Goal: Task Accomplishment & Management: Use online tool/utility

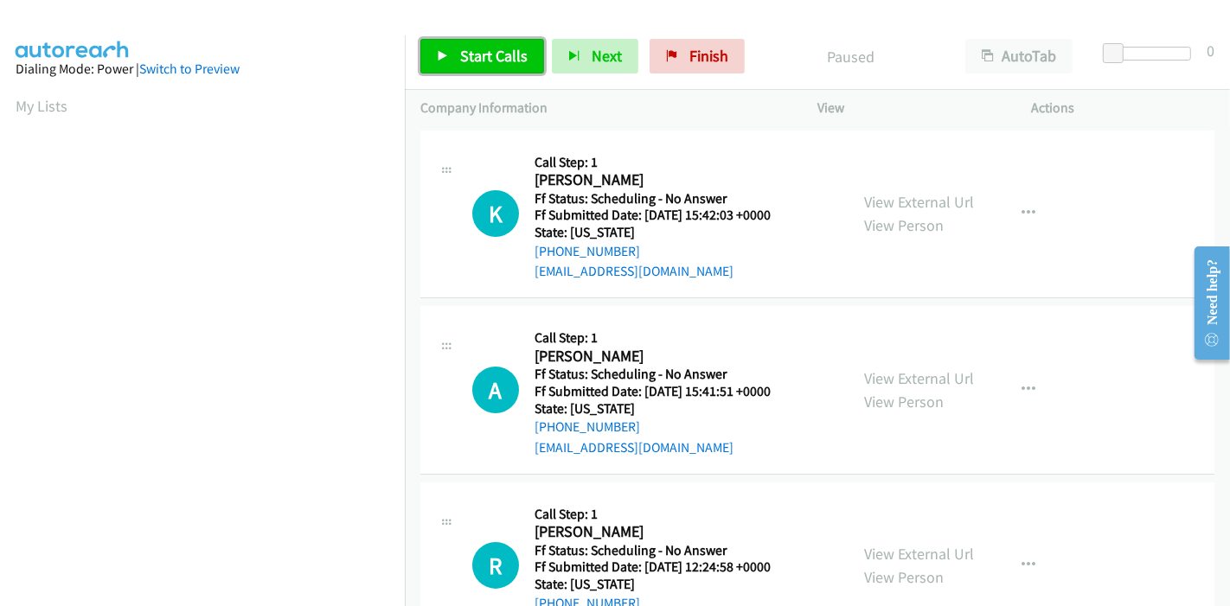
click at [469, 56] on span "Start Calls" at bounding box center [493, 56] width 67 height 20
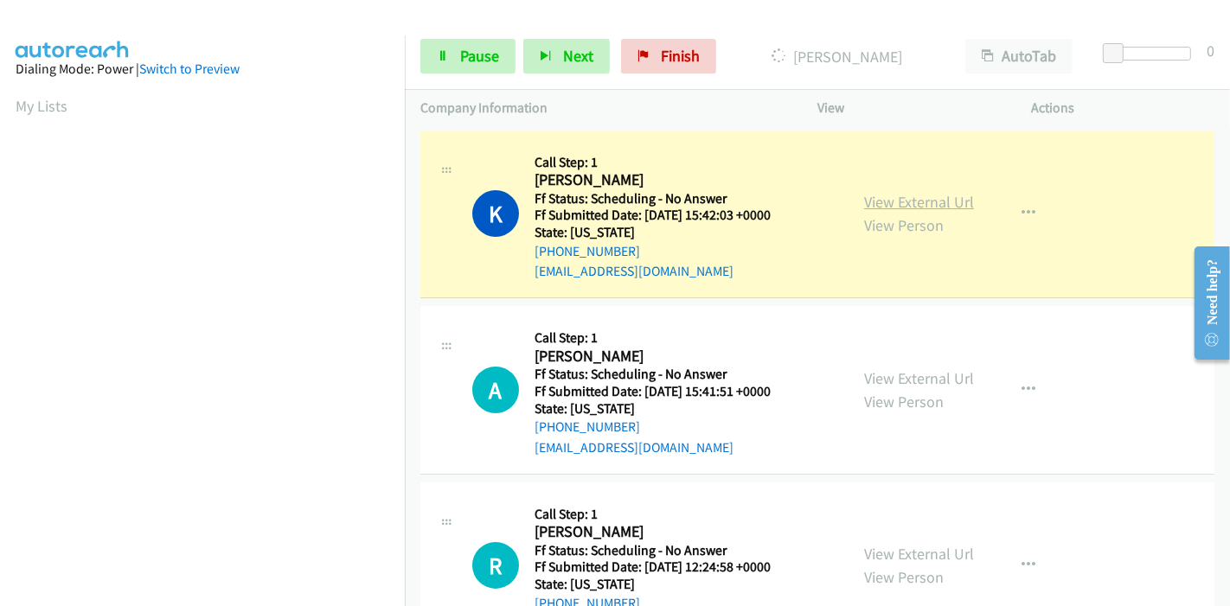
click at [883, 202] on link "View External Url" at bounding box center [919, 202] width 110 height 20
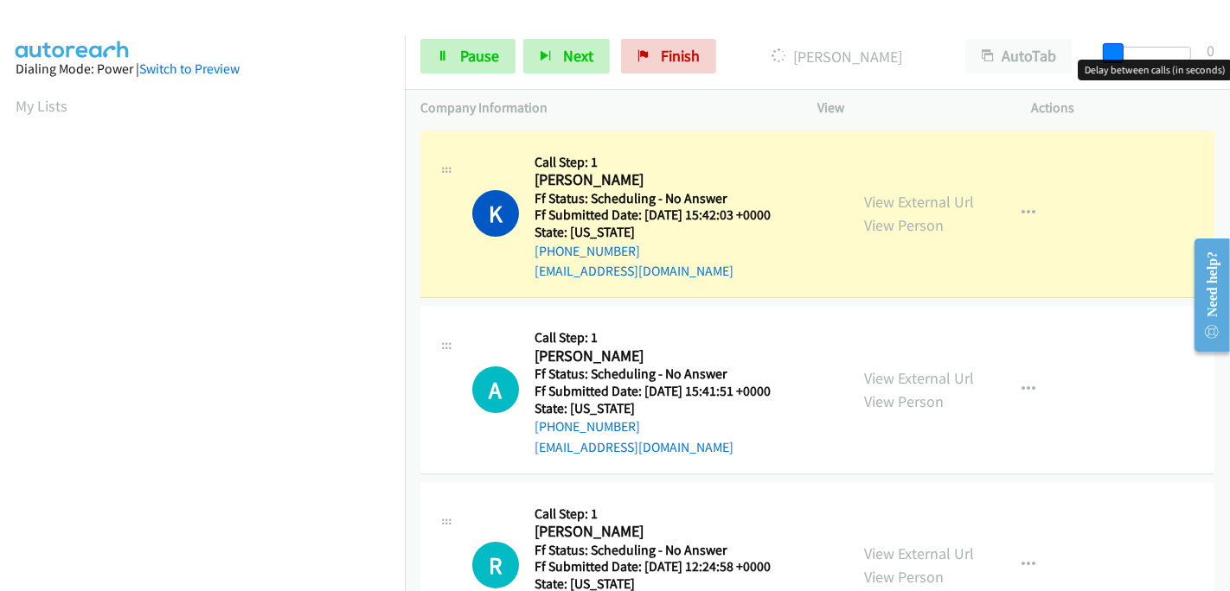
drag, startPoint x: 1115, startPoint y: 49, endPoint x: 1180, endPoint y: 54, distance: 65.1
click at [1203, 54] on div "Start Calls Pause Next Finish Dialing Kelly Wilnes AutoTab AutoTab 0" at bounding box center [817, 56] width 825 height 67
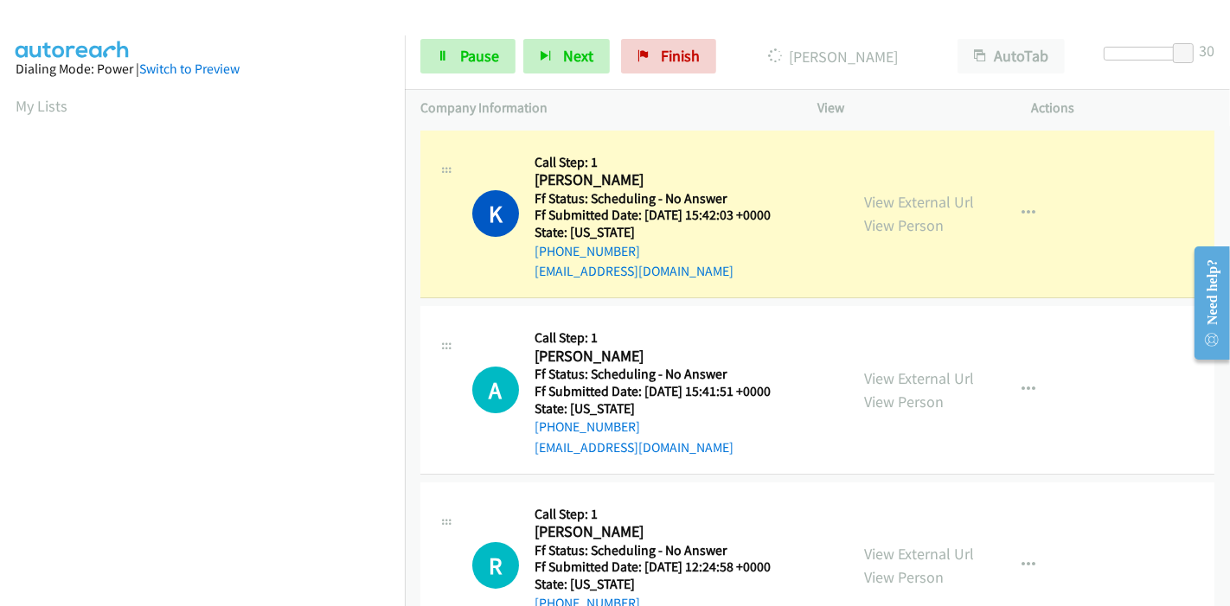
scroll to position [365, 0]
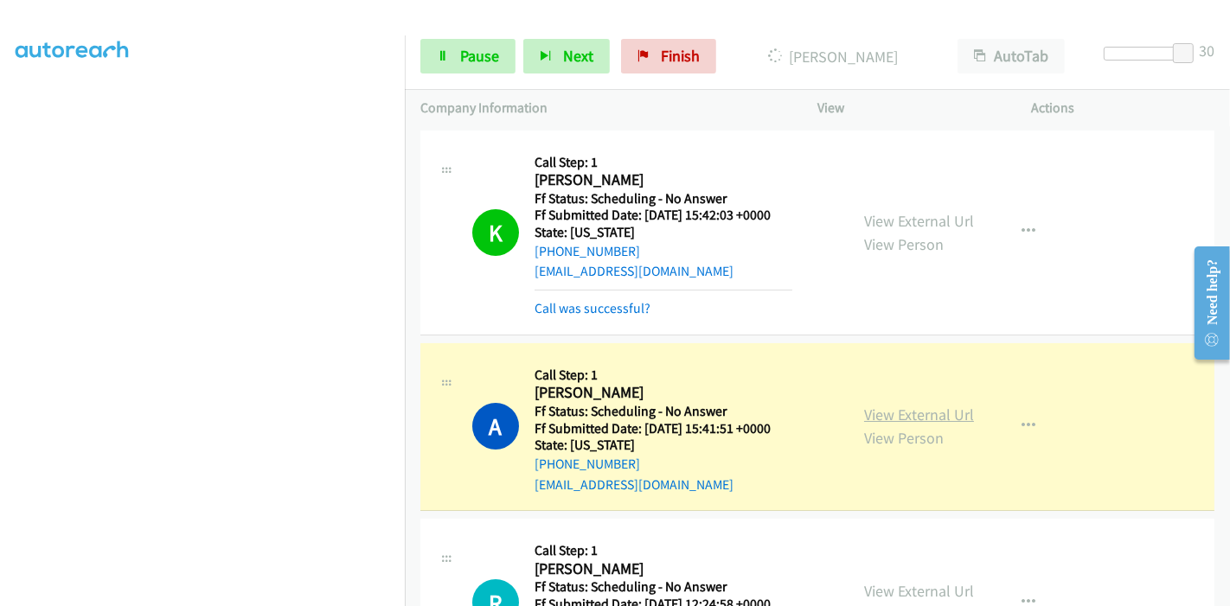
click at [947, 416] on link "View External Url" at bounding box center [919, 415] width 110 height 20
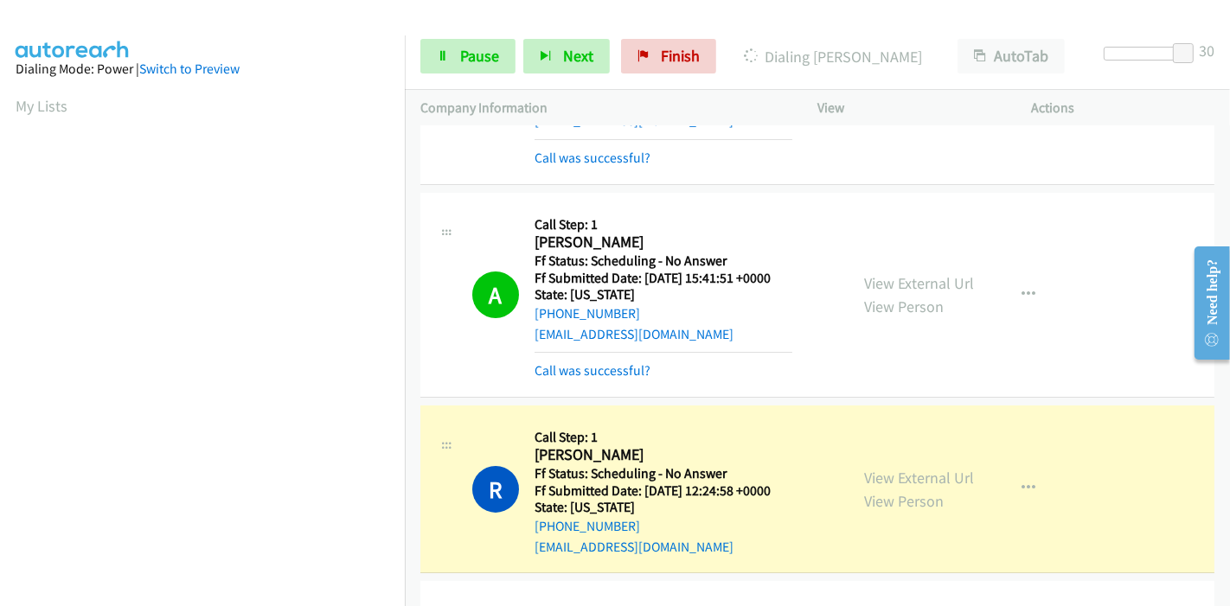
scroll to position [192, 0]
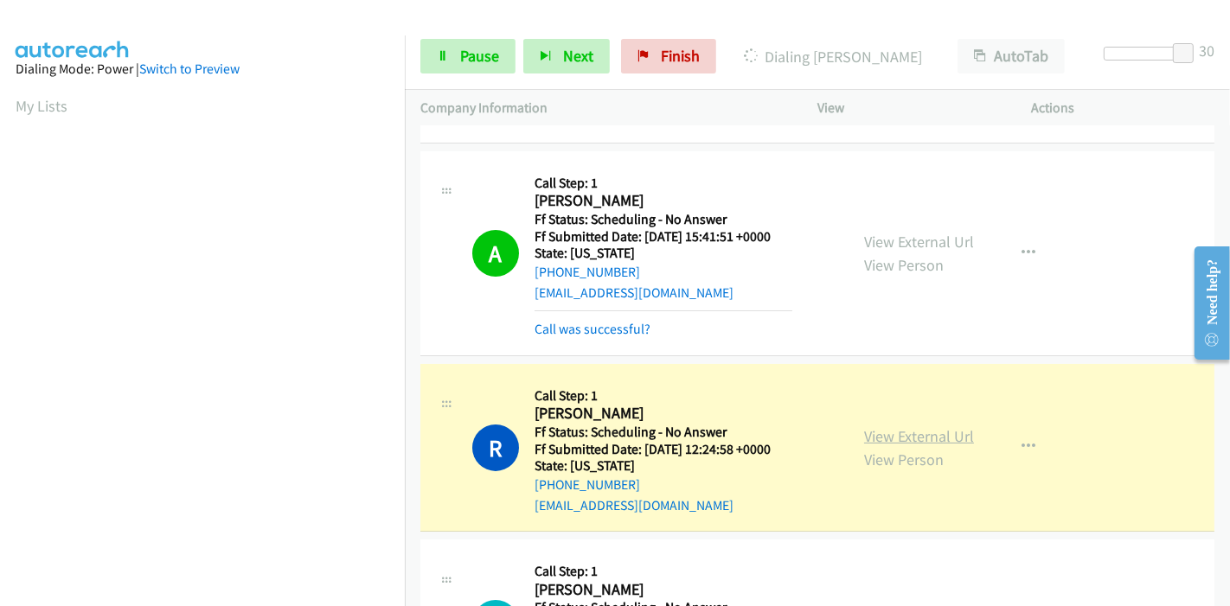
click at [929, 430] on link "View External Url" at bounding box center [919, 436] width 110 height 20
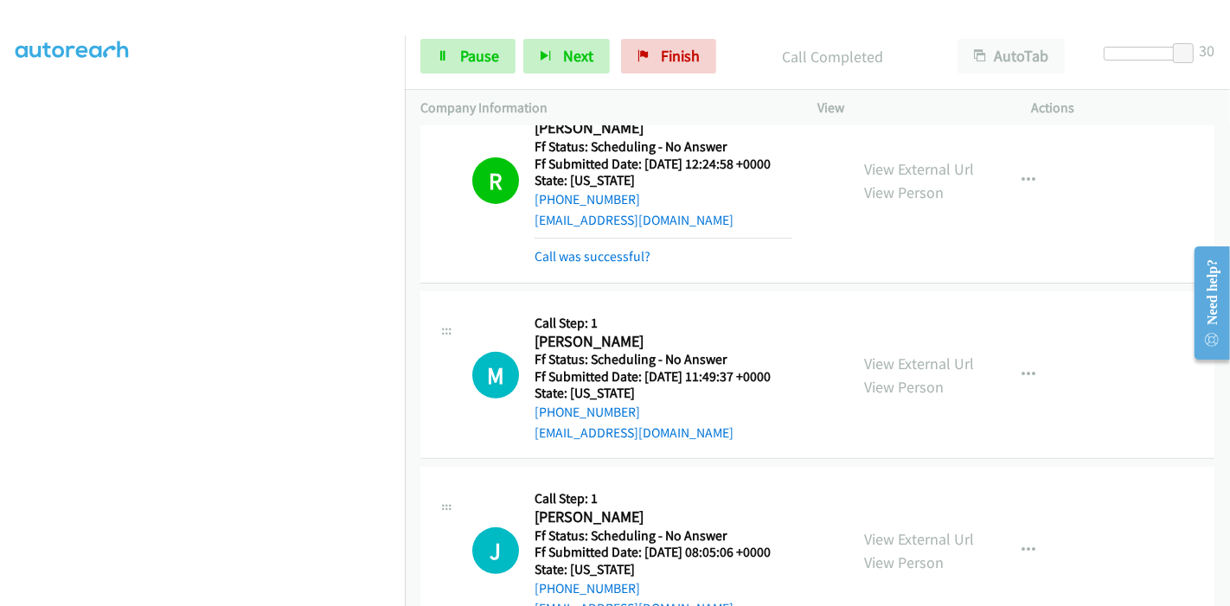
scroll to position [480, 0]
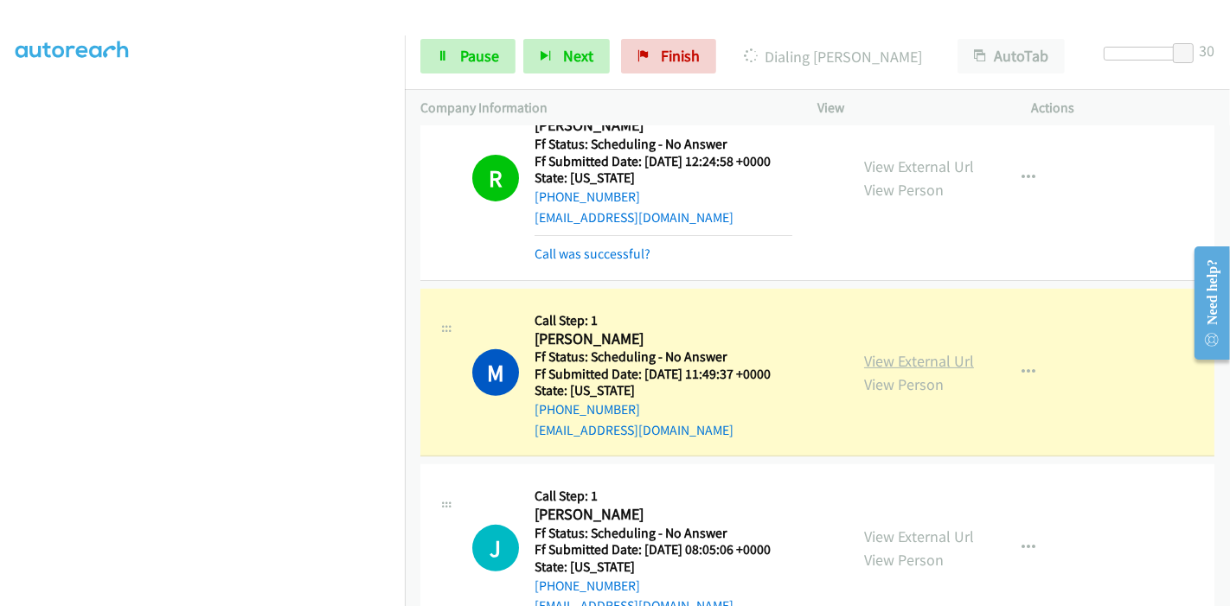
click at [927, 361] on link "View External Url" at bounding box center [919, 361] width 110 height 20
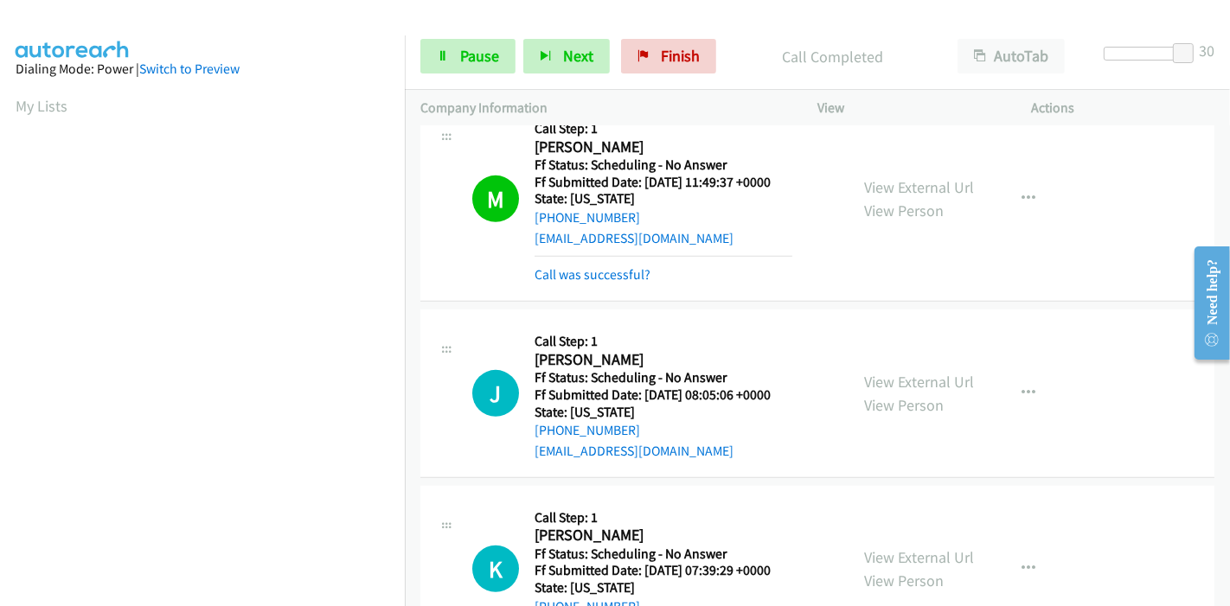
scroll to position [768, 0]
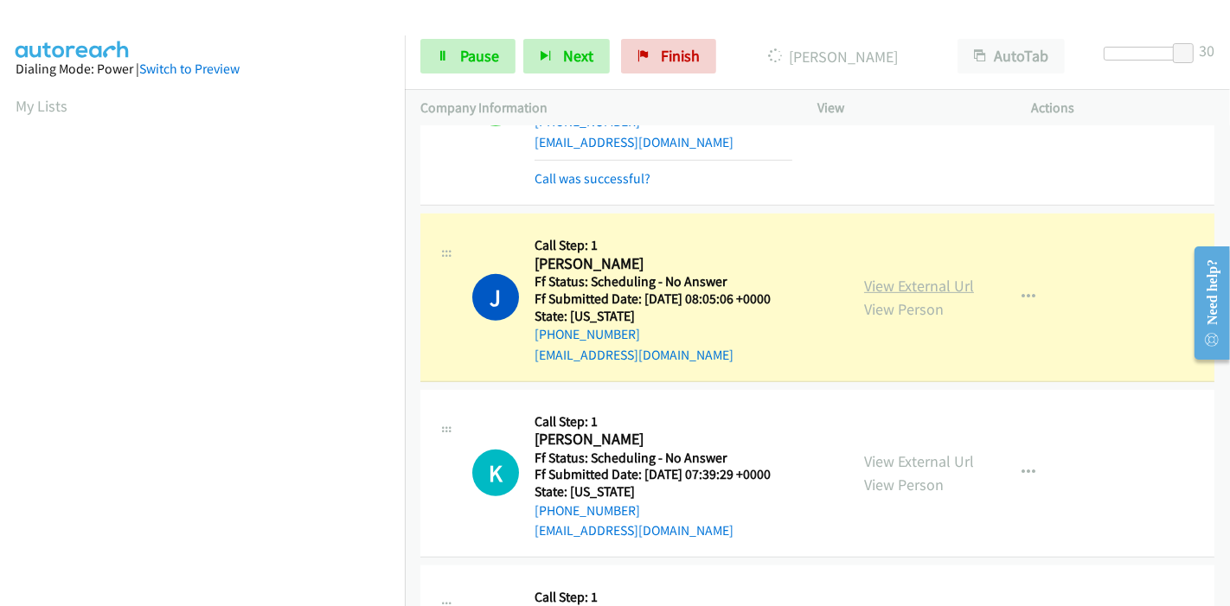
click at [936, 276] on link "View External Url" at bounding box center [919, 286] width 110 height 20
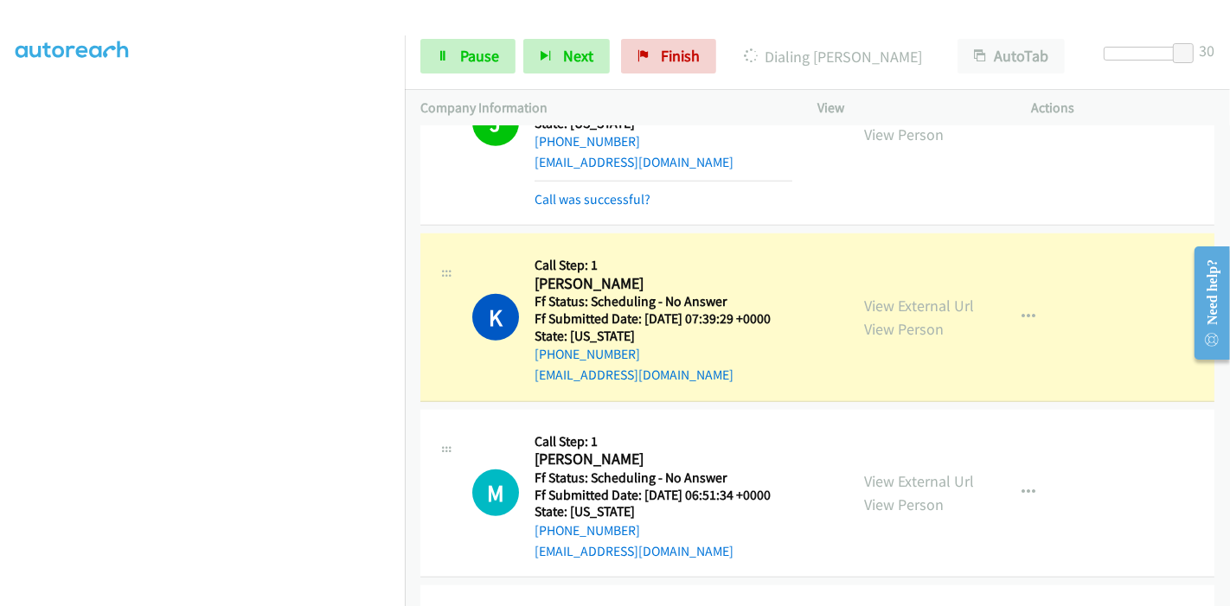
scroll to position [0, 0]
click at [955, 311] on link "View External Url" at bounding box center [919, 306] width 110 height 20
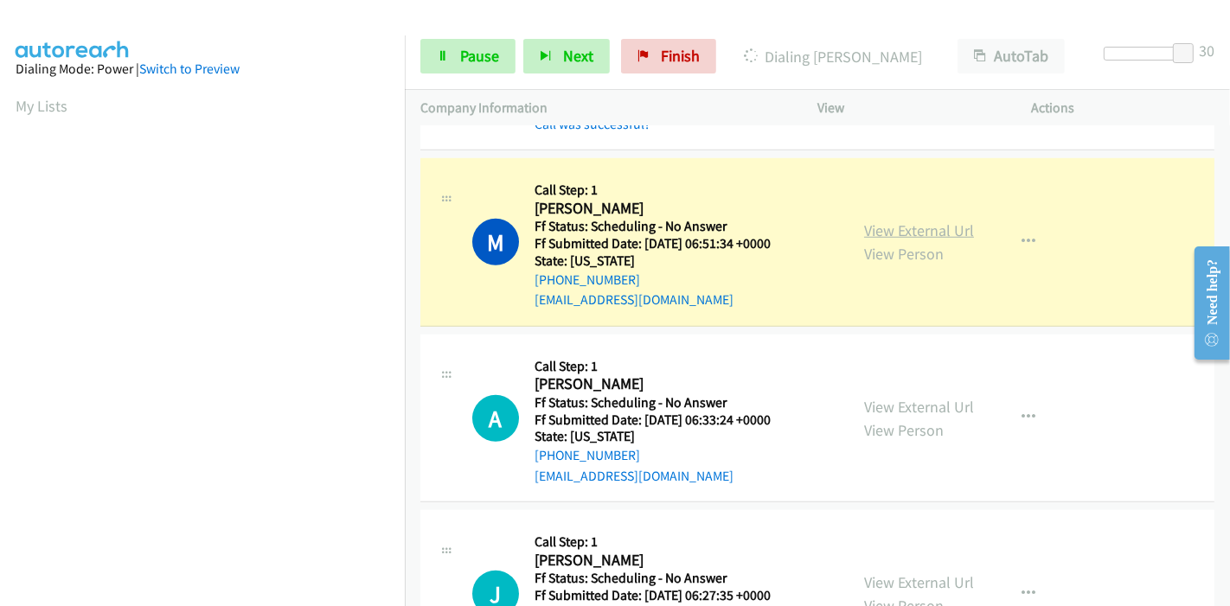
click at [904, 224] on link "View External Url" at bounding box center [919, 230] width 110 height 20
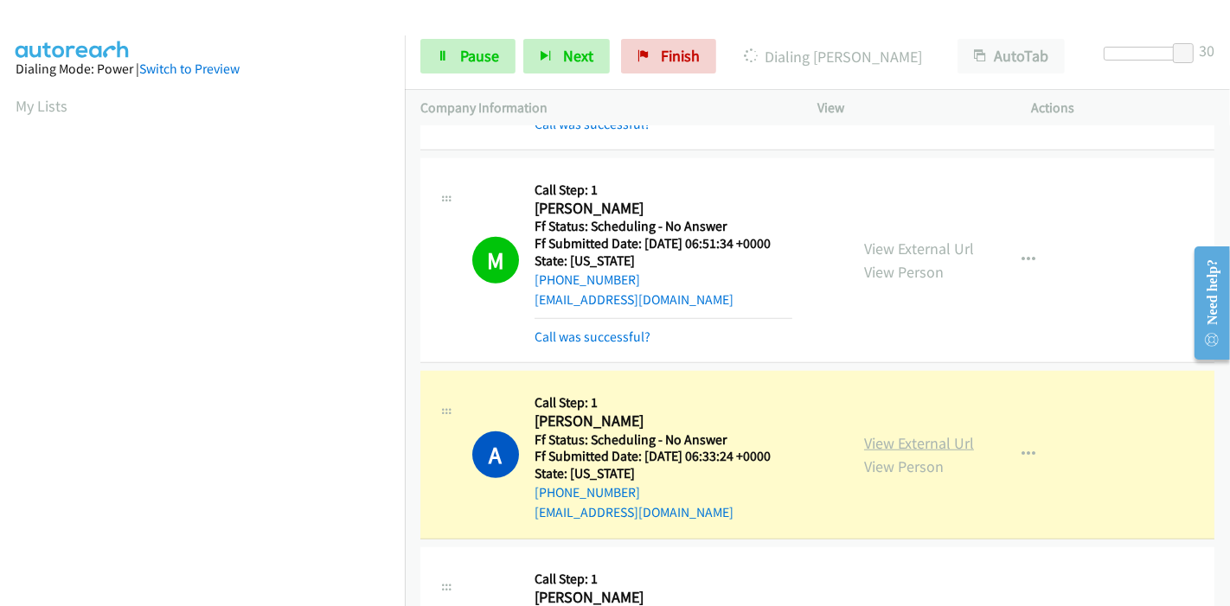
scroll to position [365, 0]
click at [903, 434] on link "View External Url" at bounding box center [919, 443] width 110 height 20
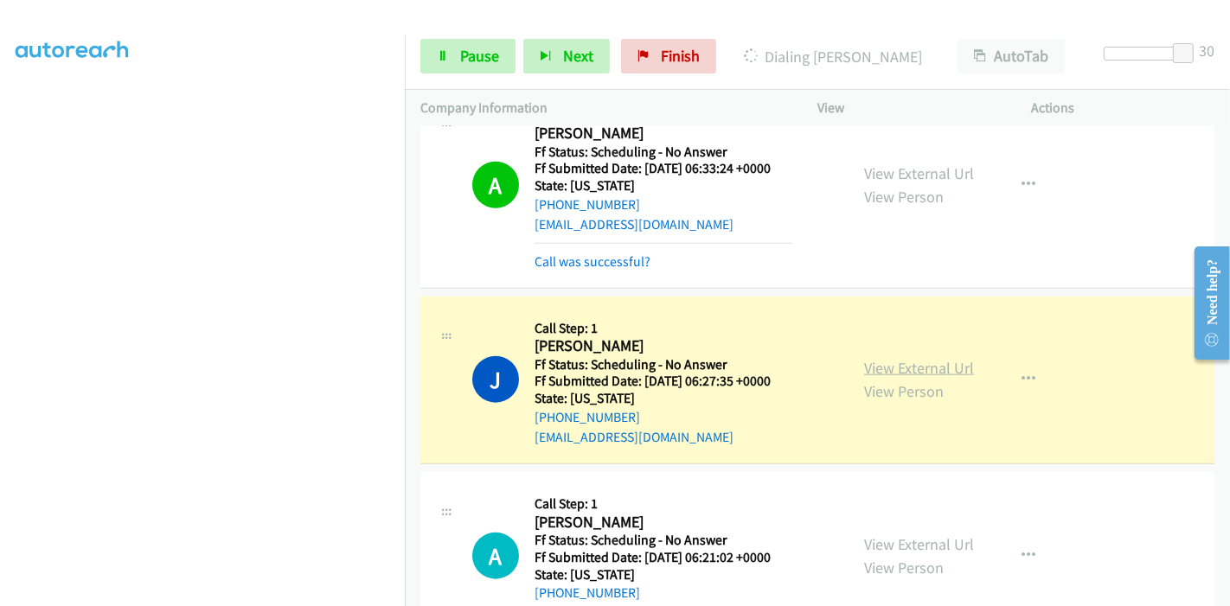
click at [943, 369] on link "View External Url" at bounding box center [919, 368] width 110 height 20
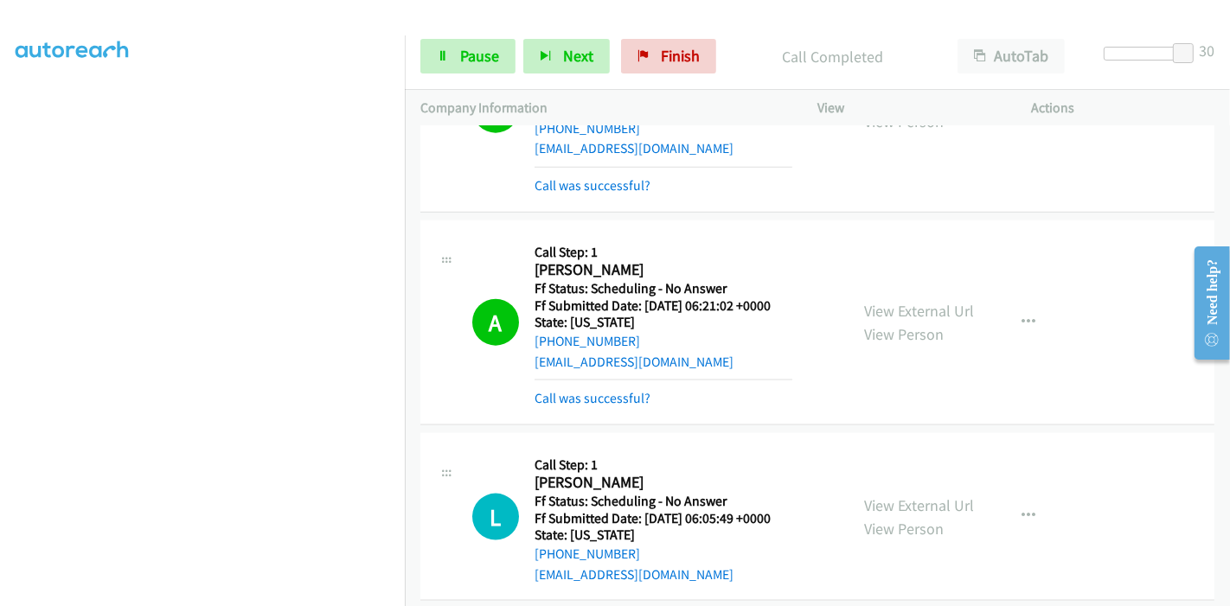
click at [874, 284] on div "View External Url View Person View External Url Email Schedule/Manage Callback …" at bounding box center [963, 322] width 230 height 173
click at [874, 310] on link "View External Url" at bounding box center [919, 311] width 110 height 20
click at [451, 49] on link "Pause" at bounding box center [467, 56] width 95 height 35
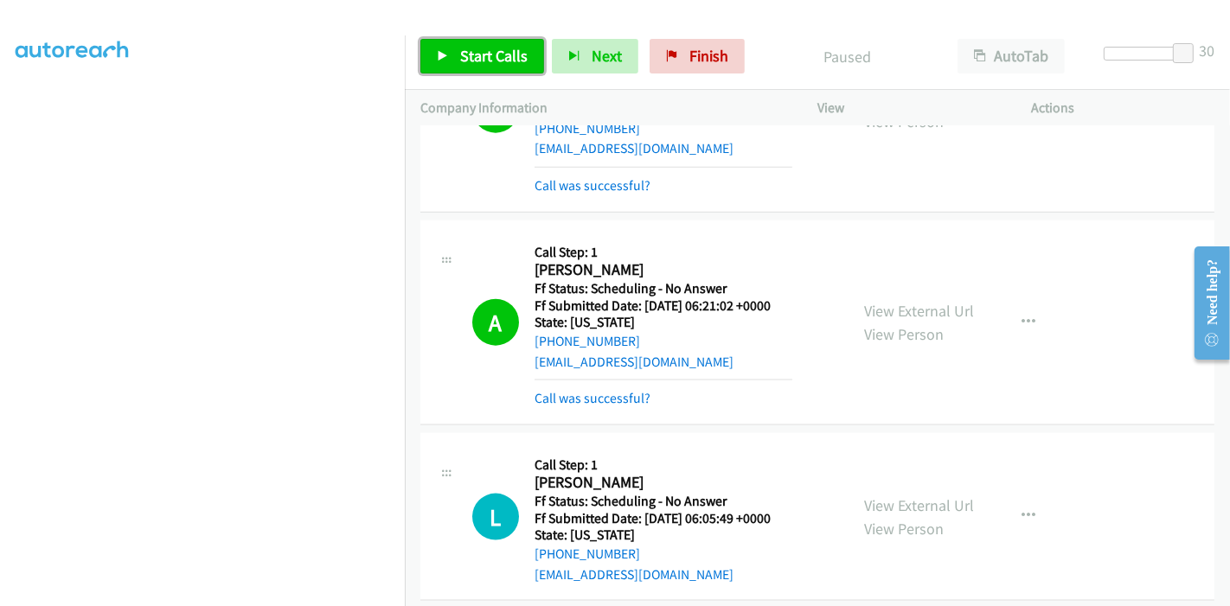
click at [493, 54] on span "Start Calls" at bounding box center [493, 56] width 67 height 20
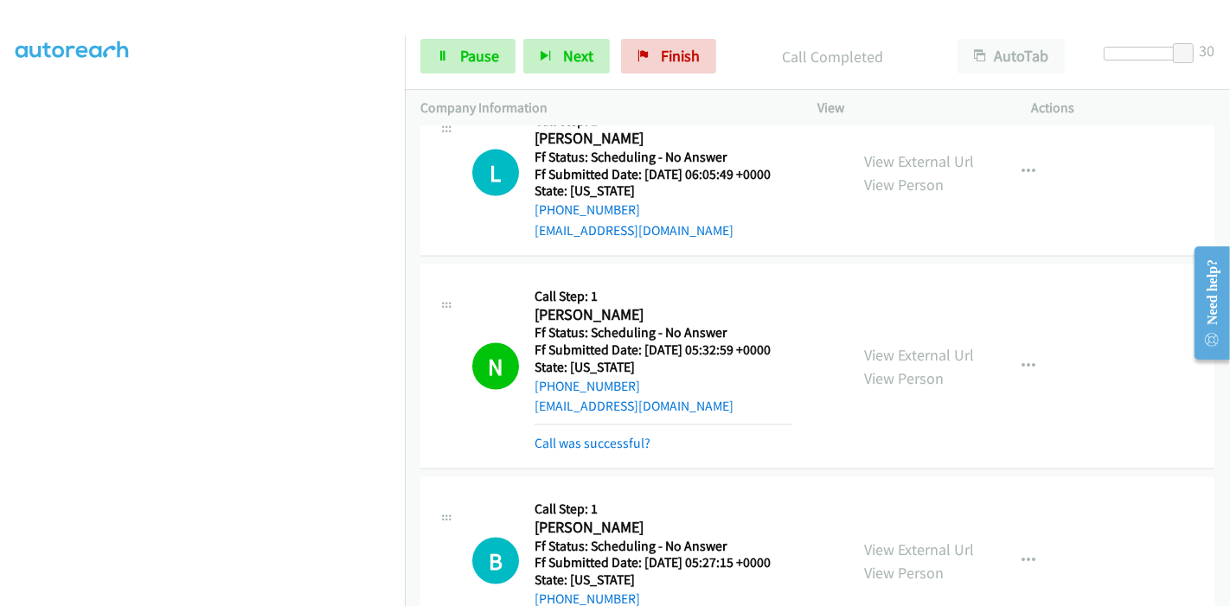
scroll to position [2209, 0]
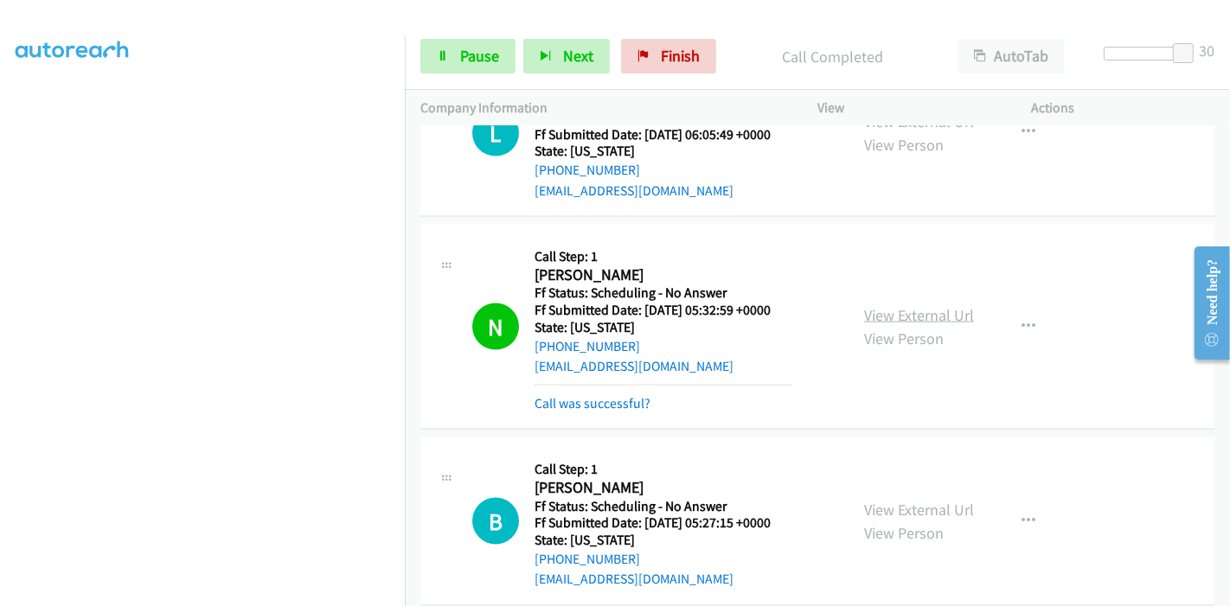
click at [914, 318] on link "View External Url" at bounding box center [919, 315] width 110 height 20
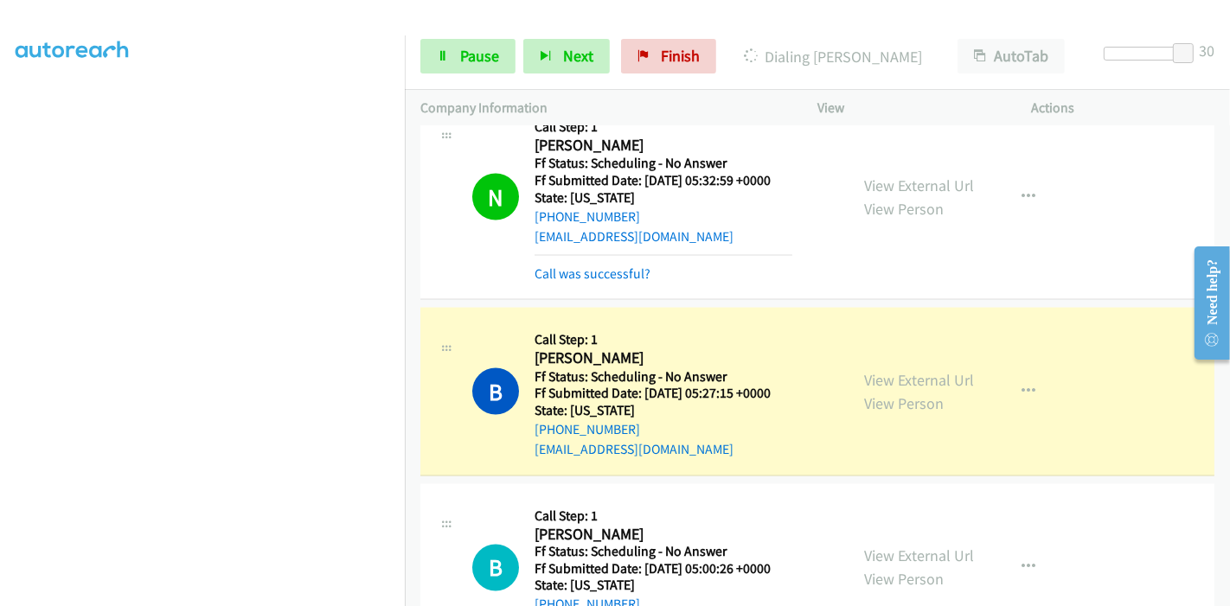
scroll to position [2401, 0]
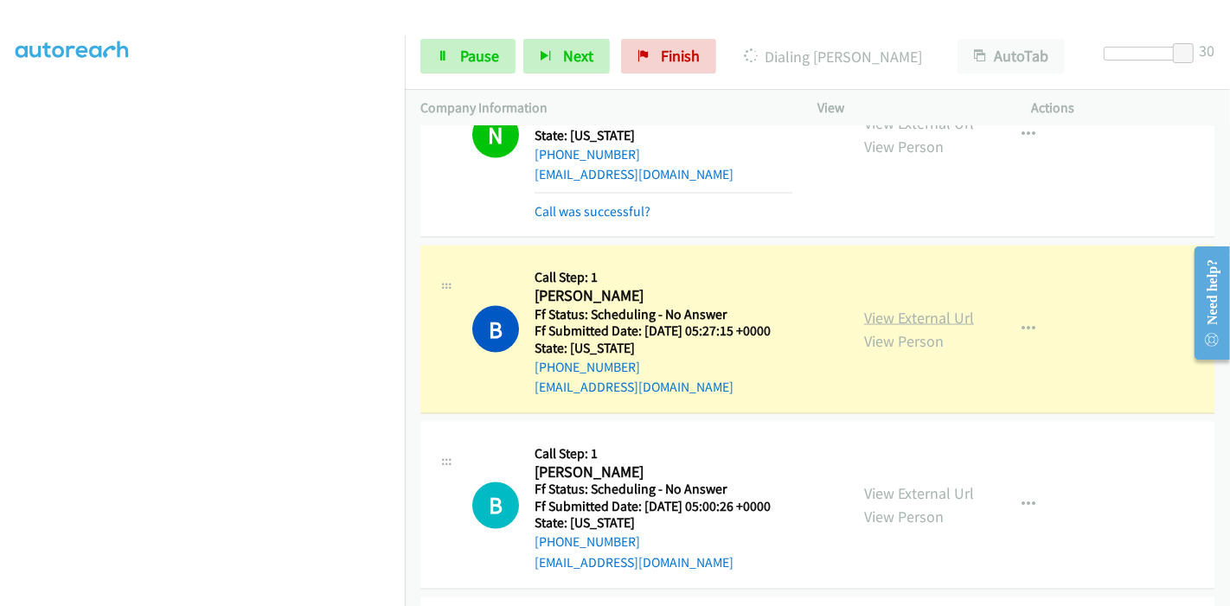
click at [949, 310] on link "View External Url" at bounding box center [919, 318] width 110 height 20
drag, startPoint x: 1187, startPoint y: 55, endPoint x: 917, endPoint y: 85, distance: 272.2
click at [917, 85] on div "Start Calls Pause Next Finish Dialing Betty Payne AutoTab AutoTab 24" at bounding box center [817, 56] width 825 height 67
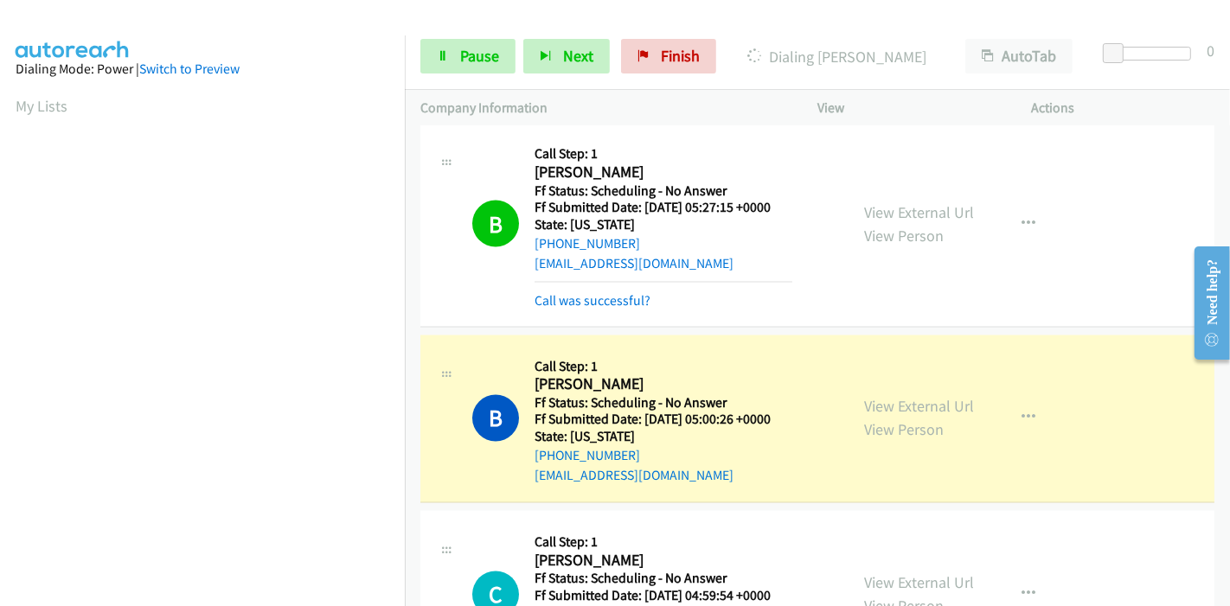
scroll to position [2594, 0]
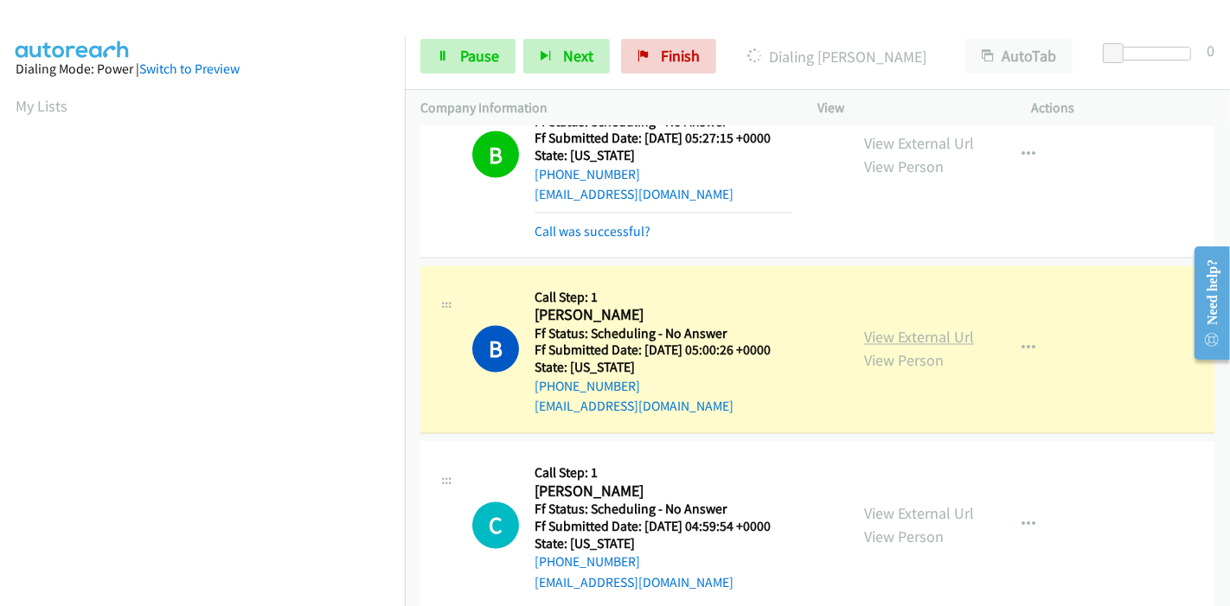
click at [934, 328] on link "View External Url" at bounding box center [919, 338] width 110 height 20
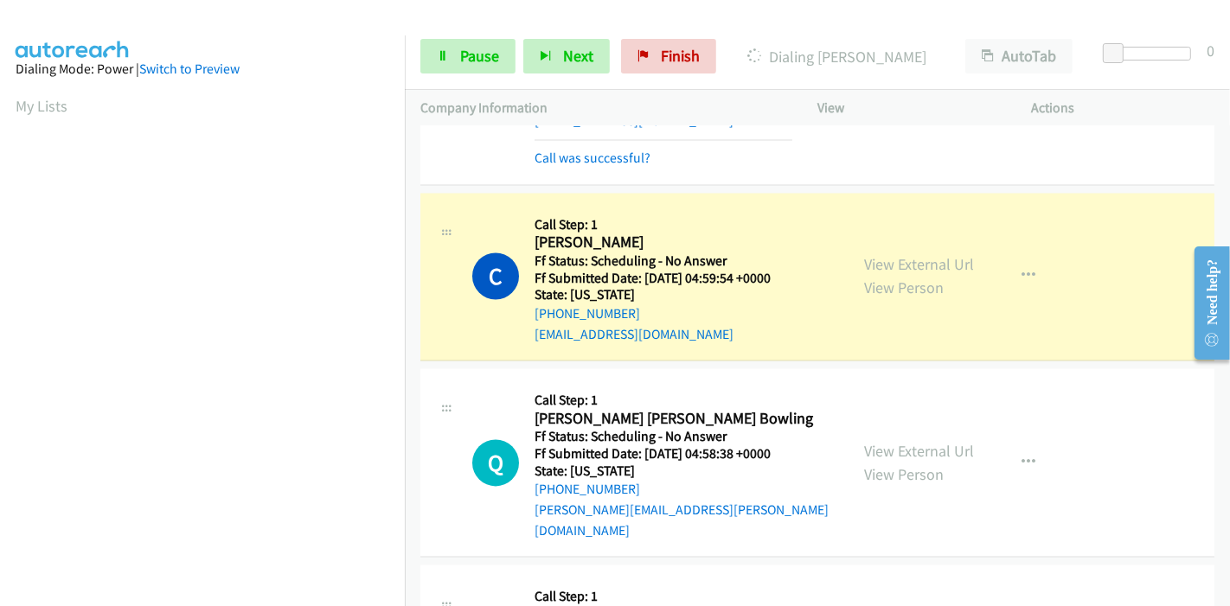
scroll to position [2882, 0]
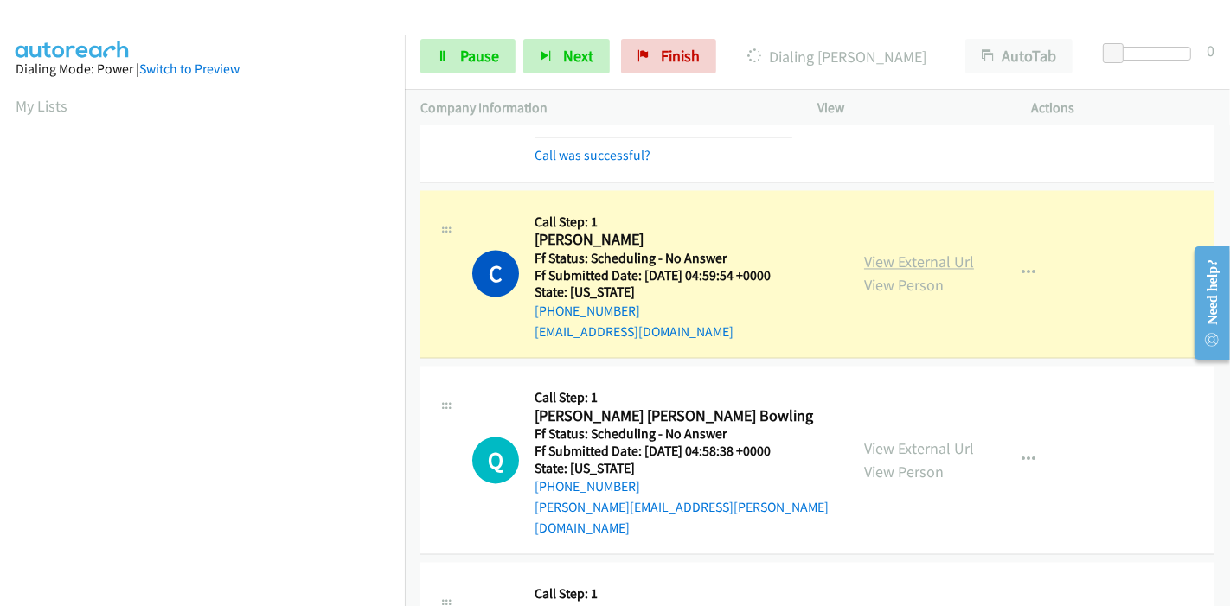
click at [919, 252] on link "View External Url" at bounding box center [919, 262] width 110 height 20
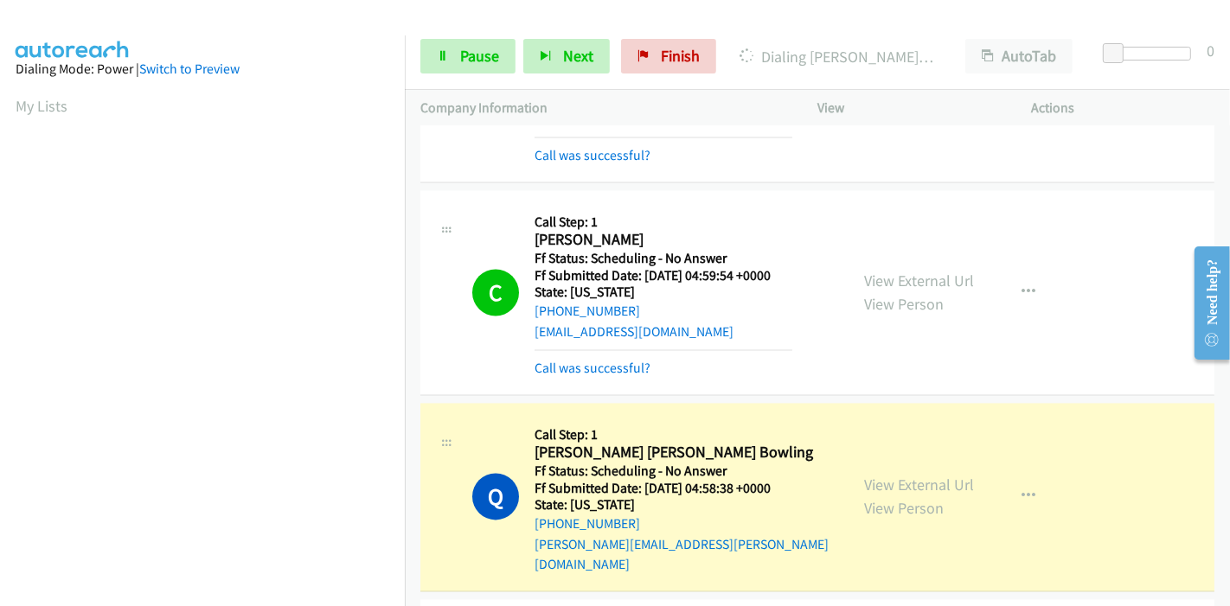
scroll to position [365, 0]
click at [477, 62] on span "Pause" at bounding box center [479, 56] width 39 height 20
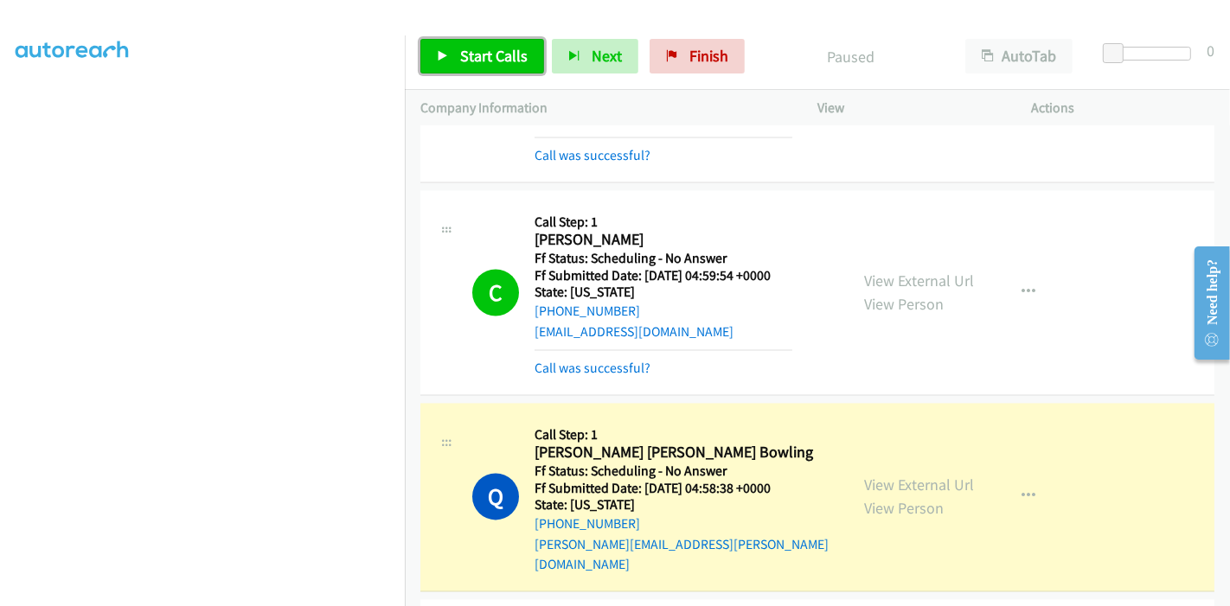
click at [451, 43] on link "Start Calls" at bounding box center [482, 56] width 124 height 35
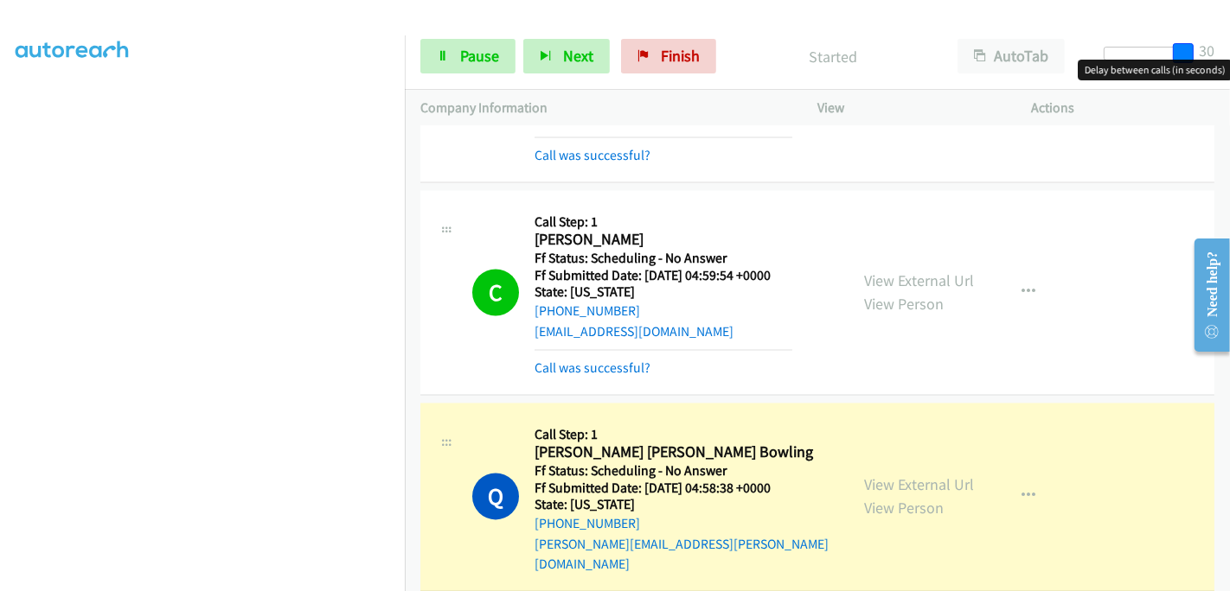
drag, startPoint x: 1112, startPoint y: 44, endPoint x: 1208, endPoint y: 45, distance: 96.0
click at [1208, 45] on div "Start Calls Pause Next Finish Started AutoTab AutoTab 30" at bounding box center [817, 56] width 825 height 67
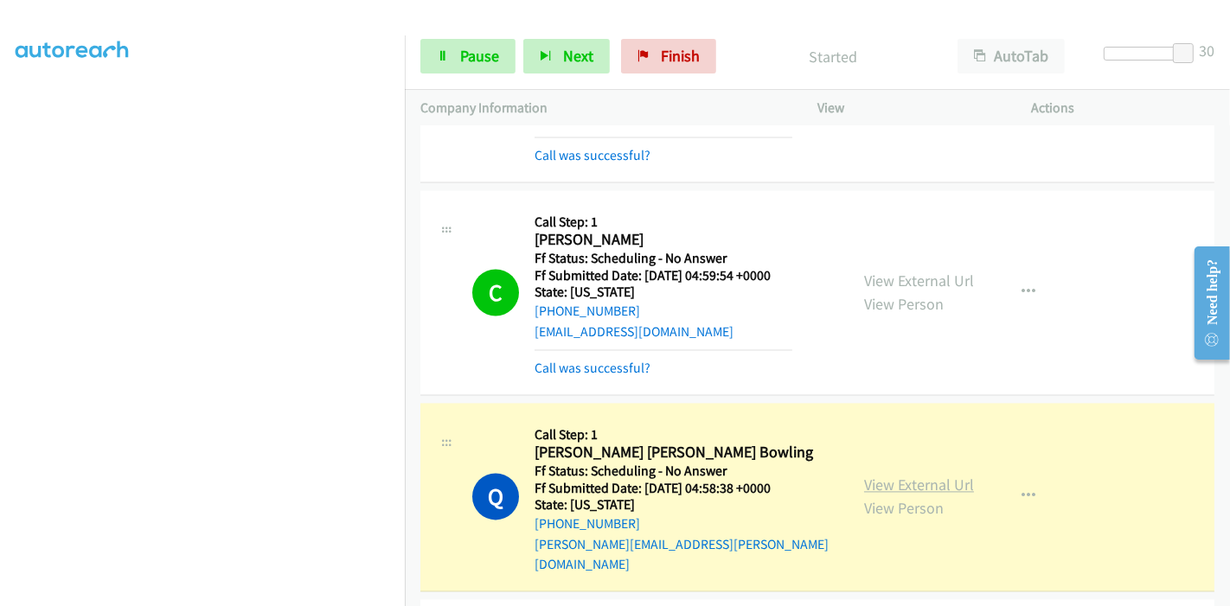
click at [897, 476] on link "View External Url" at bounding box center [919, 486] width 110 height 20
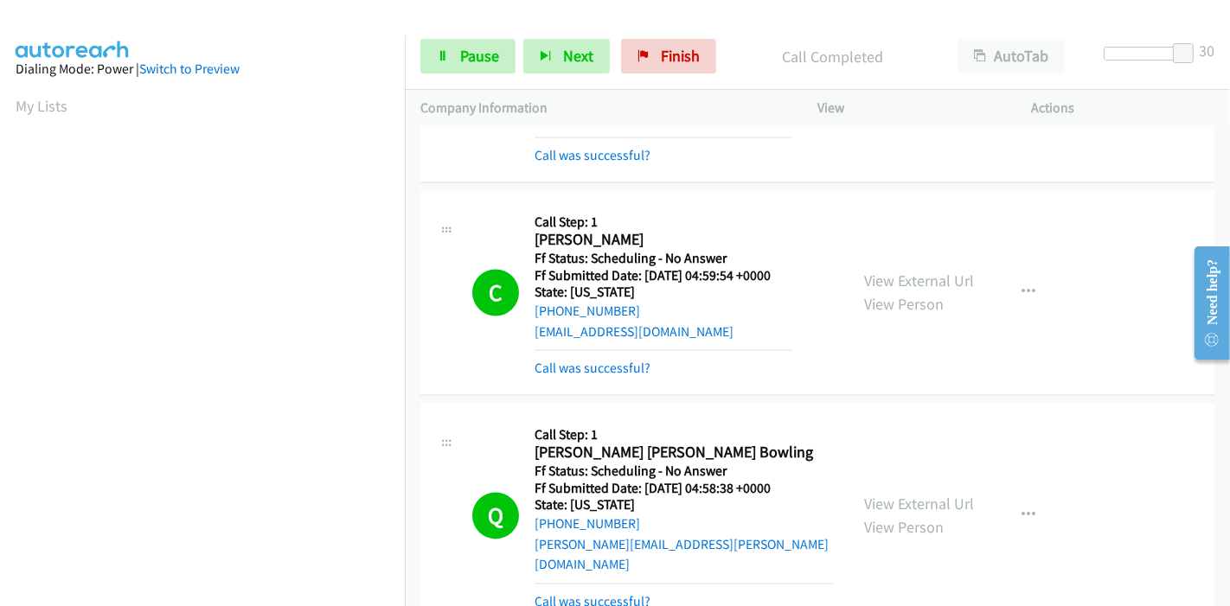
click at [942, 467] on div "View External Url View Person View External Url Email Schedule/Manage Callback …" at bounding box center [963, 516] width 230 height 194
click at [930, 496] on div "View External Url View Person" at bounding box center [919, 516] width 110 height 47
click at [904, 495] on link "View External Url" at bounding box center [919, 505] width 110 height 20
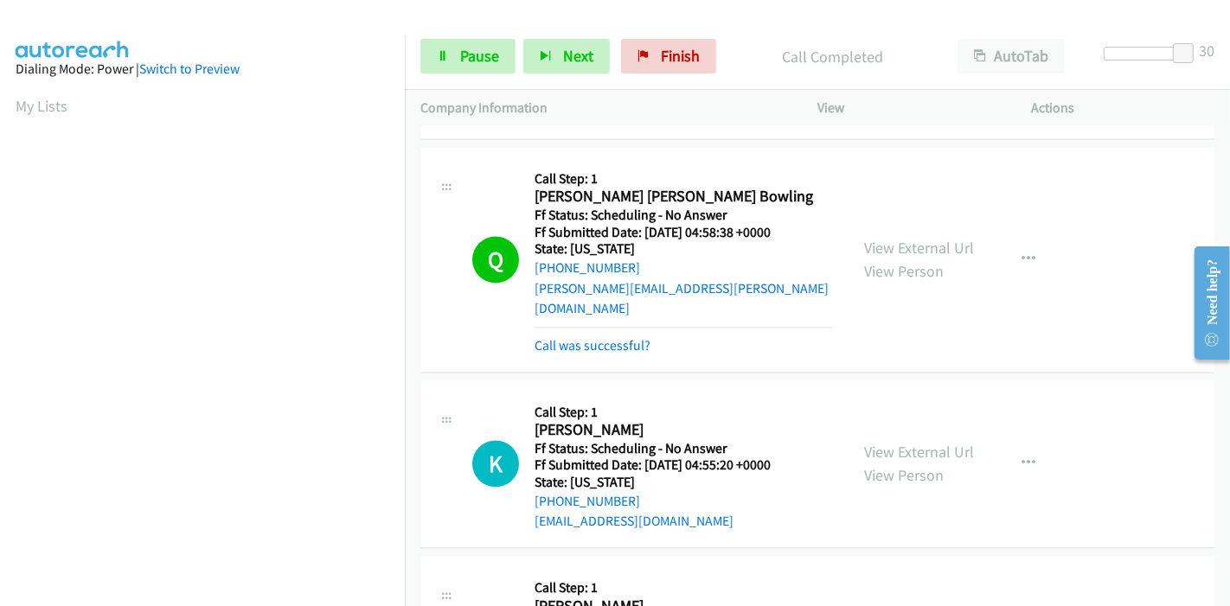
scroll to position [3170, 0]
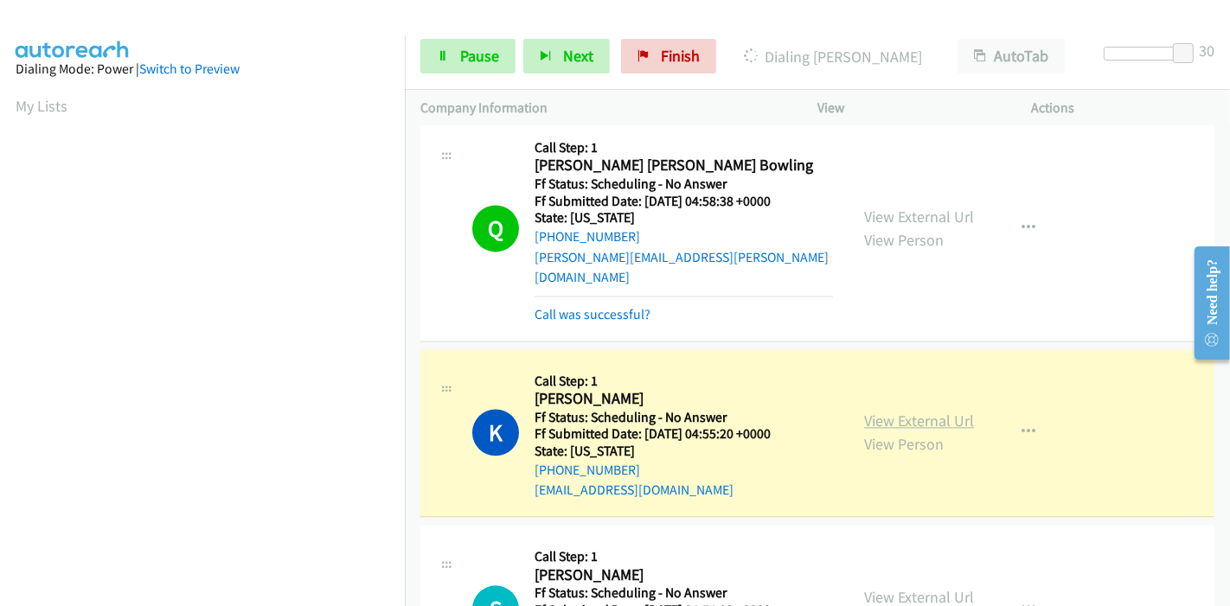
click at [919, 411] on link "View External Url" at bounding box center [919, 421] width 110 height 20
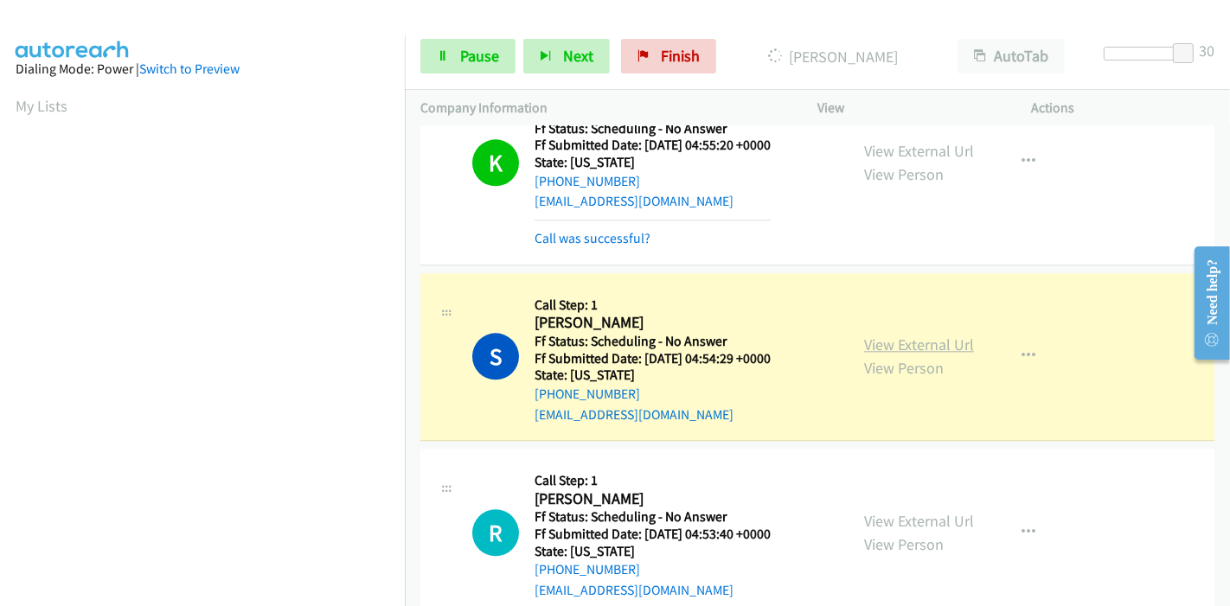
scroll to position [365, 0]
click at [936, 335] on link "View External Url" at bounding box center [919, 345] width 110 height 20
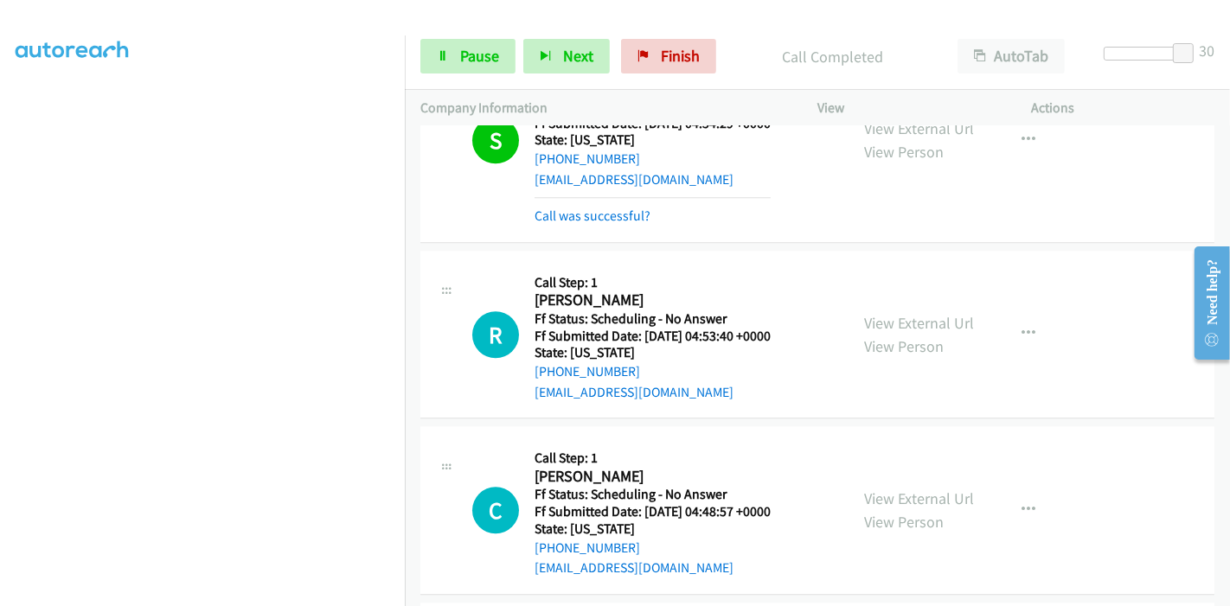
scroll to position [3651, 0]
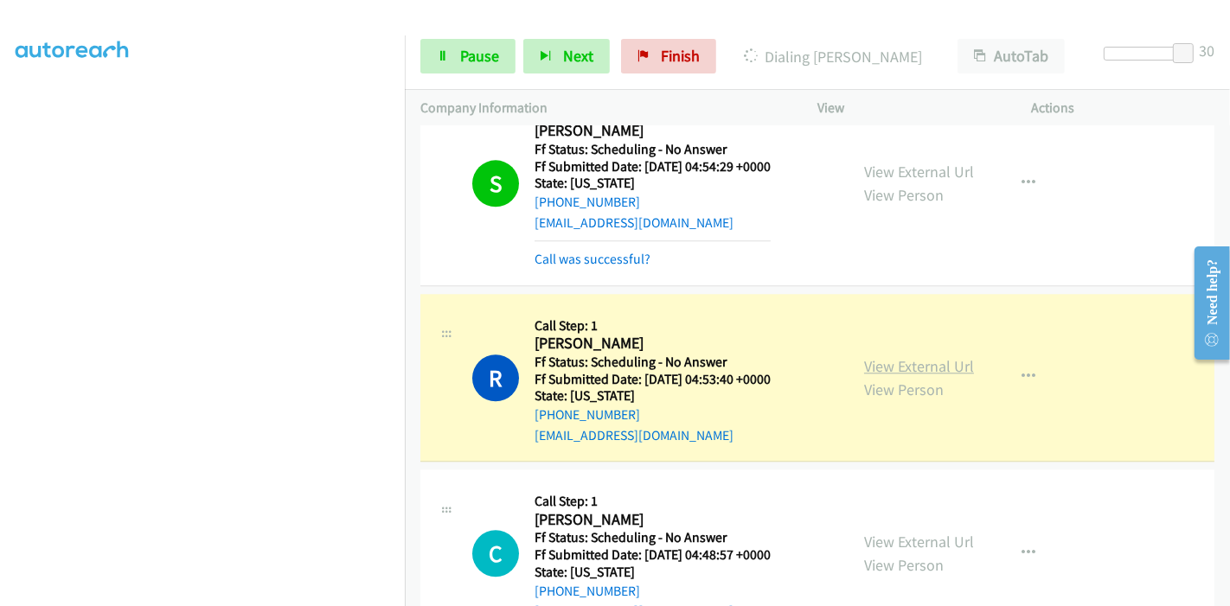
click at [951, 356] on link "View External Url" at bounding box center [919, 366] width 110 height 20
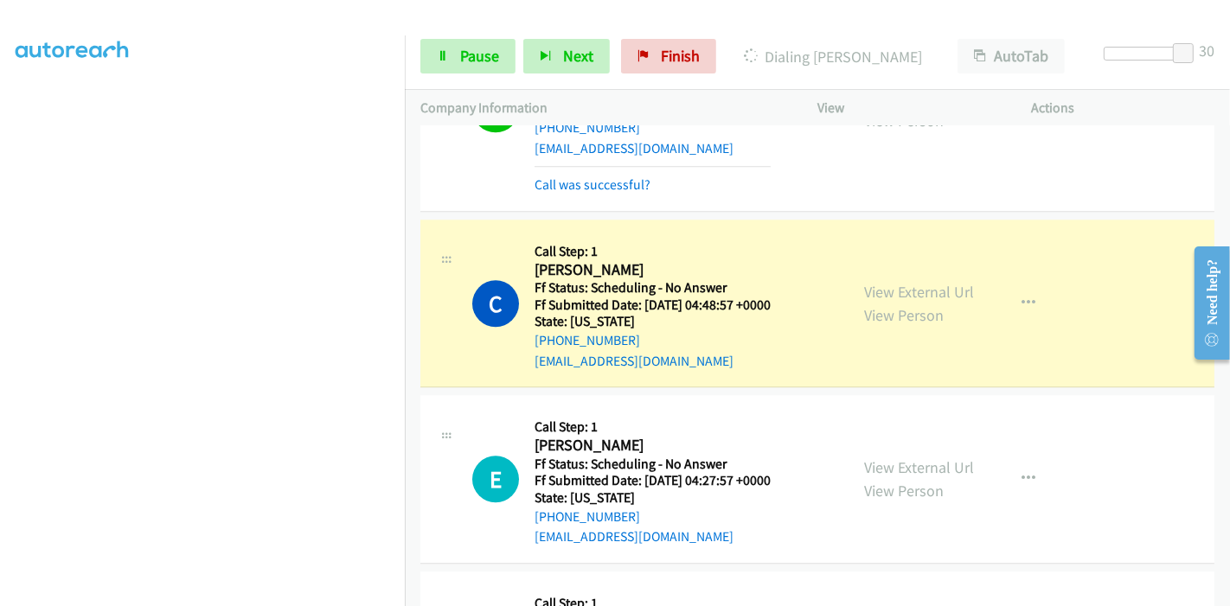
scroll to position [3939, 0]
click at [937, 281] on link "View External Url" at bounding box center [919, 291] width 110 height 20
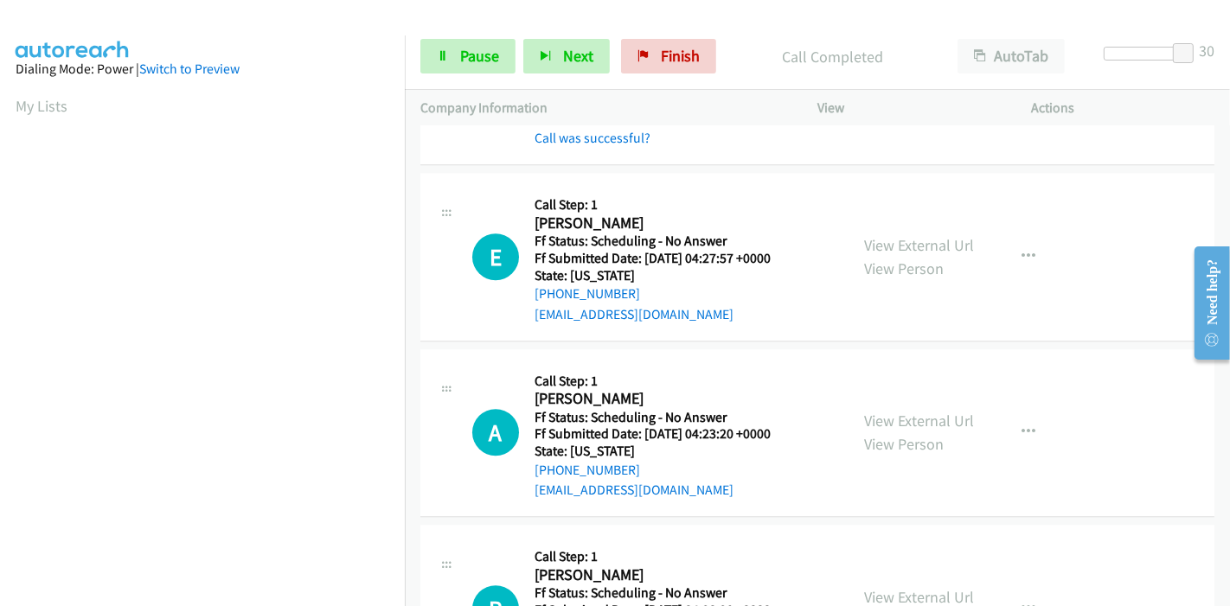
scroll to position [4227, 0]
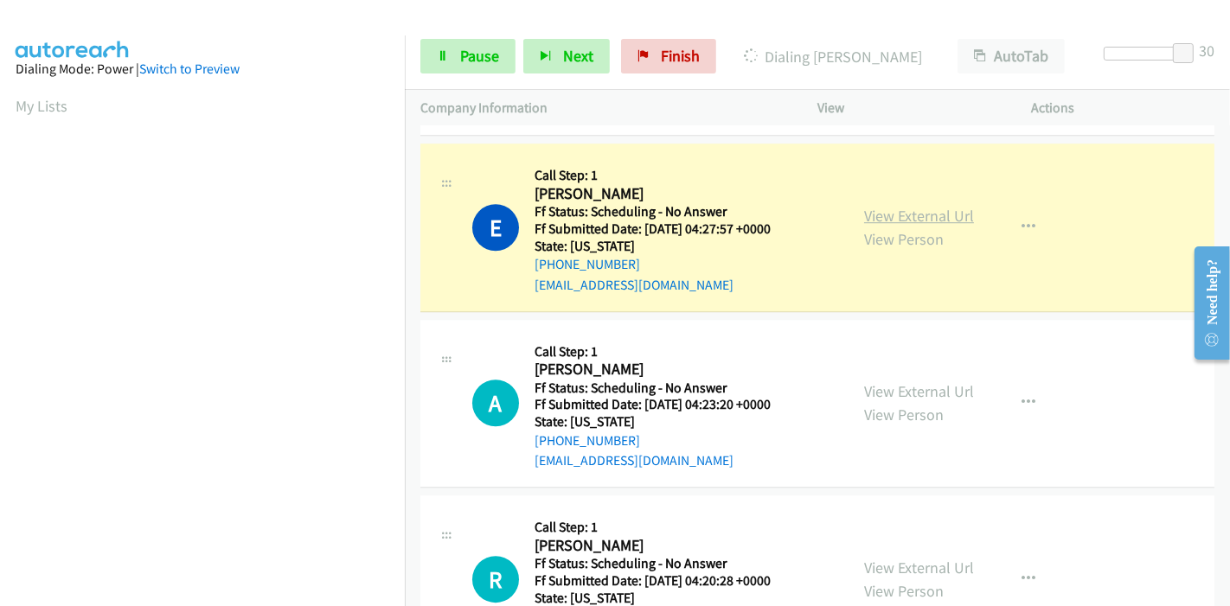
click at [900, 206] on link "View External Url" at bounding box center [919, 216] width 110 height 20
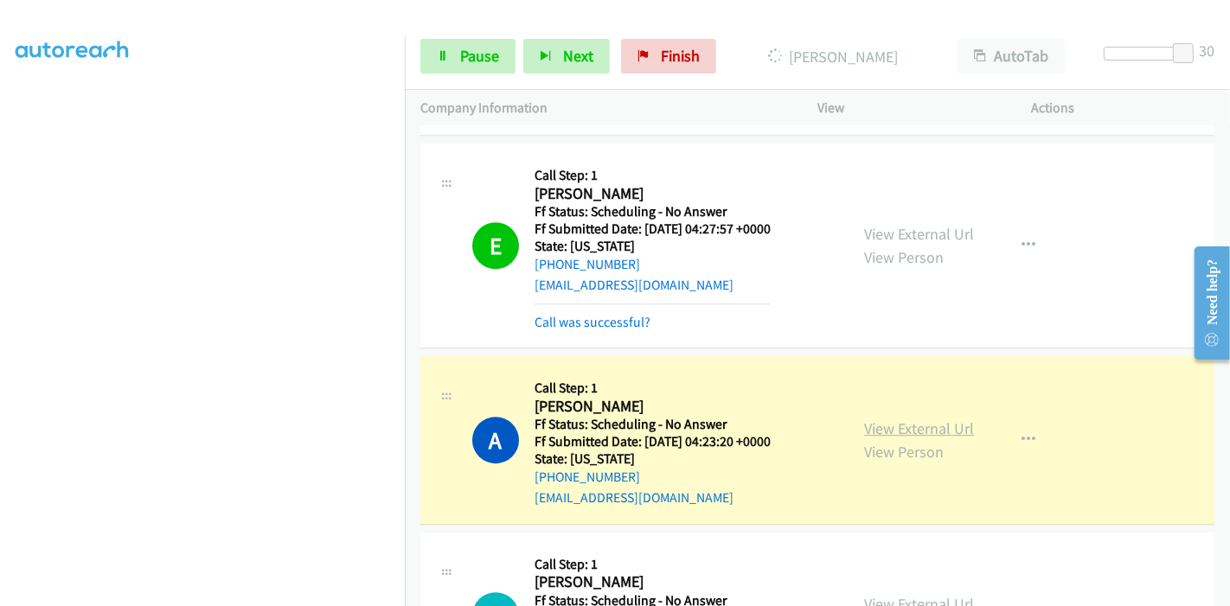
click at [939, 419] on link "View External Url" at bounding box center [919, 429] width 110 height 20
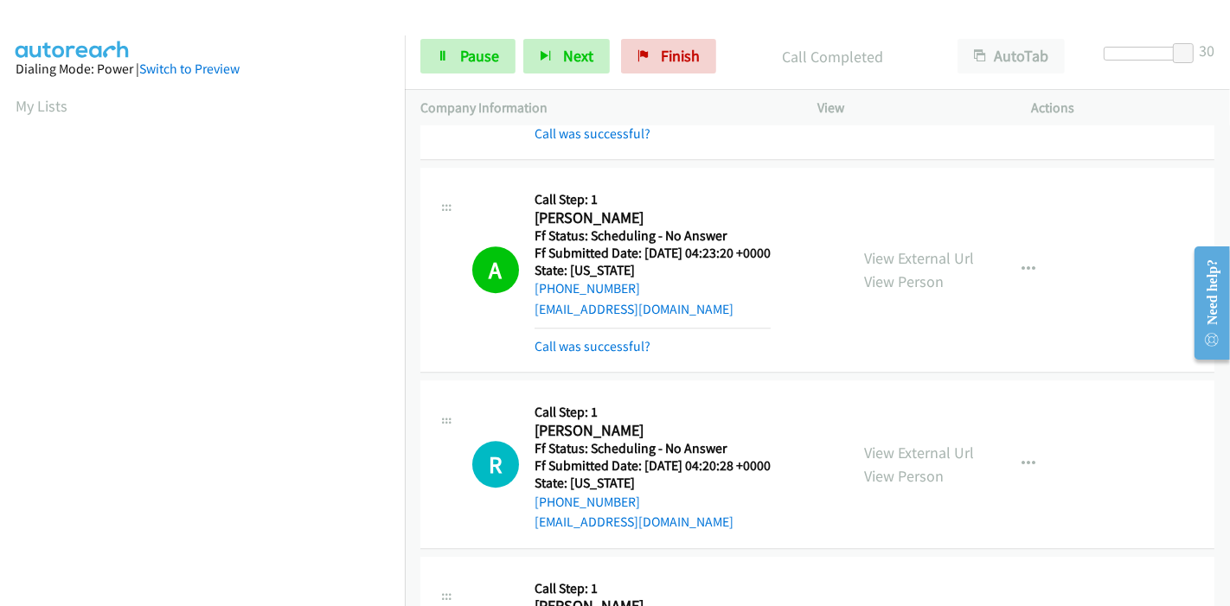
scroll to position [4419, 0]
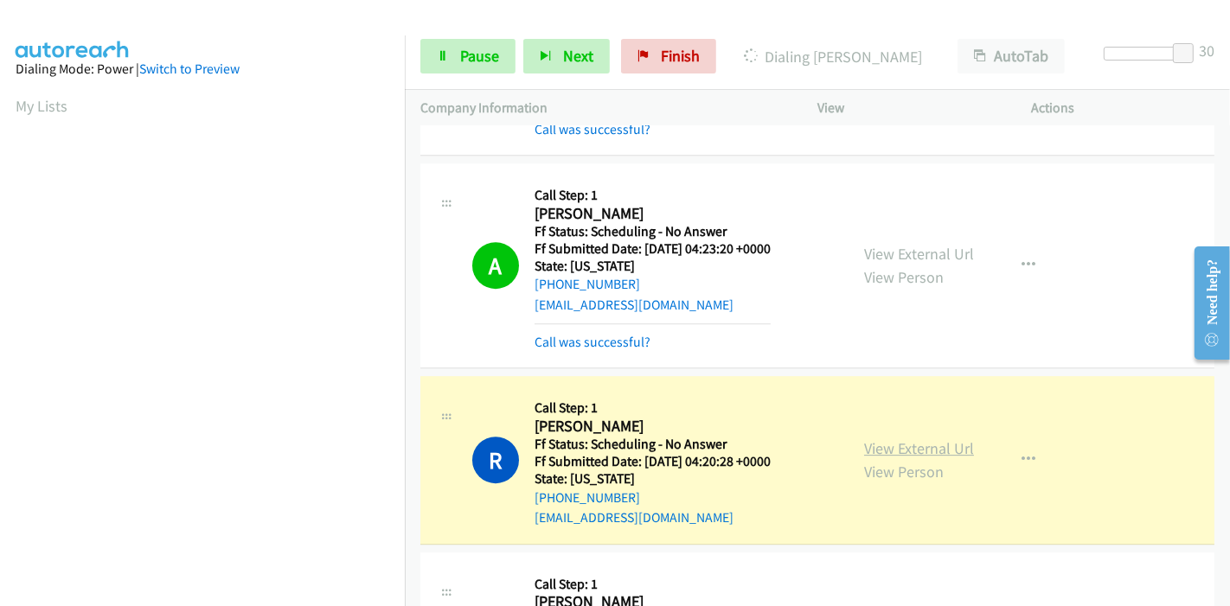
click at [907, 438] on link "View External Url" at bounding box center [919, 448] width 110 height 20
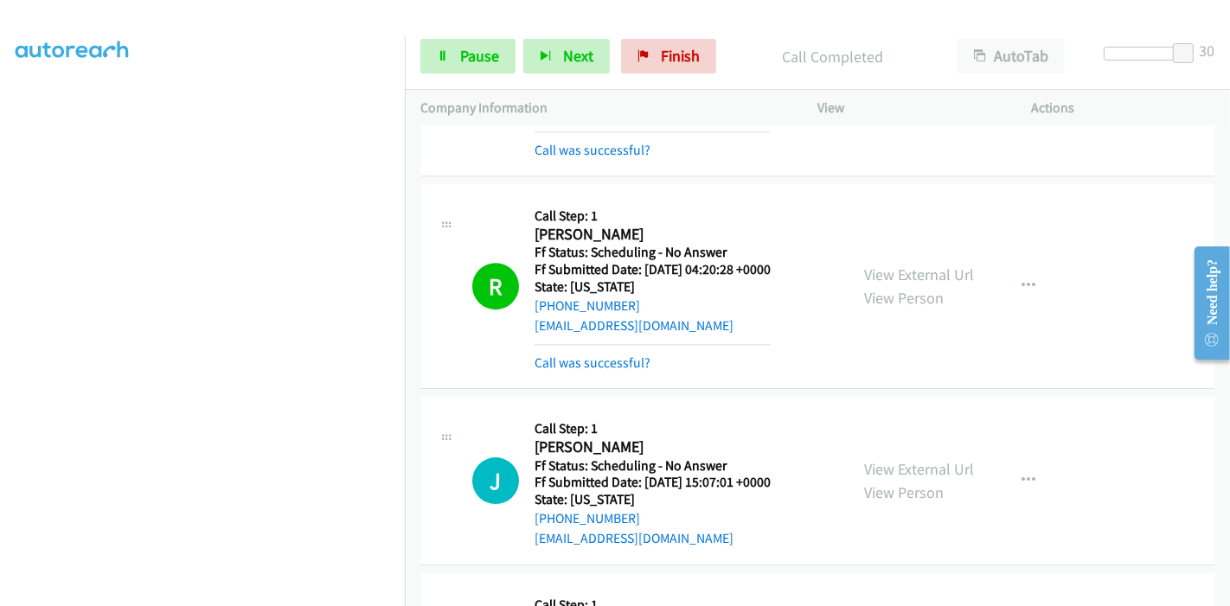
scroll to position [4707, 0]
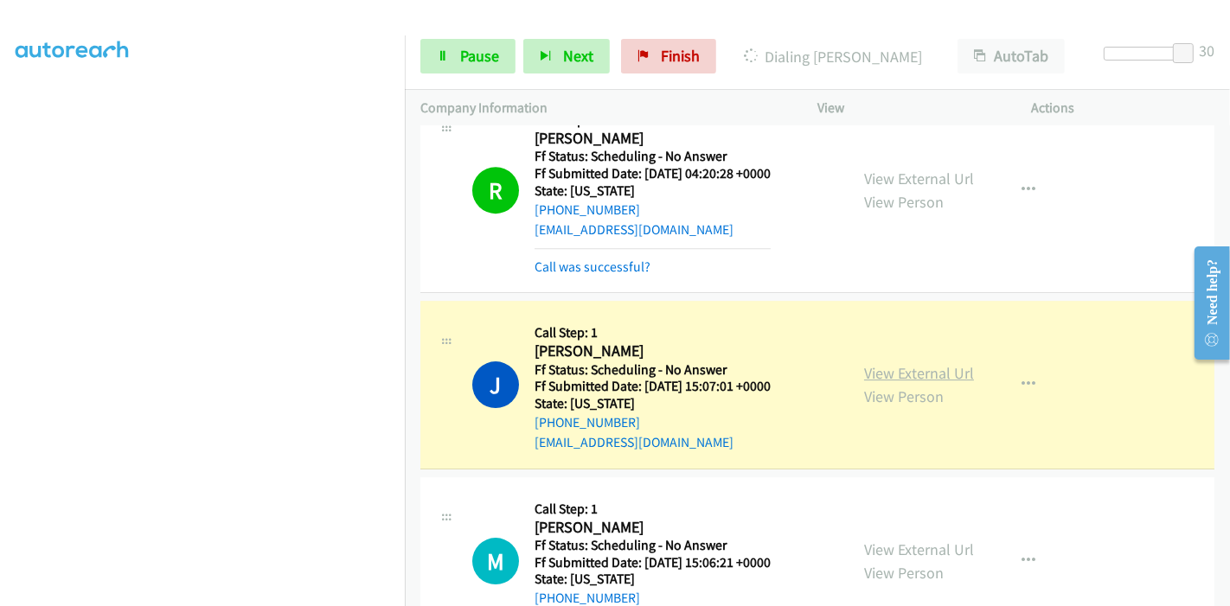
click at [902, 363] on link "View External Url" at bounding box center [919, 373] width 110 height 20
click at [449, 57] on link "Pause" at bounding box center [467, 56] width 95 height 35
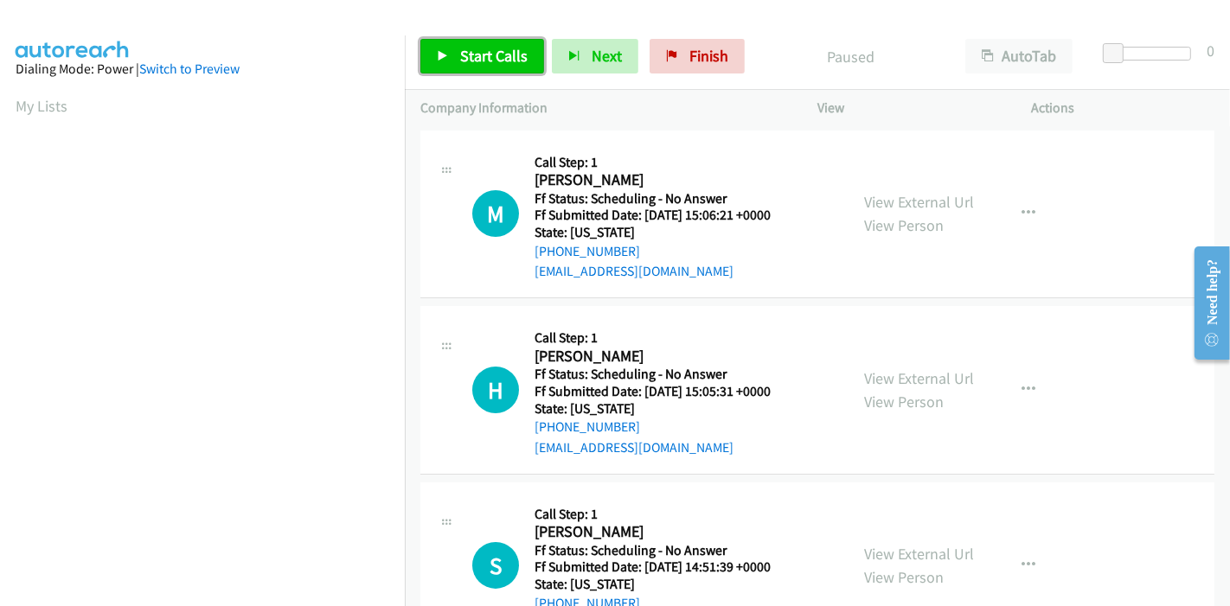
click at [489, 53] on span "Start Calls" at bounding box center [493, 56] width 67 height 20
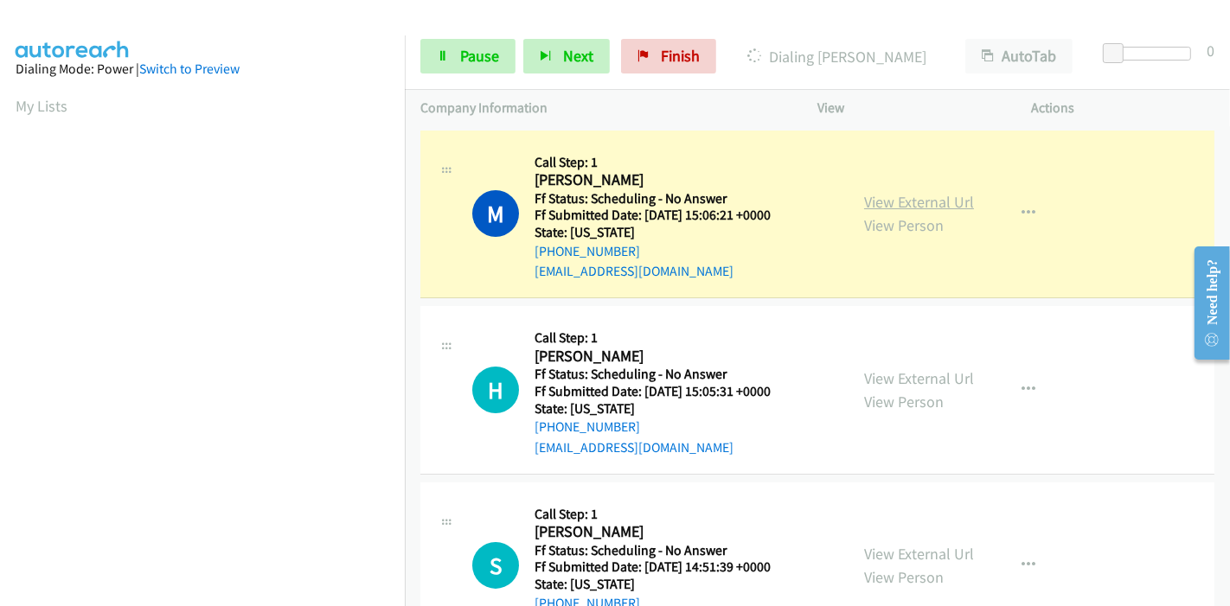
click at [925, 199] on link "View External Url" at bounding box center [919, 202] width 110 height 20
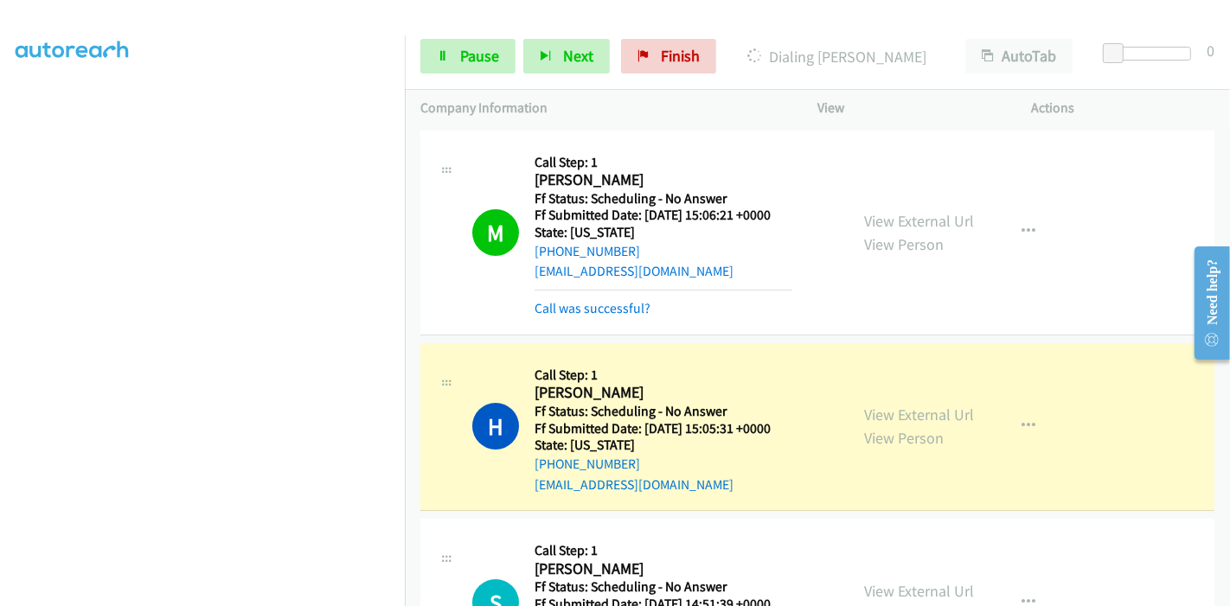
scroll to position [96, 0]
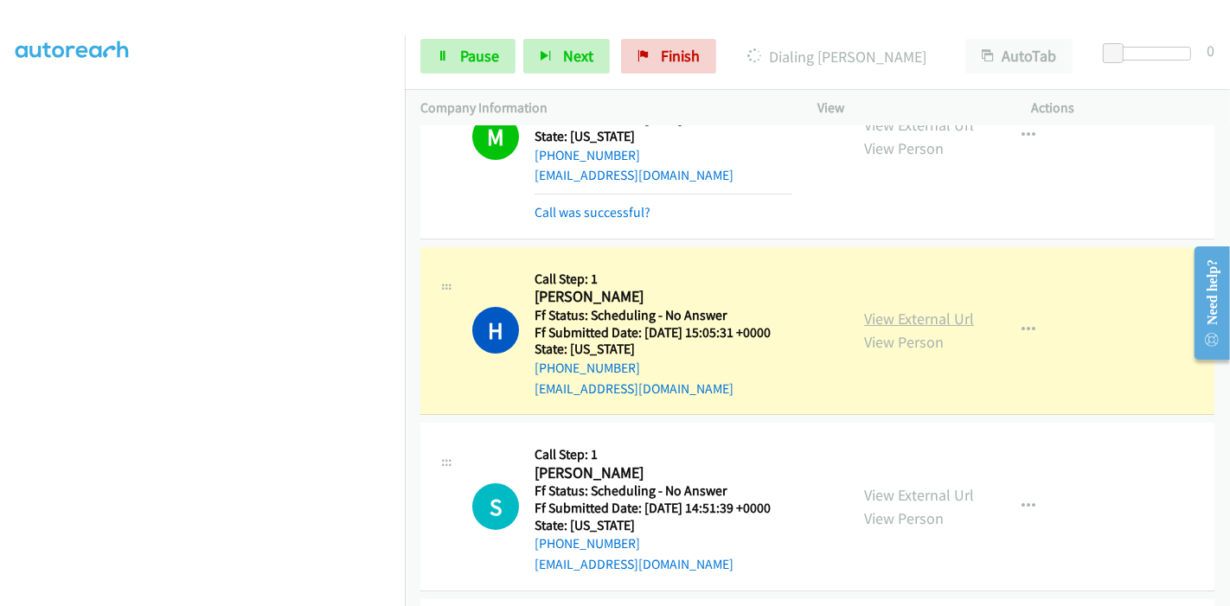
click at [936, 323] on link "View External Url" at bounding box center [919, 319] width 110 height 20
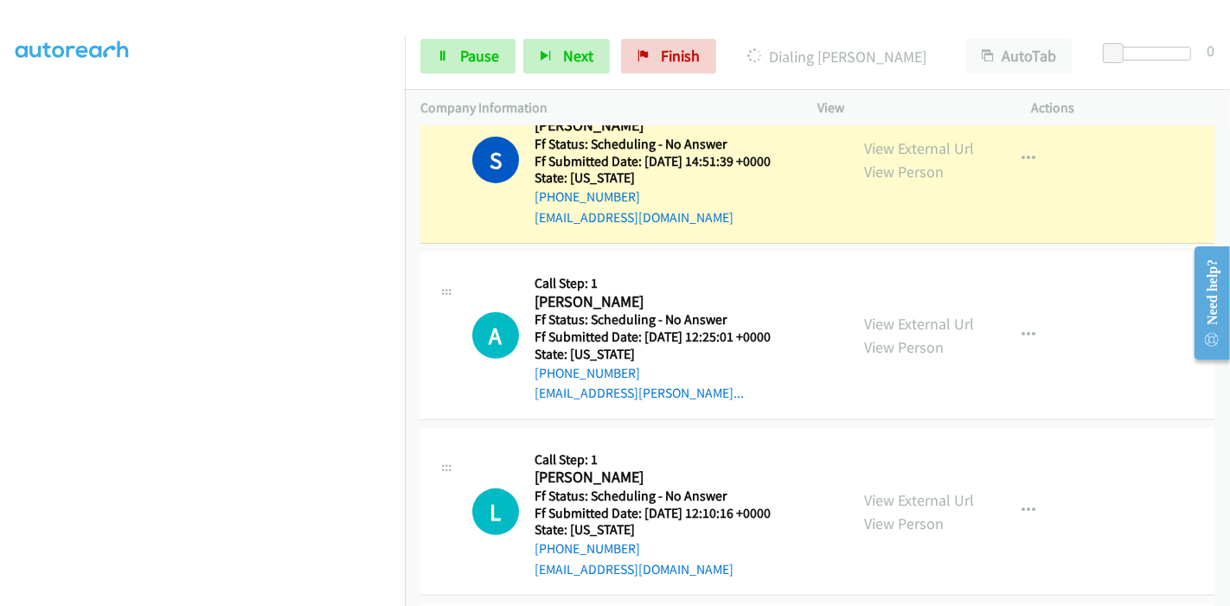
scroll to position [384, 0]
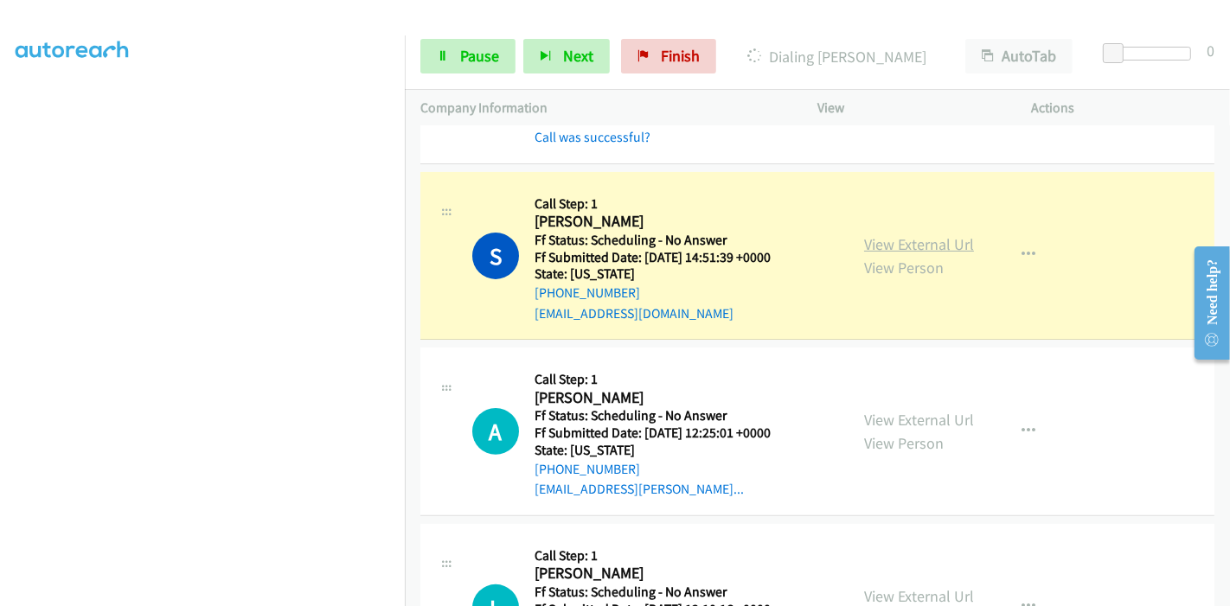
click at [938, 248] on link "View External Url" at bounding box center [919, 244] width 110 height 20
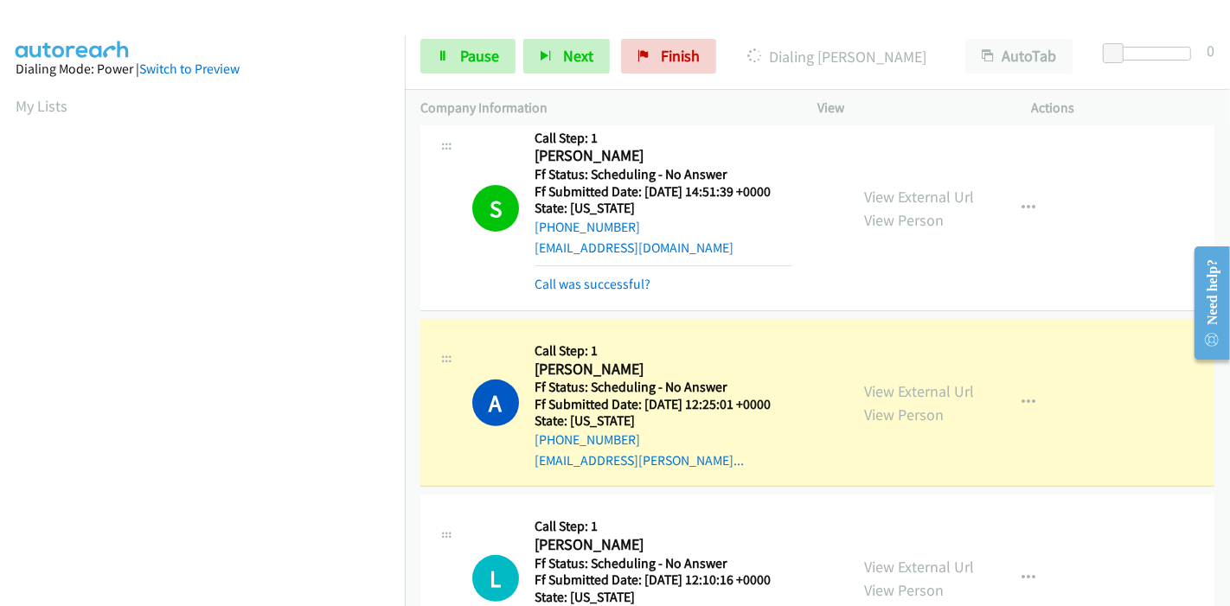
scroll to position [480, 0]
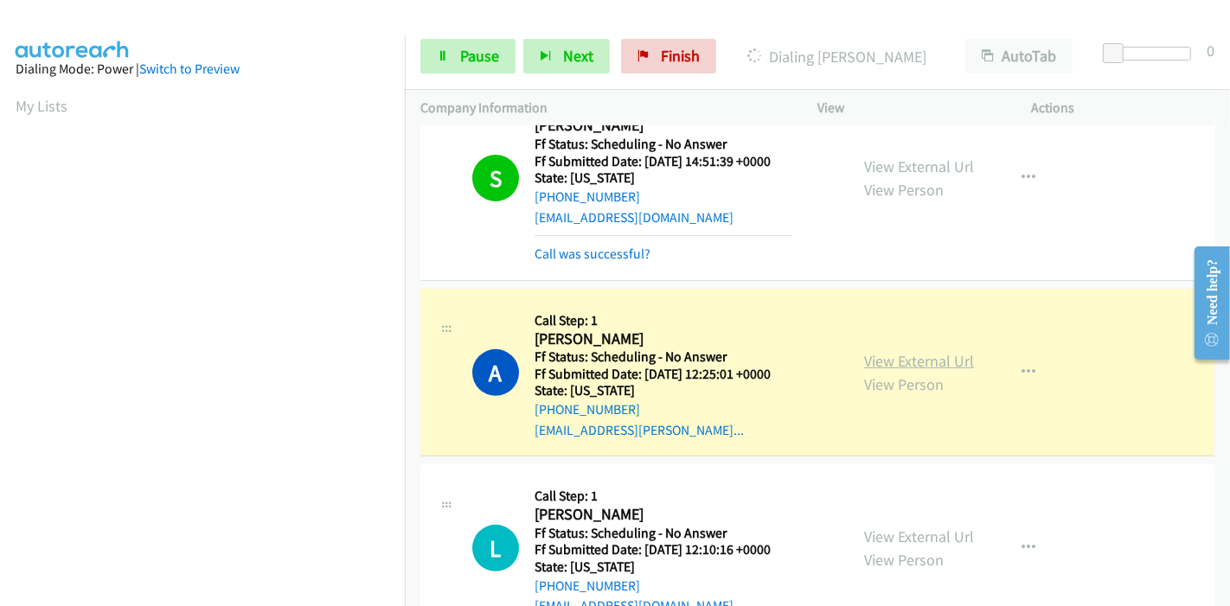
click at [905, 356] on link "View External Url" at bounding box center [919, 361] width 110 height 20
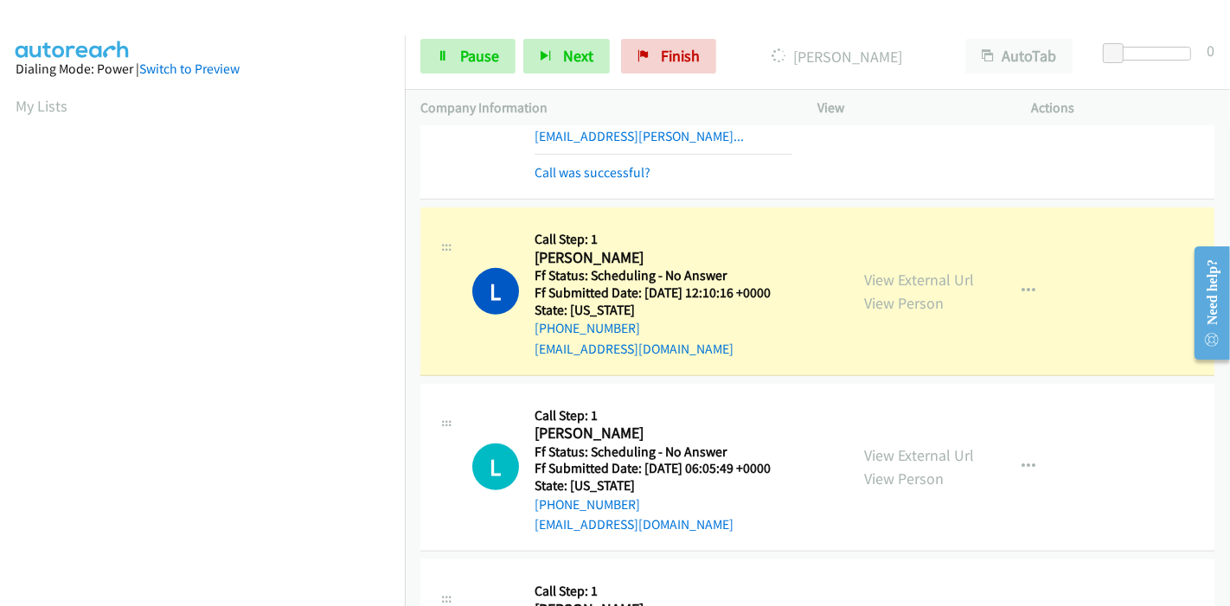
scroll to position [865, 0]
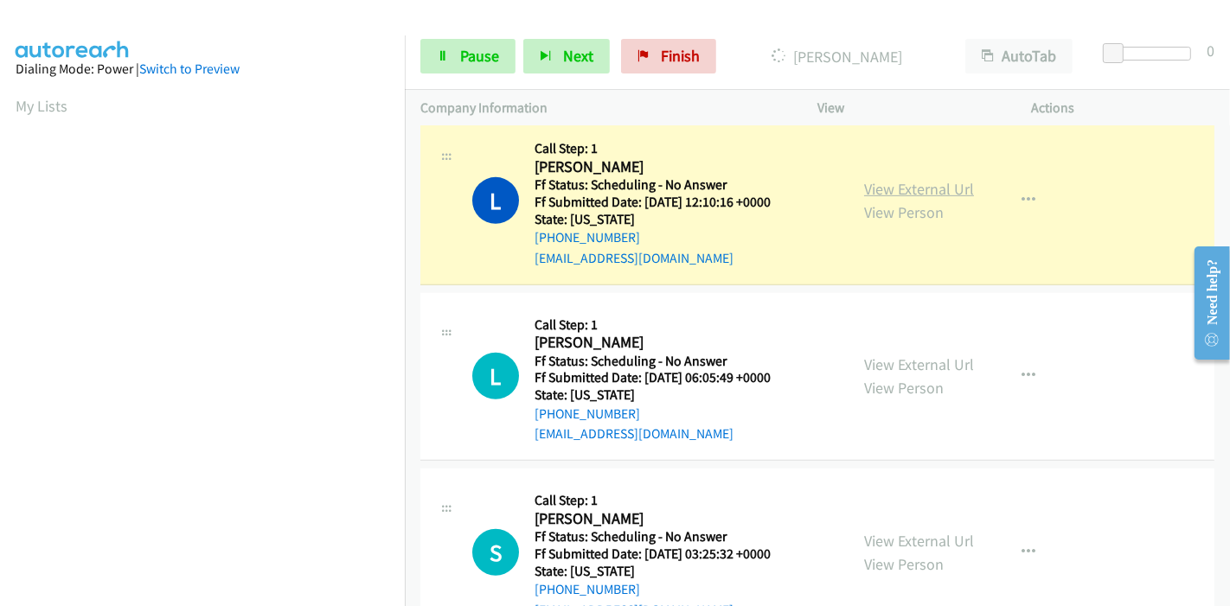
click at [907, 189] on link "View External Url" at bounding box center [919, 189] width 110 height 20
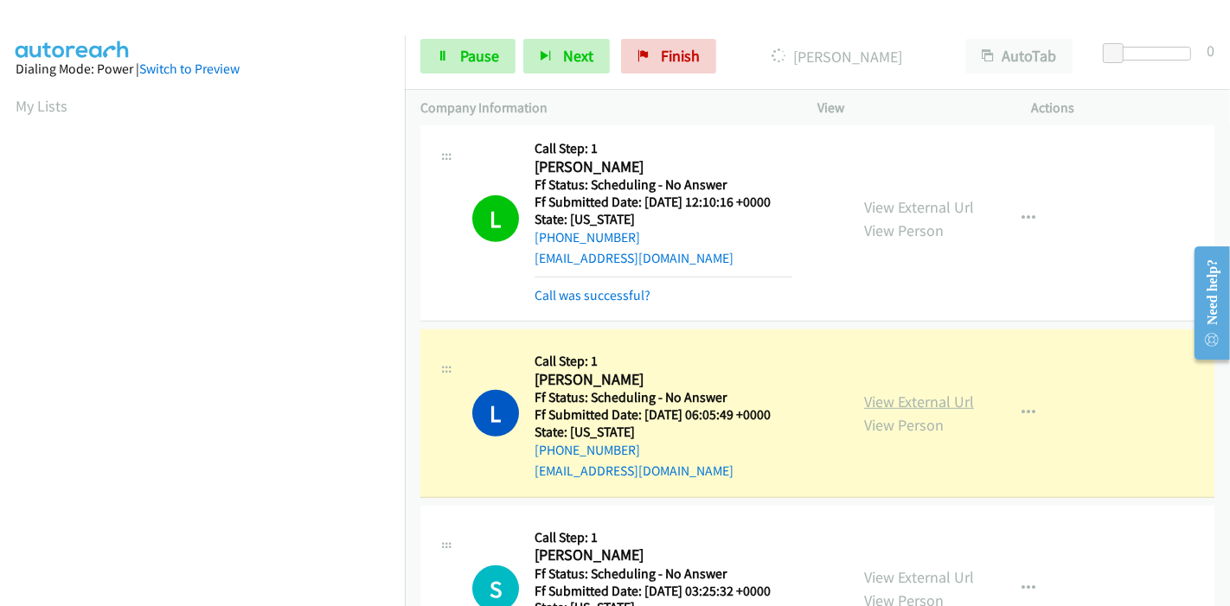
click at [880, 396] on link "View External Url" at bounding box center [919, 402] width 110 height 20
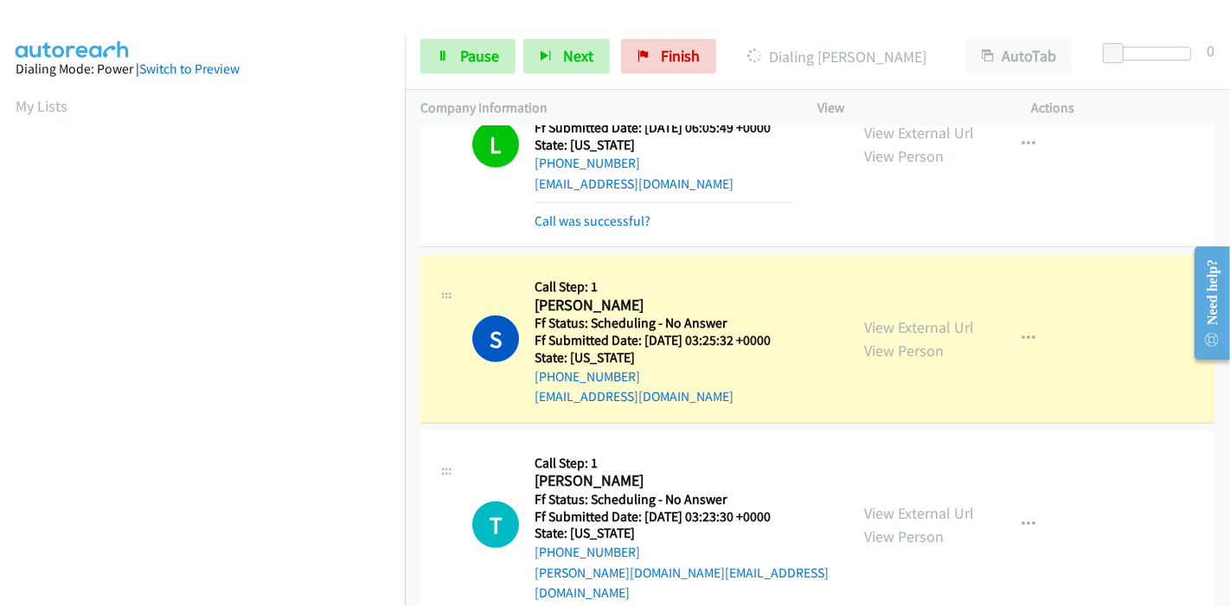
scroll to position [1153, 0]
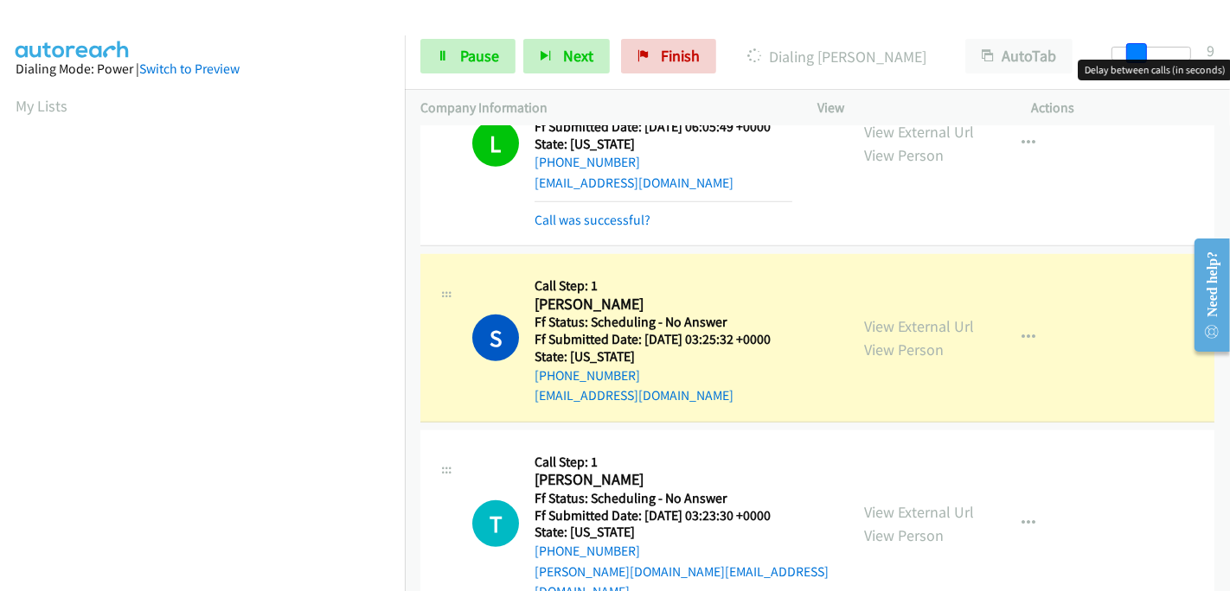
drag, startPoint x: 1107, startPoint y: 53, endPoint x: 1227, endPoint y: 55, distance: 120.2
click at [1227, 55] on div "Start Calls Pause Next Finish Dialing Stevie Ratto AutoTab AutoTab 9" at bounding box center [817, 56] width 825 height 67
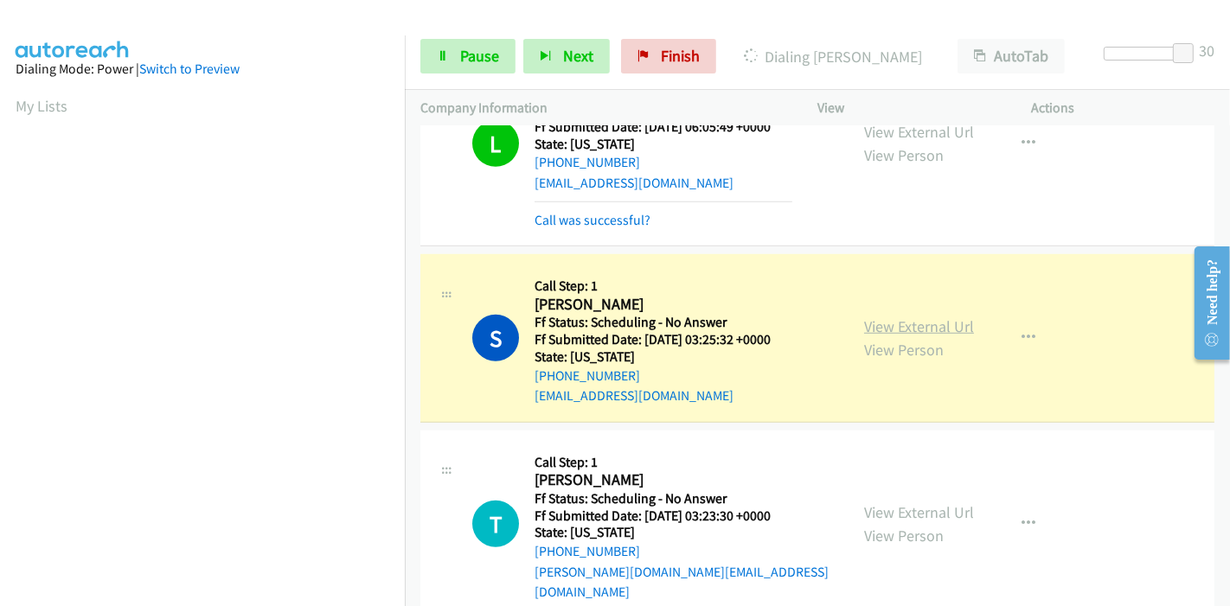
scroll to position [365, 0]
click at [951, 323] on link "View External Url" at bounding box center [919, 326] width 110 height 20
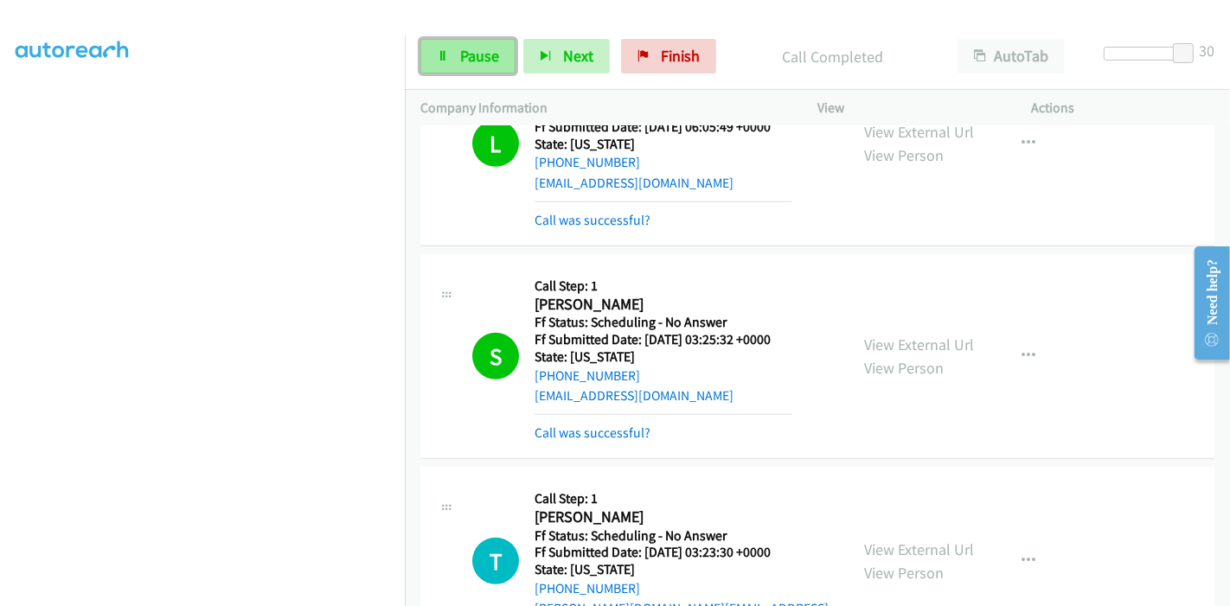
click at [469, 52] on span "Pause" at bounding box center [479, 56] width 39 height 20
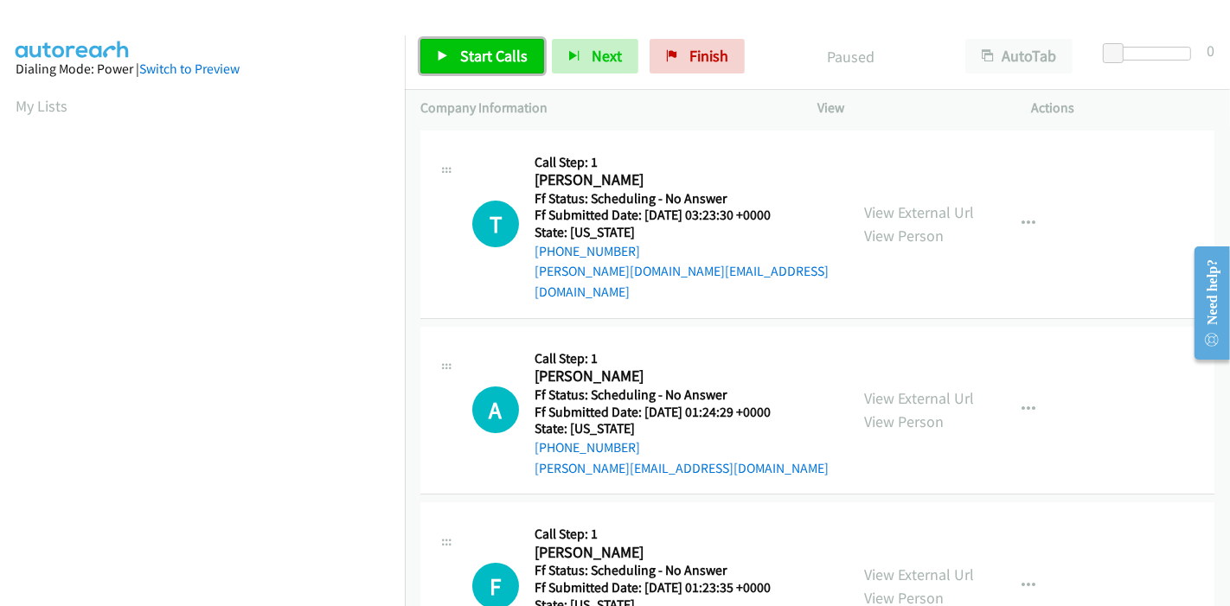
click at [464, 61] on span "Start Calls" at bounding box center [493, 56] width 67 height 20
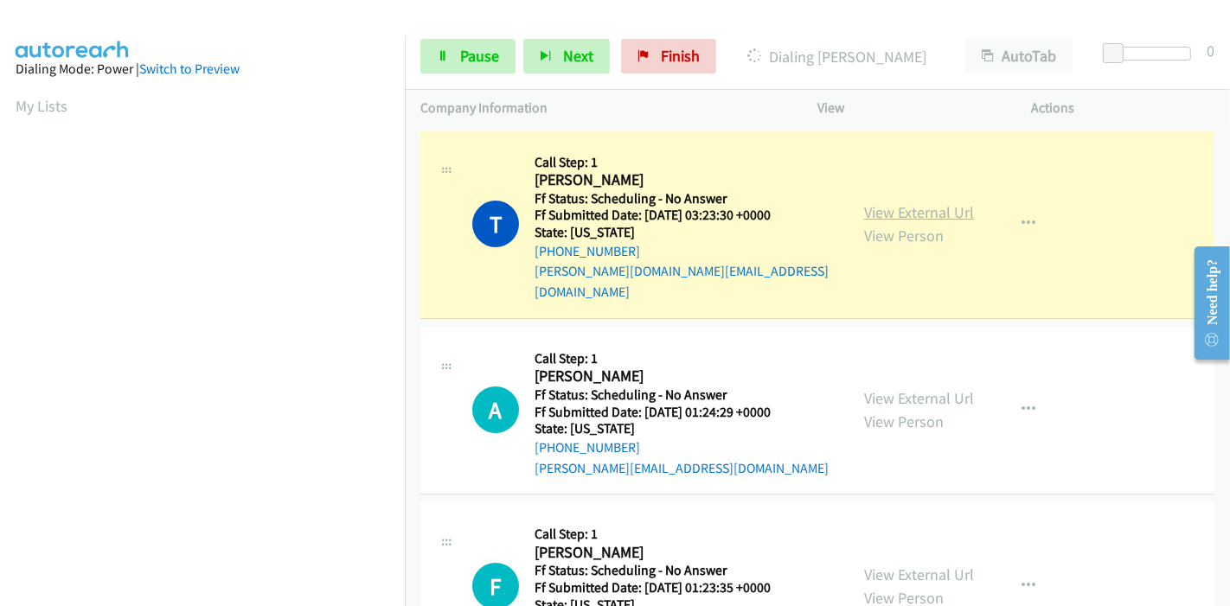
click at [955, 203] on link "View External Url" at bounding box center [919, 212] width 110 height 20
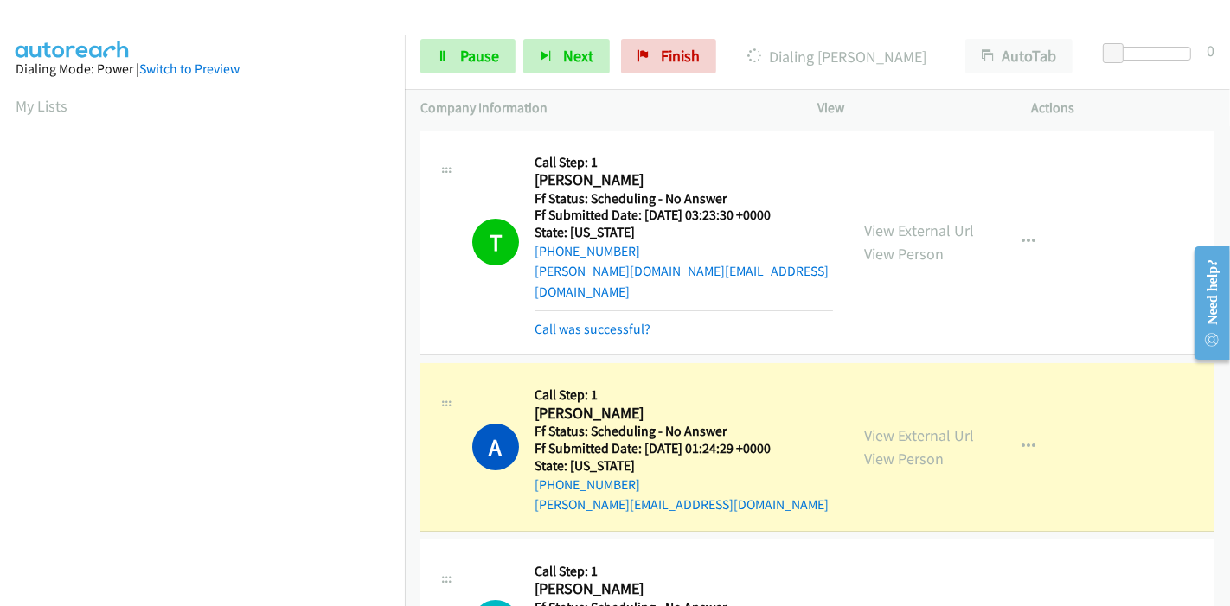
scroll to position [365, 0]
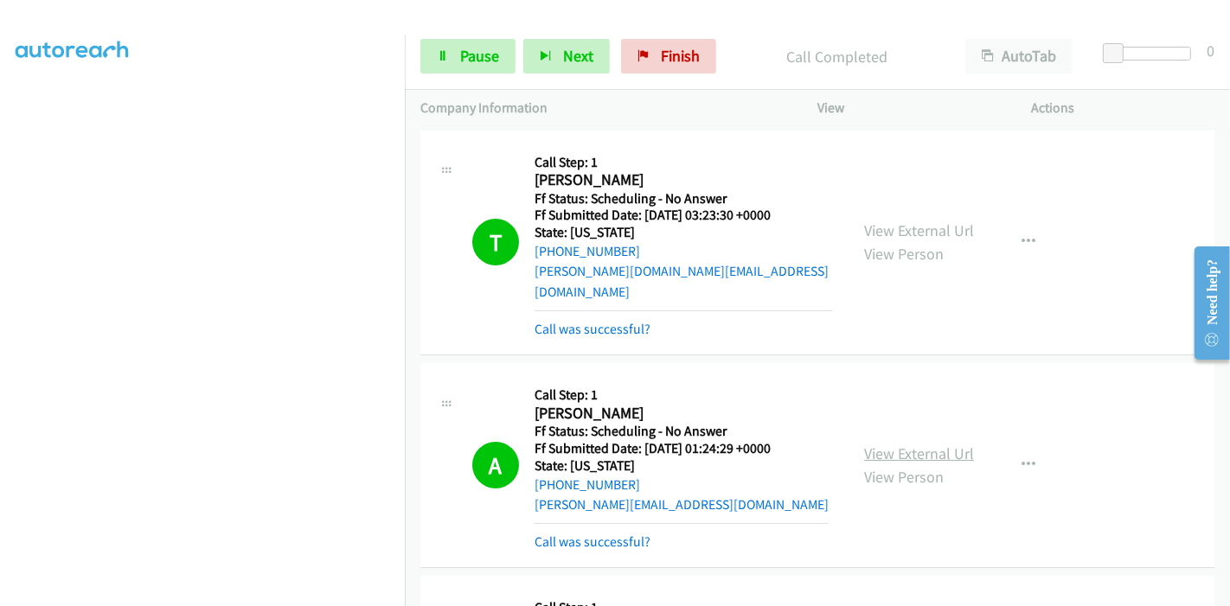
click at [883, 444] on link "View External Url" at bounding box center [919, 454] width 110 height 20
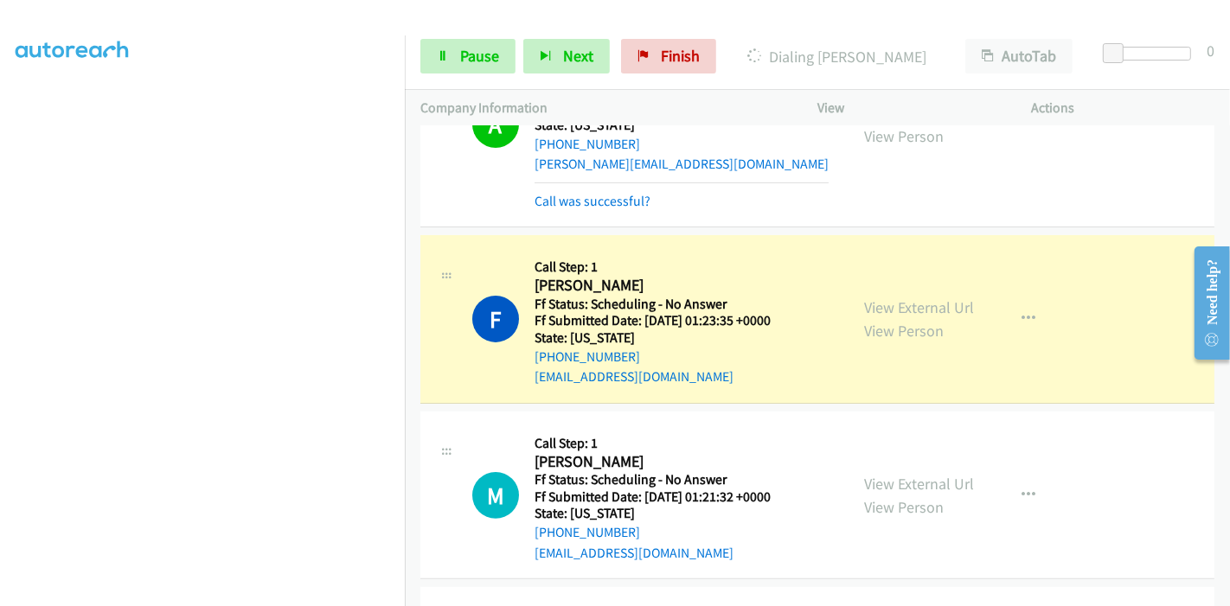
scroll to position [384, 0]
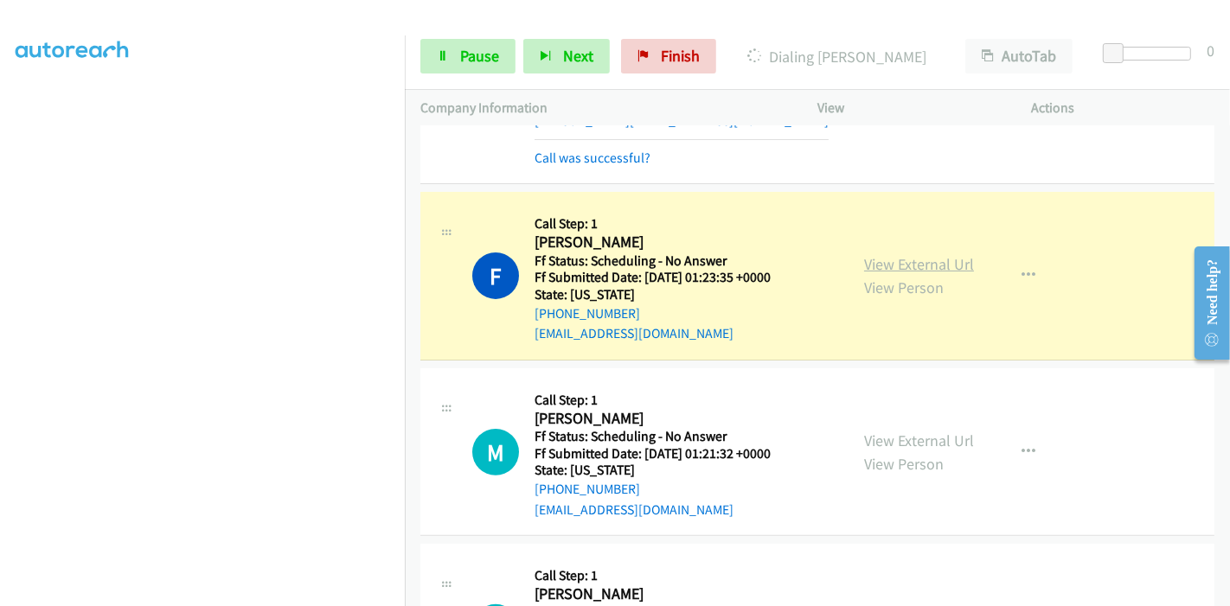
click at [917, 254] on link "View External Url" at bounding box center [919, 264] width 110 height 20
click at [467, 52] on span "Pause" at bounding box center [479, 56] width 39 height 20
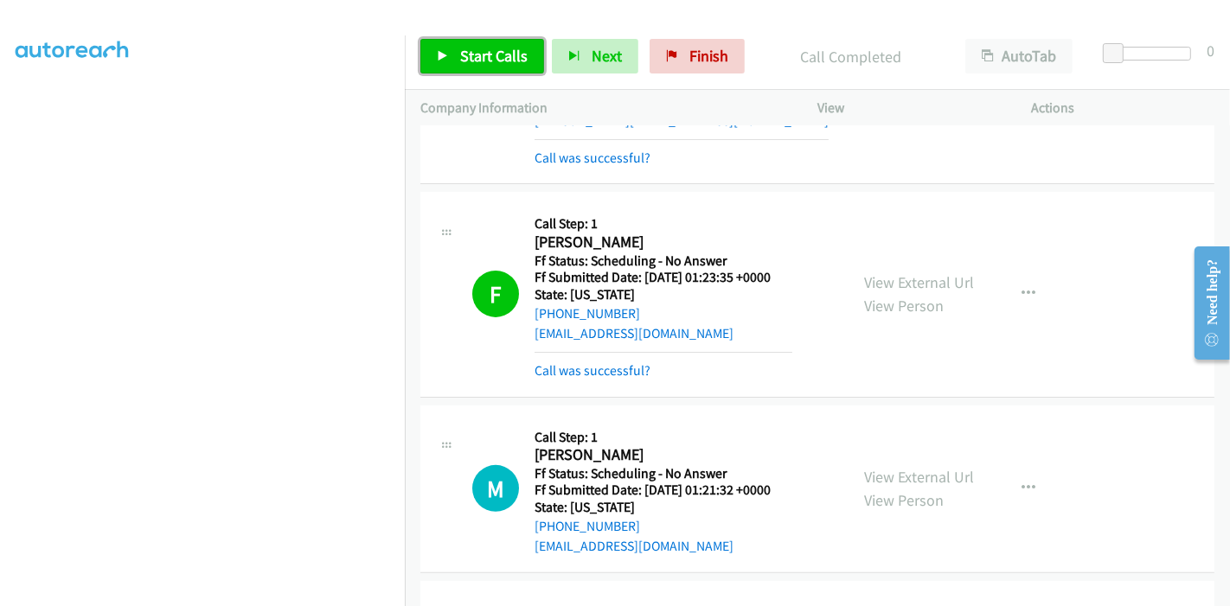
click at [466, 63] on span "Start Calls" at bounding box center [493, 56] width 67 height 20
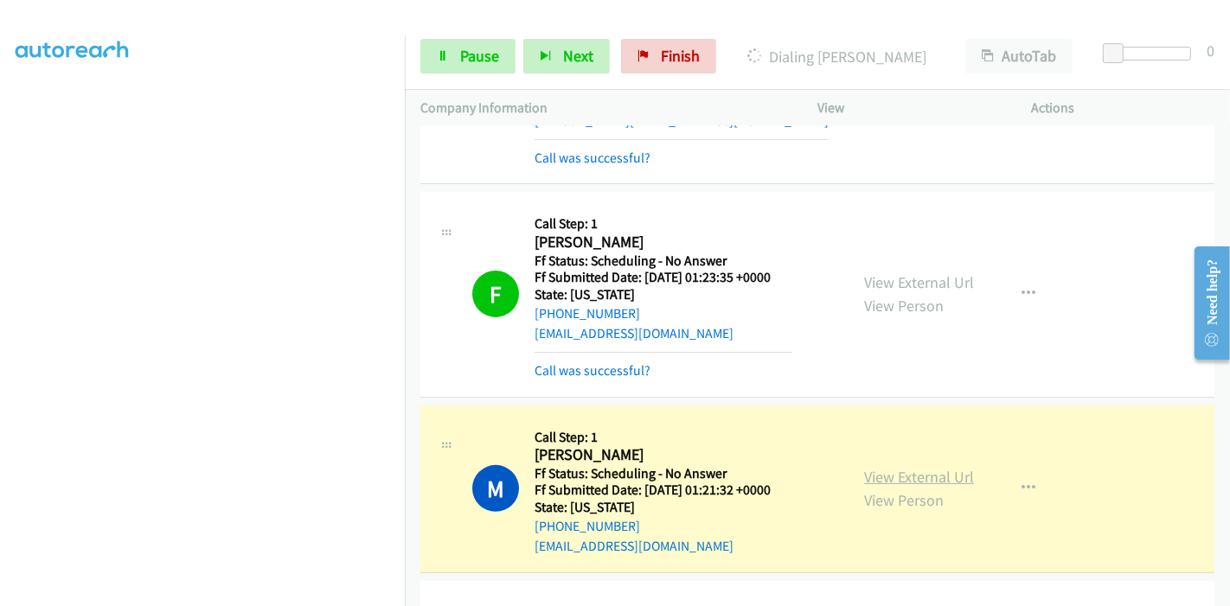
click at [888, 467] on link "View External Url" at bounding box center [919, 477] width 110 height 20
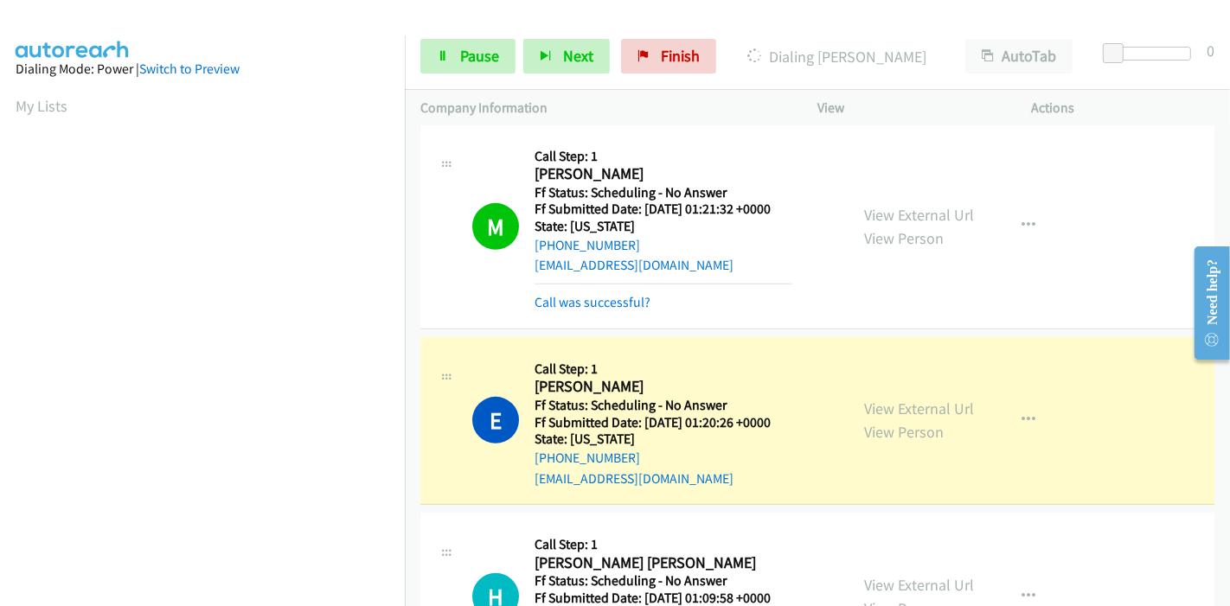
scroll to position [672, 0]
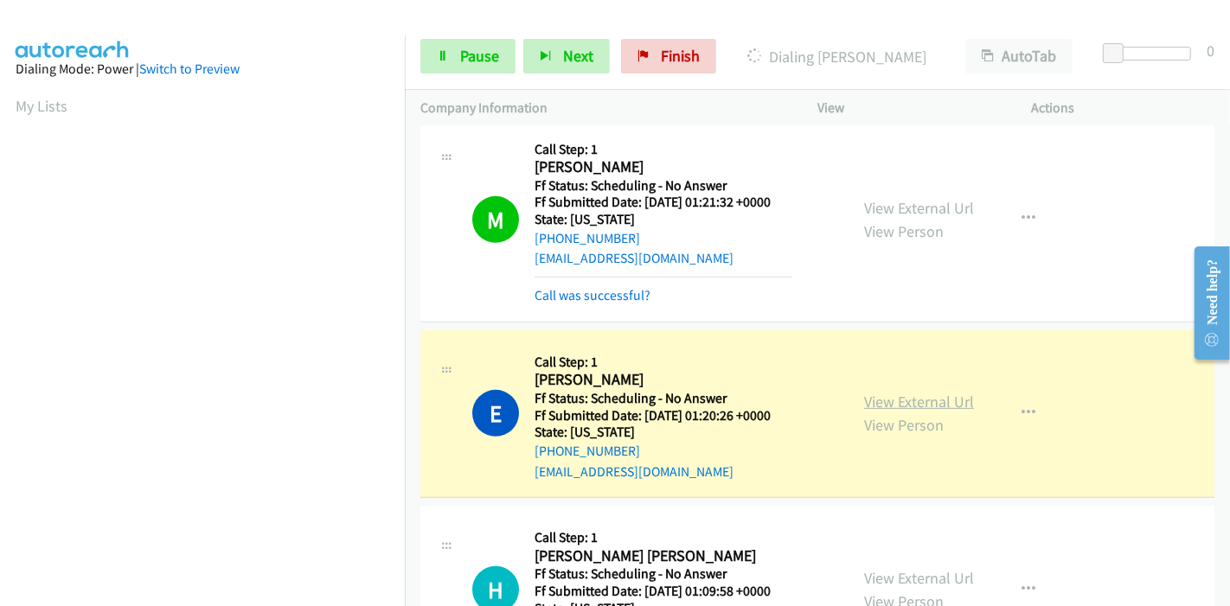
click at [869, 392] on link "View External Url" at bounding box center [919, 402] width 110 height 20
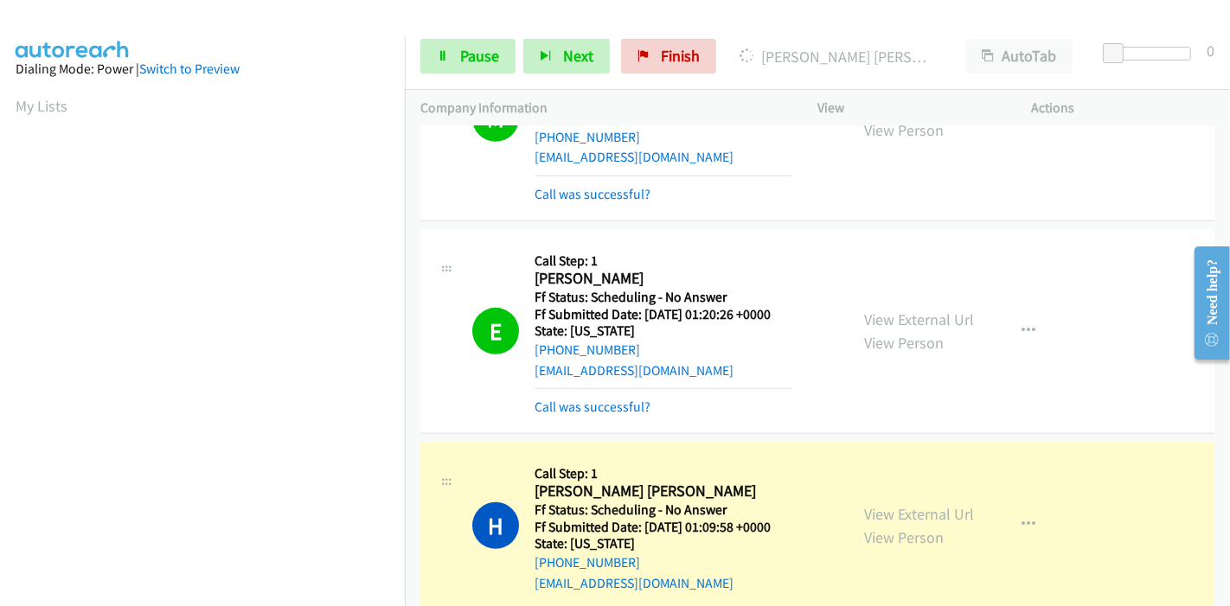
scroll to position [865, 0]
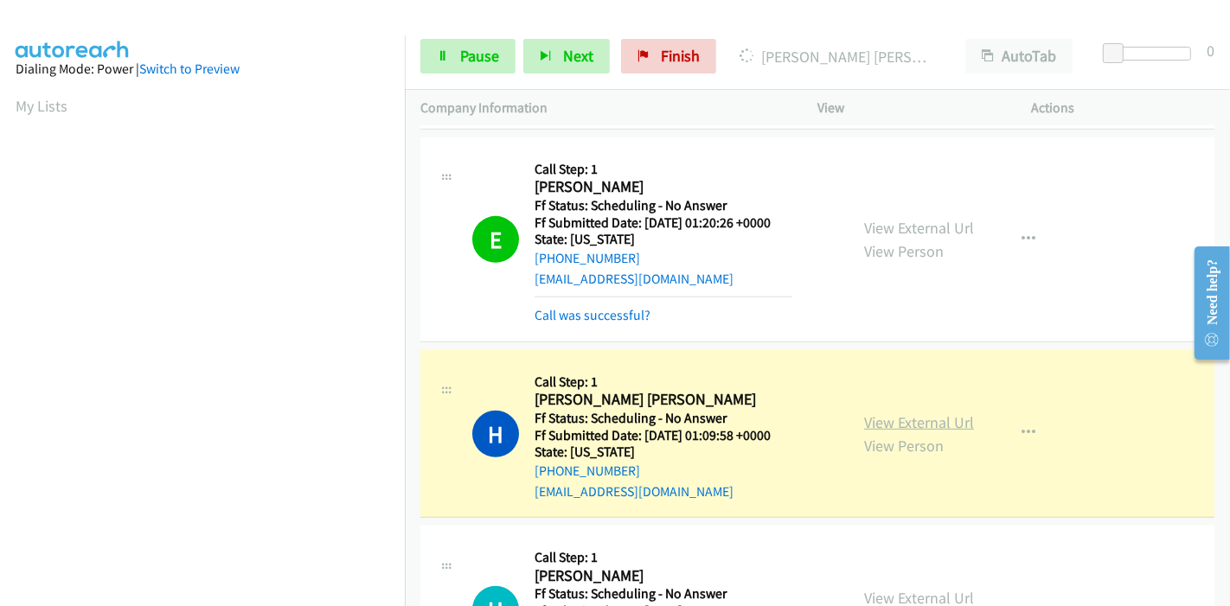
click at [923, 412] on link "View External Url" at bounding box center [919, 422] width 110 height 20
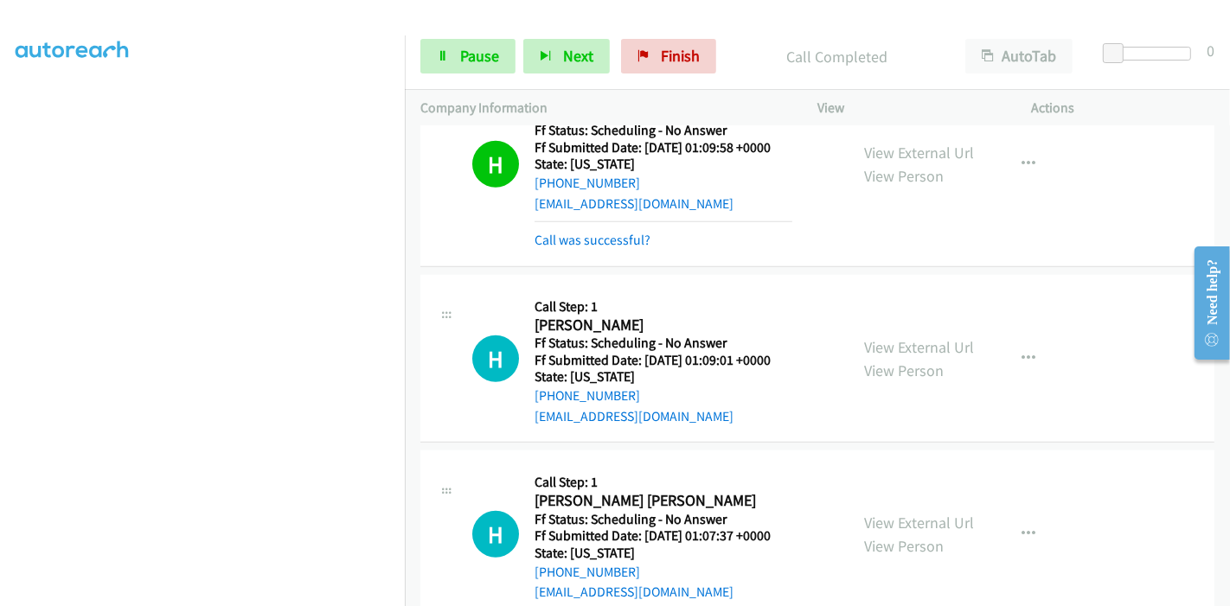
scroll to position [269, 0]
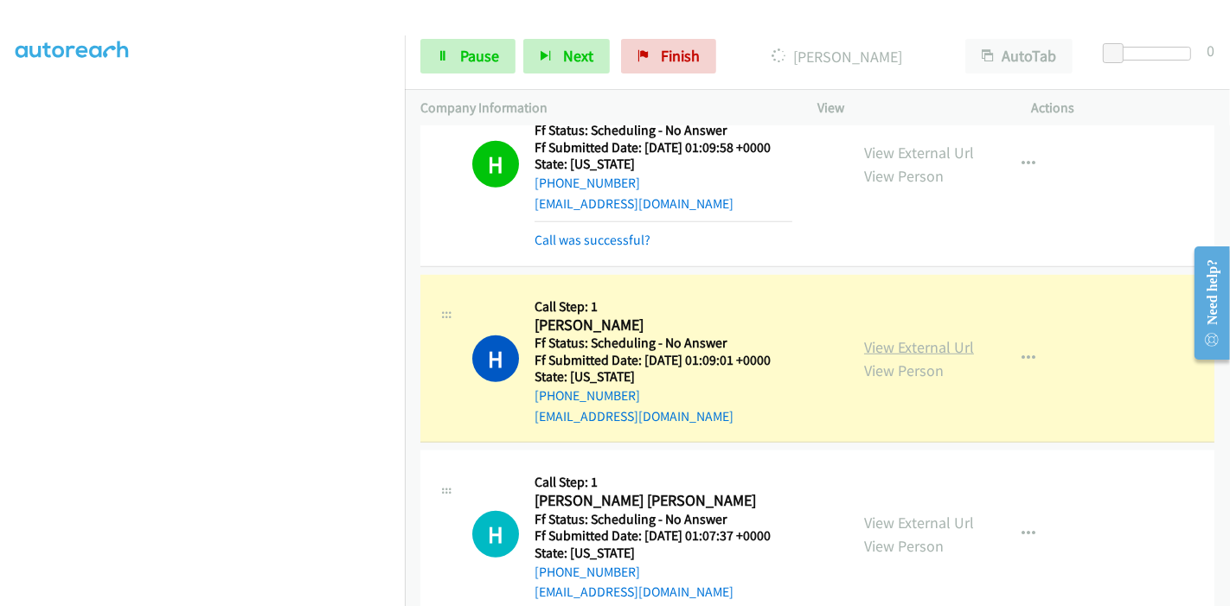
click at [939, 337] on link "View External Url" at bounding box center [919, 347] width 110 height 20
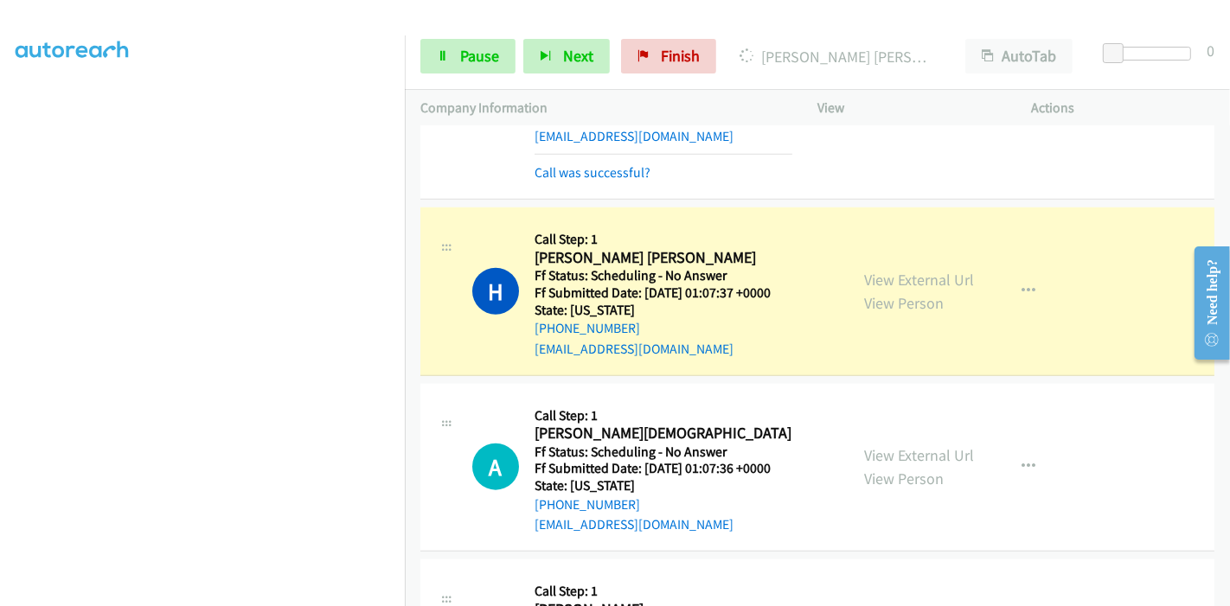
scroll to position [1441, 0]
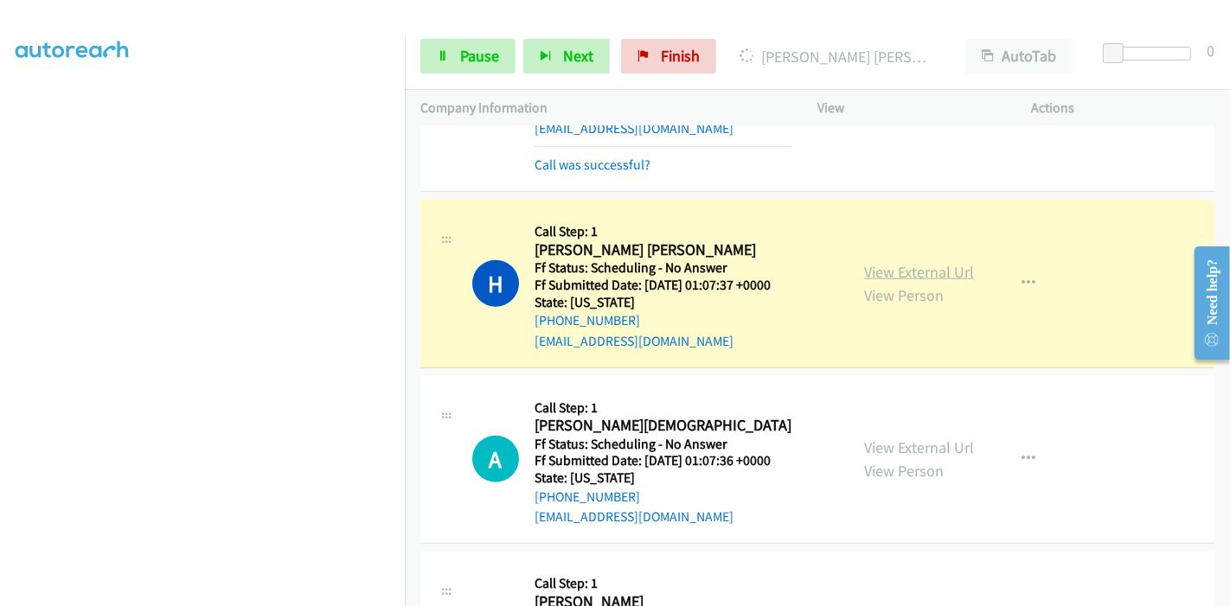
click at [934, 262] on link "View External Url" at bounding box center [919, 272] width 110 height 20
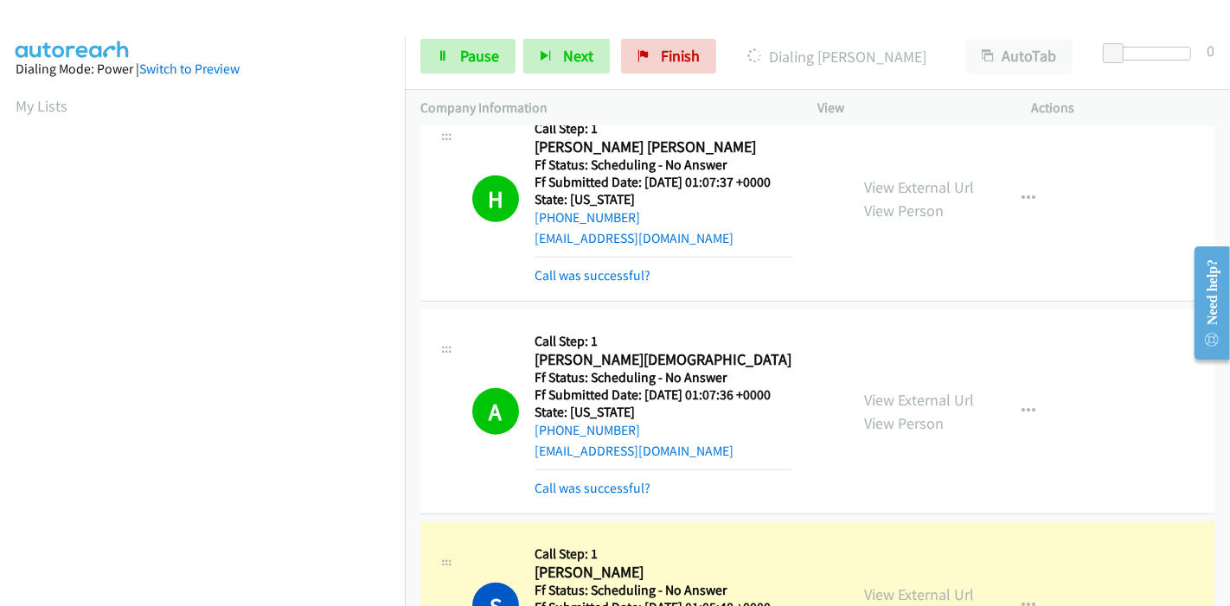
scroll to position [1633, 0]
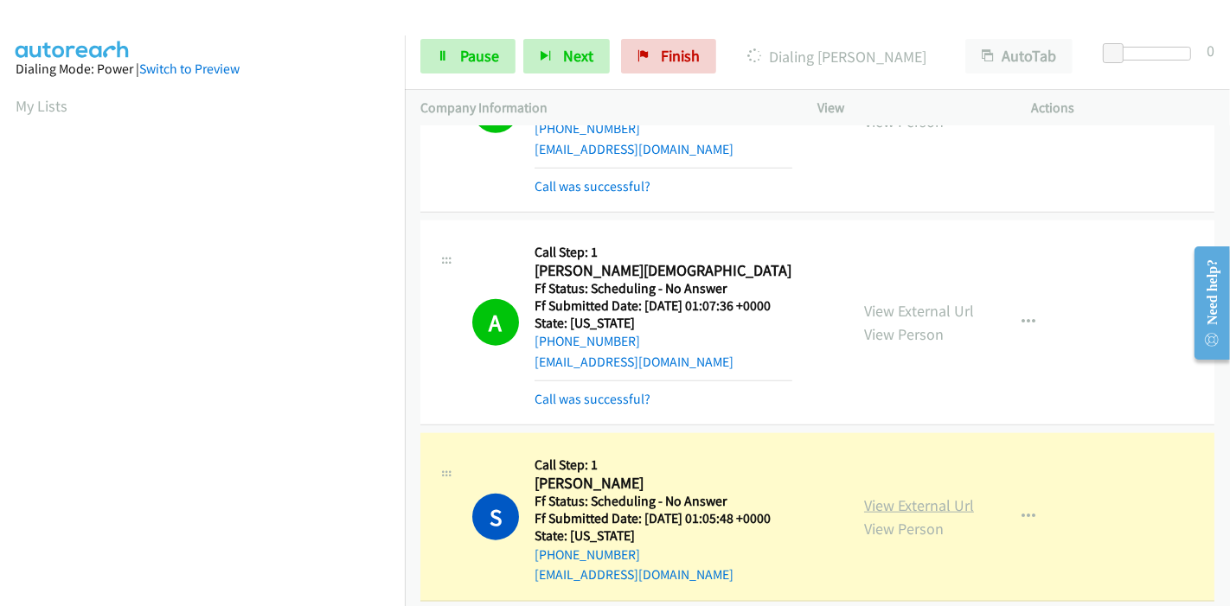
click at [926, 495] on link "View External Url" at bounding box center [919, 505] width 110 height 20
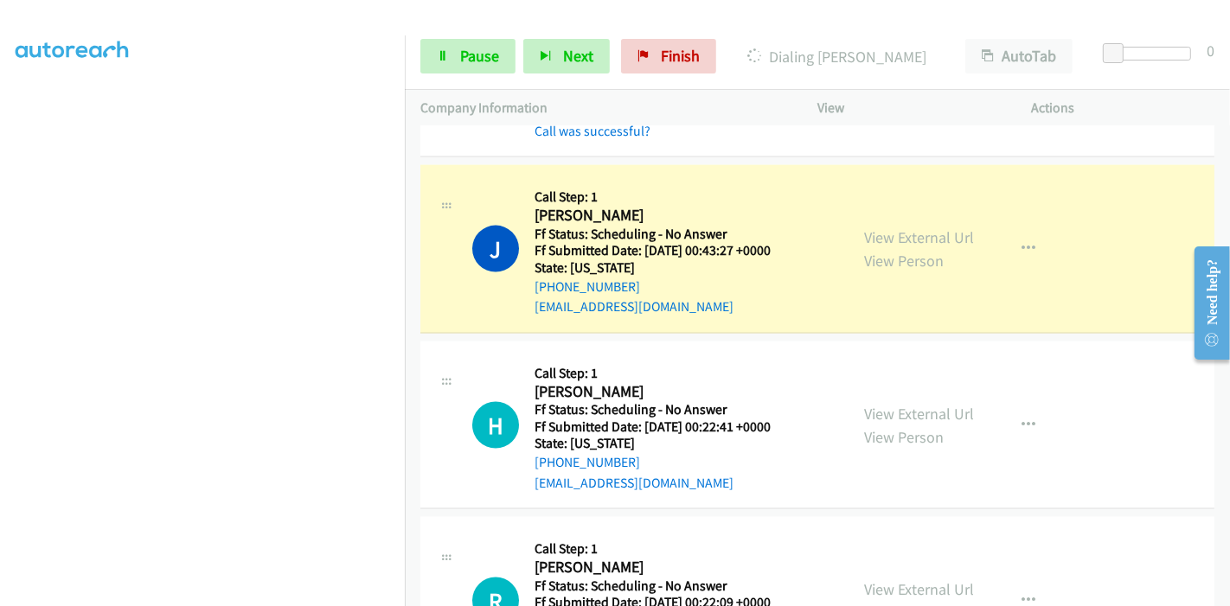
scroll to position [365, 0]
click at [904, 227] on link "View External Url" at bounding box center [919, 237] width 110 height 20
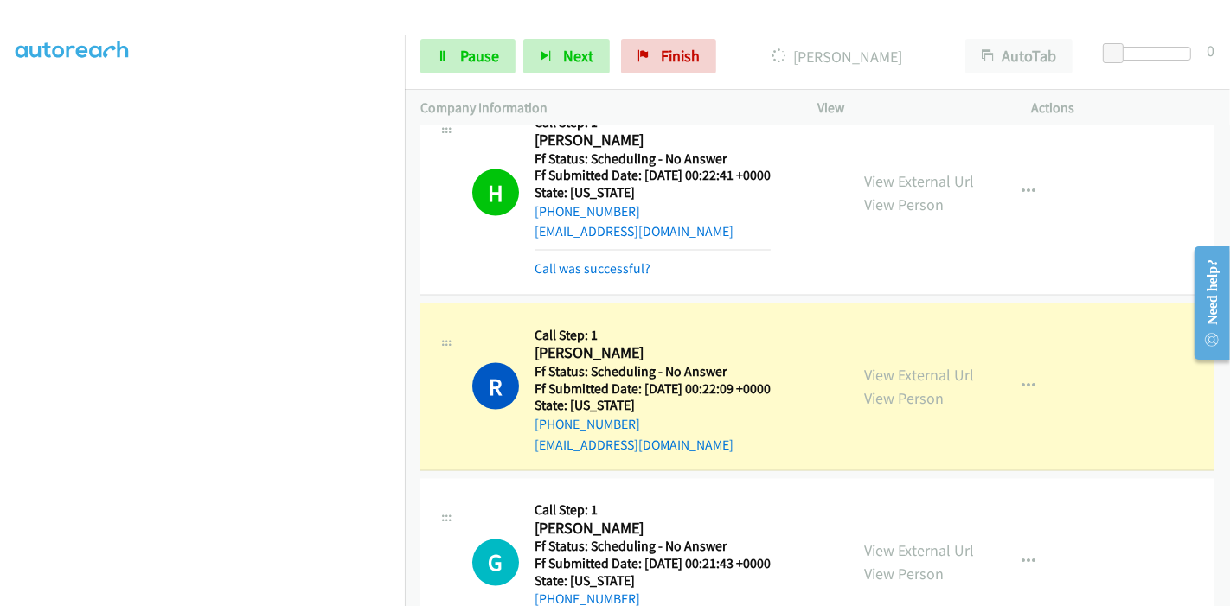
scroll to position [2401, 0]
click at [940, 365] on link "View External Url" at bounding box center [919, 375] width 110 height 20
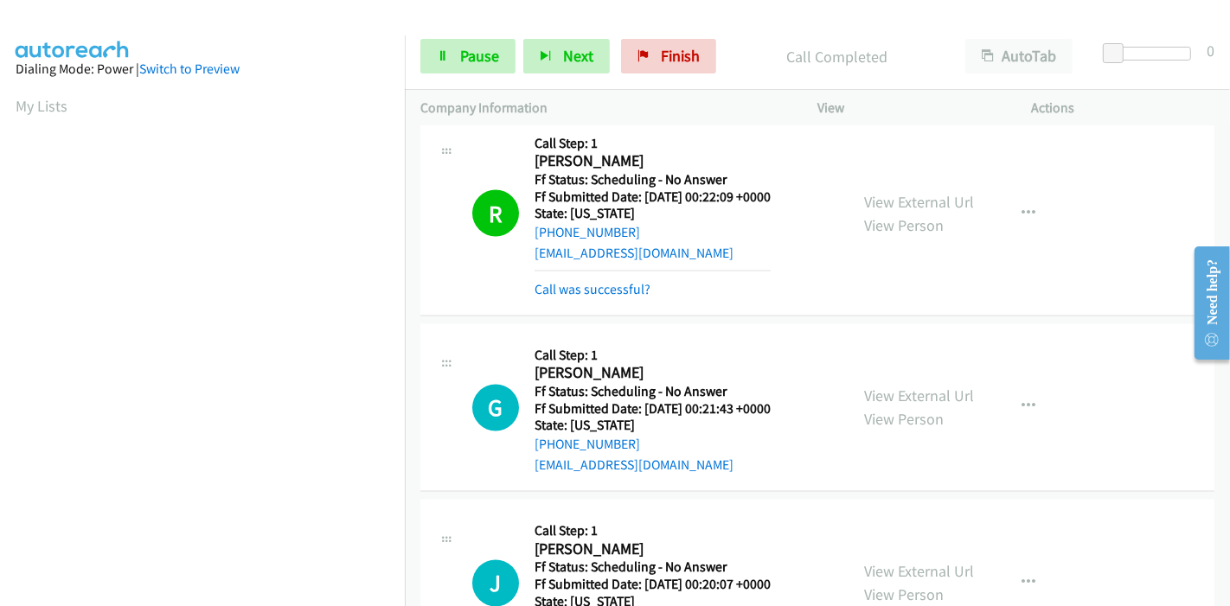
scroll to position [2594, 0]
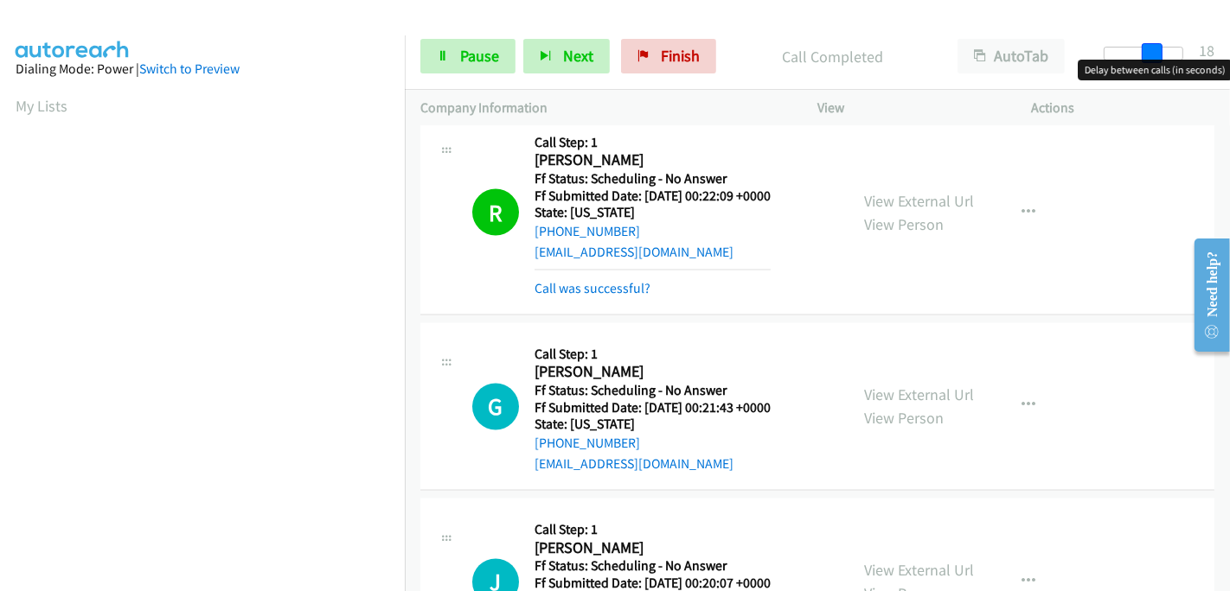
drag, startPoint x: 1111, startPoint y: 42, endPoint x: 1158, endPoint y: 42, distance: 46.7
click at [1158, 43] on span at bounding box center [1151, 53] width 21 height 21
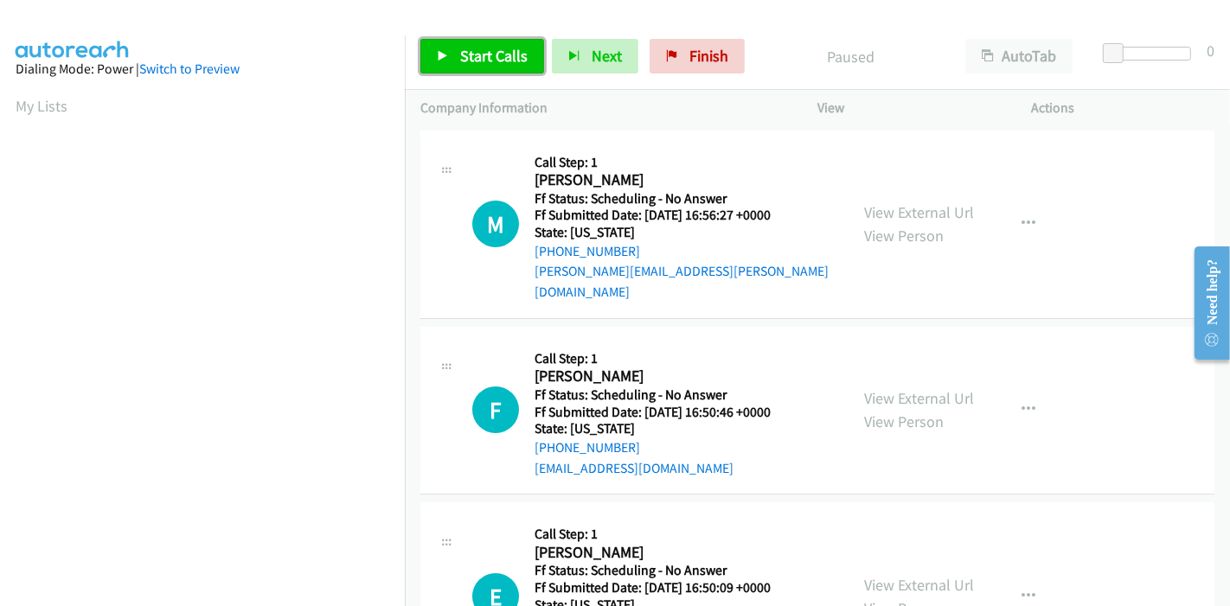
click at [513, 50] on span "Start Calls" at bounding box center [493, 56] width 67 height 20
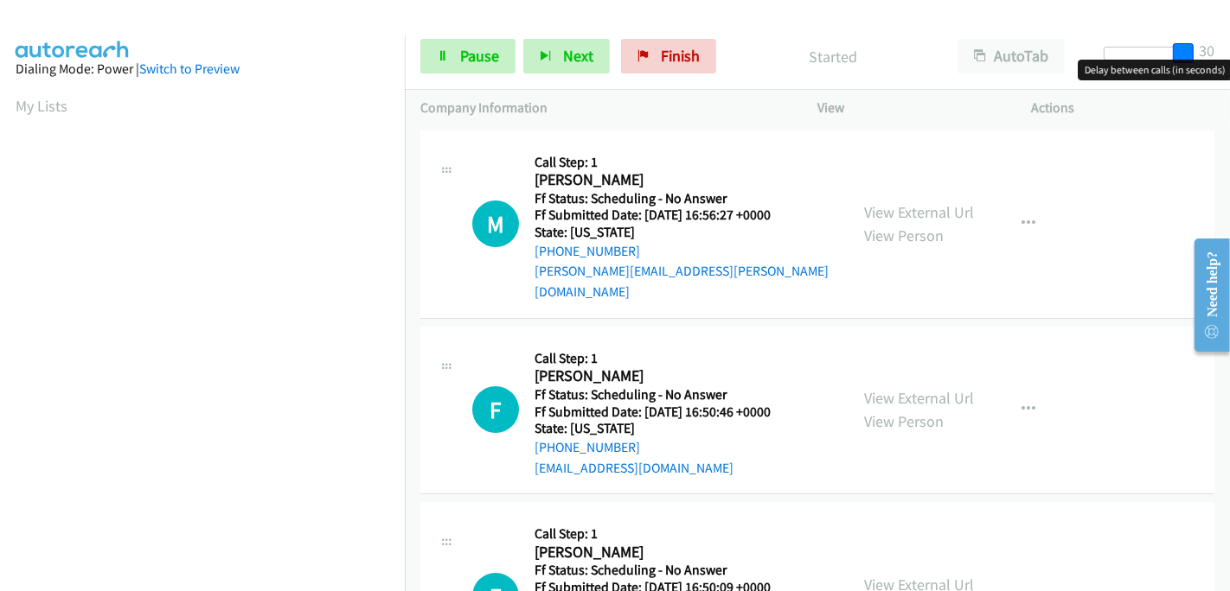
drag, startPoint x: 1109, startPoint y: 49, endPoint x: 1204, endPoint y: 41, distance: 95.5
click at [1204, 41] on div "Start Calls Pause Next Finish Started AutoTab AutoTab 30" at bounding box center [817, 56] width 825 height 67
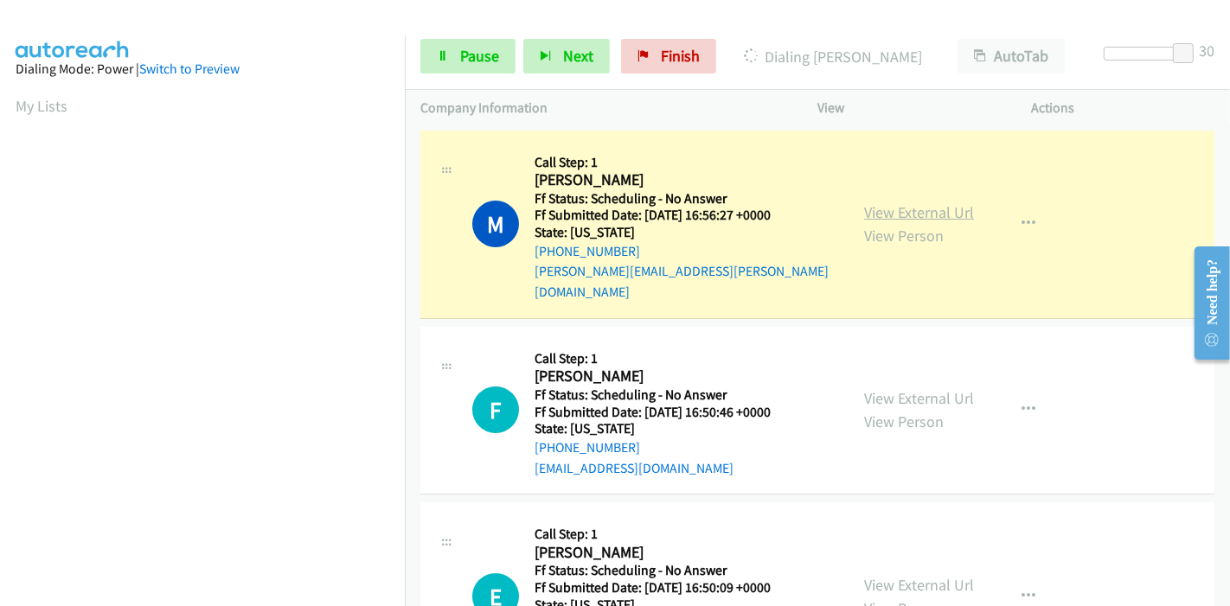
scroll to position [365, 0]
click at [892, 202] on link "View External Url" at bounding box center [919, 212] width 110 height 20
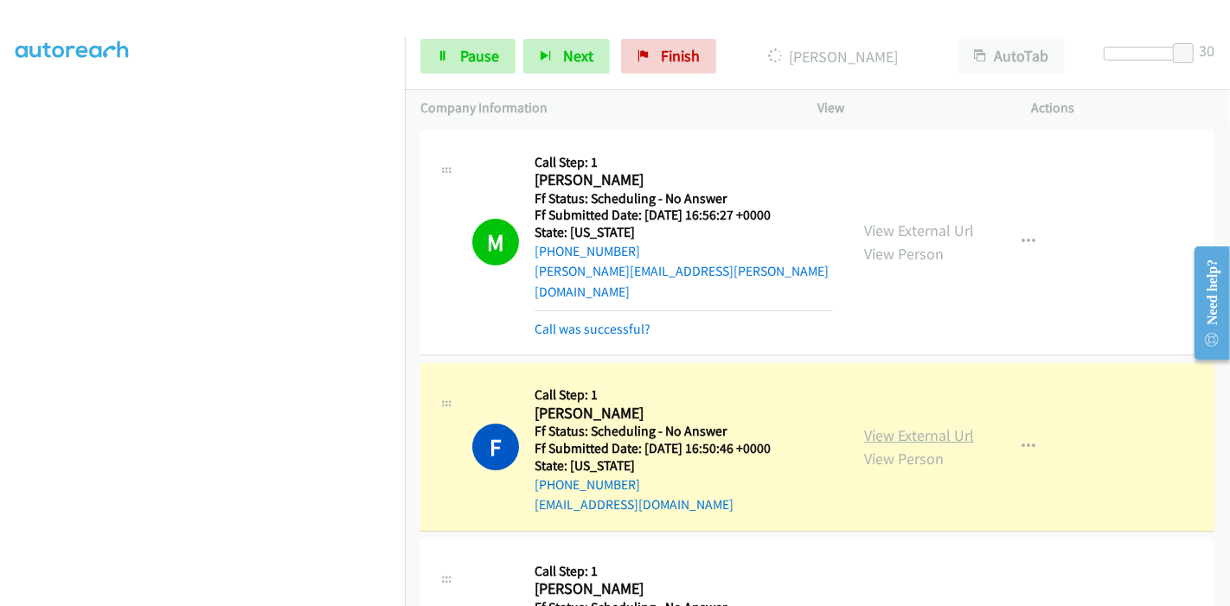
click at [930, 425] on link "View External Url" at bounding box center [919, 435] width 110 height 20
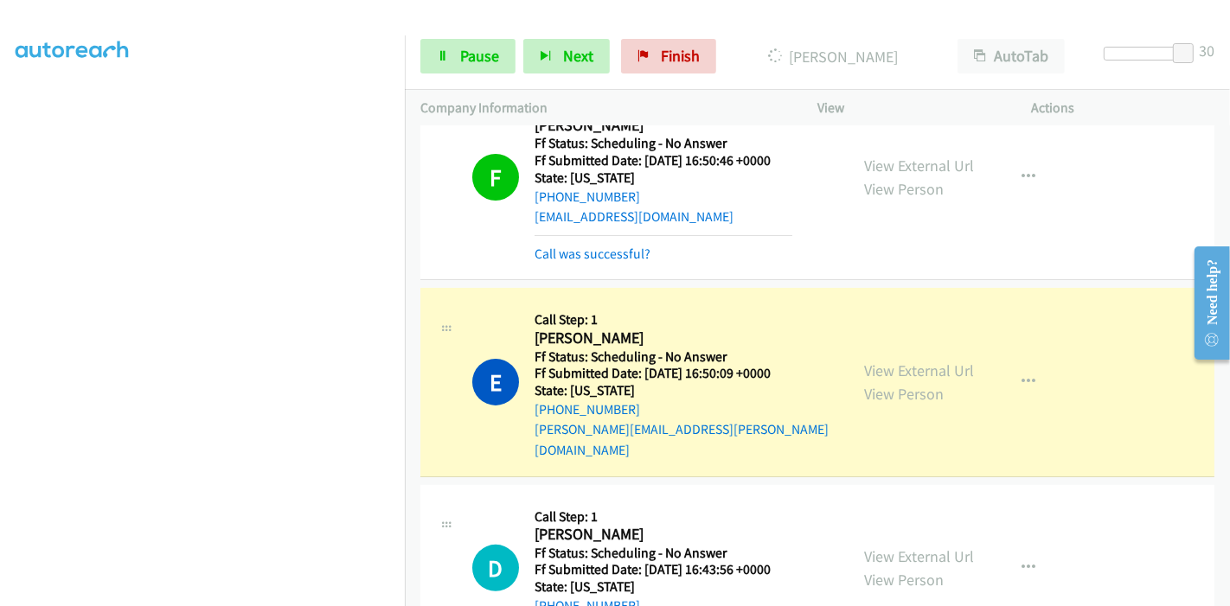
scroll to position [0, 0]
click at [920, 361] on link "View External Url" at bounding box center [919, 371] width 110 height 20
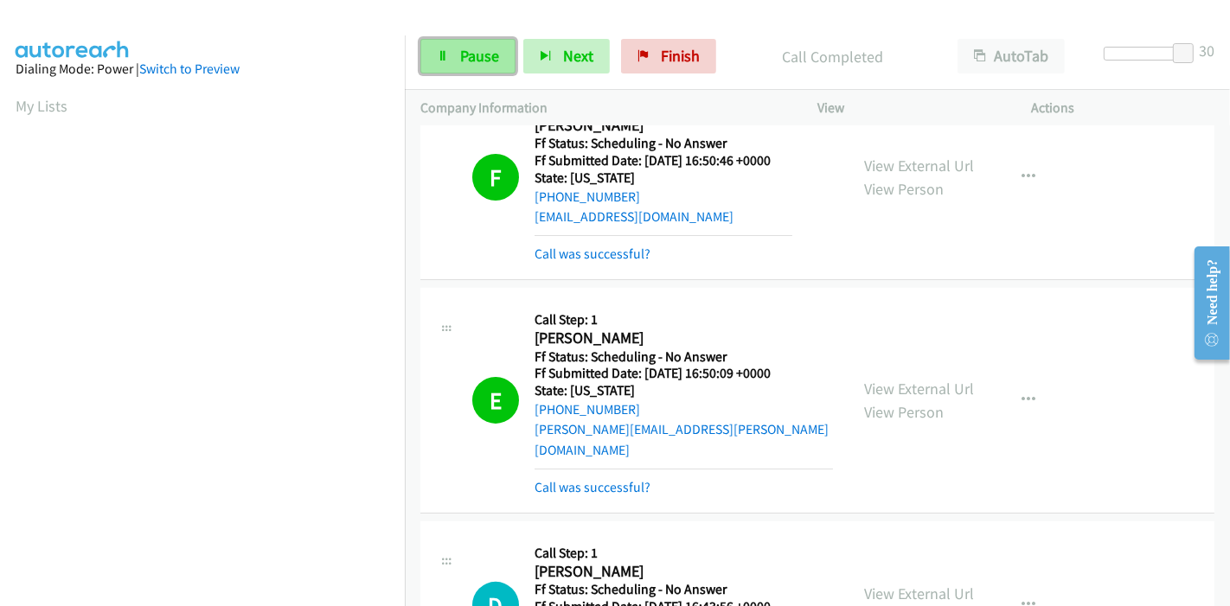
click at [463, 61] on span "Pause" at bounding box center [479, 56] width 39 height 20
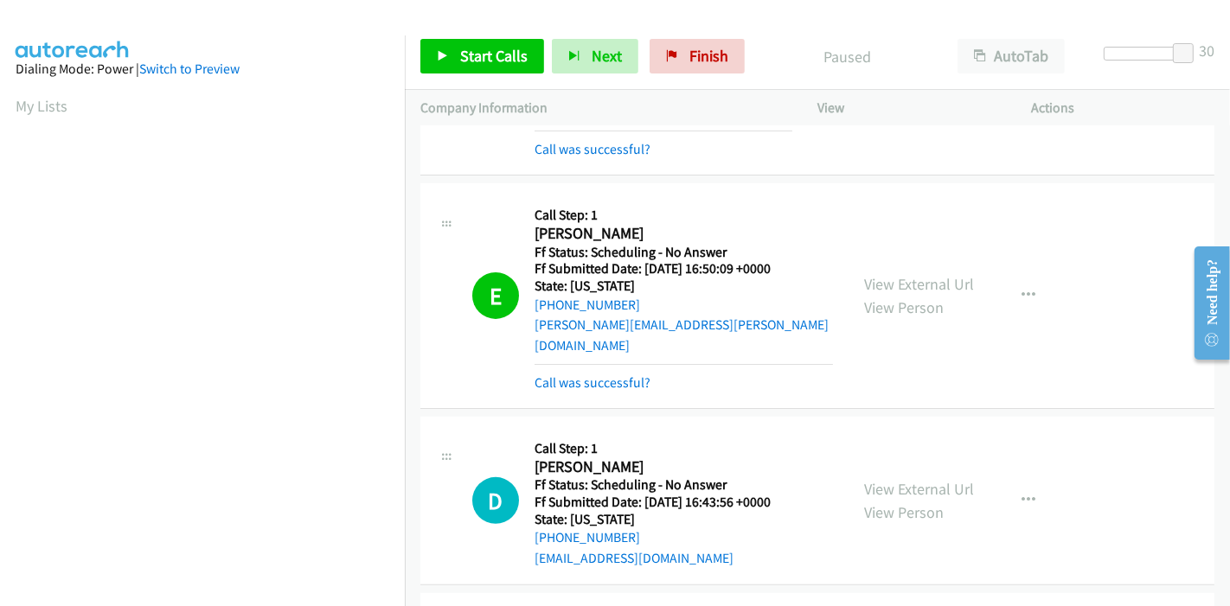
scroll to position [480, 0]
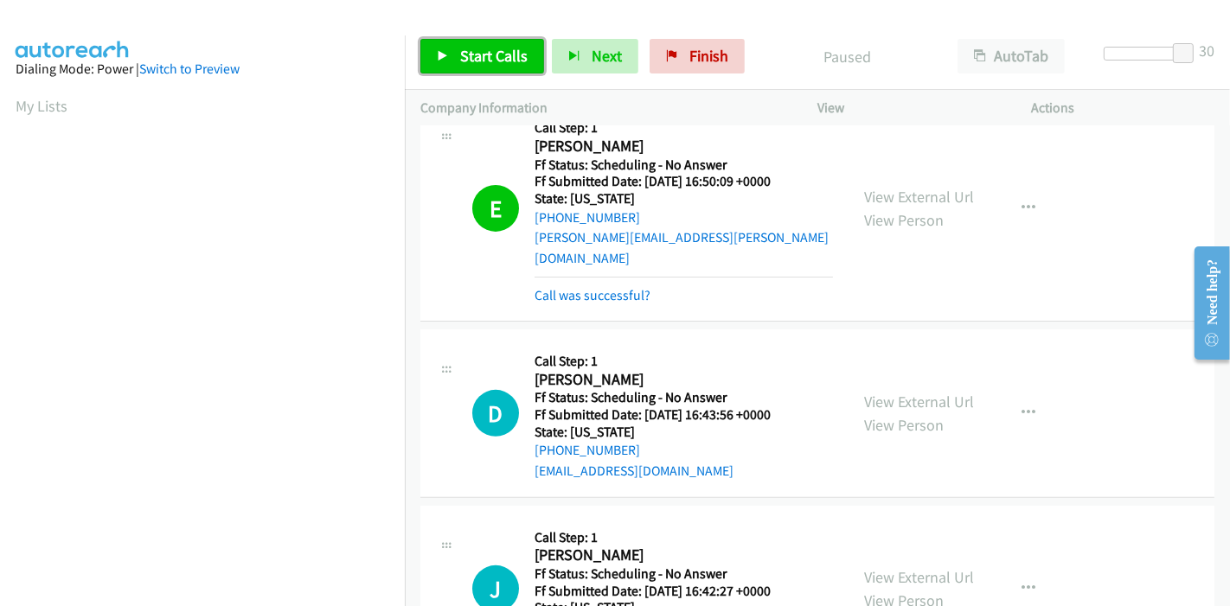
click at [508, 48] on span "Start Calls" at bounding box center [493, 56] width 67 height 20
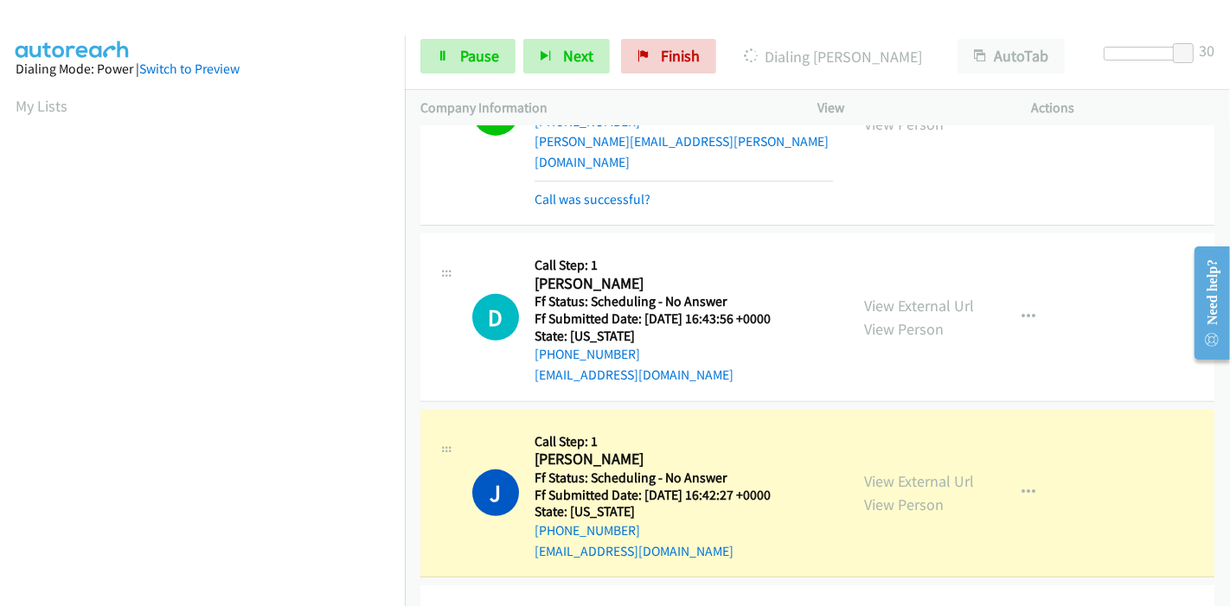
scroll to position [672, 0]
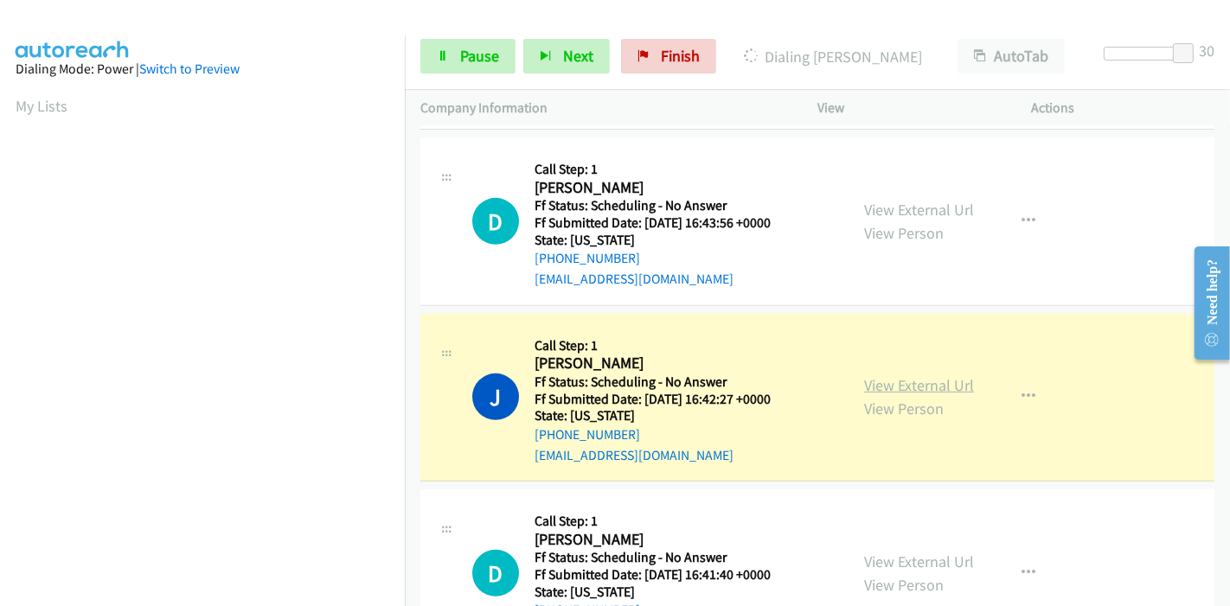
click at [901, 375] on link "View External Url" at bounding box center [919, 385] width 110 height 20
click at [872, 375] on link "View External Url" at bounding box center [919, 385] width 110 height 20
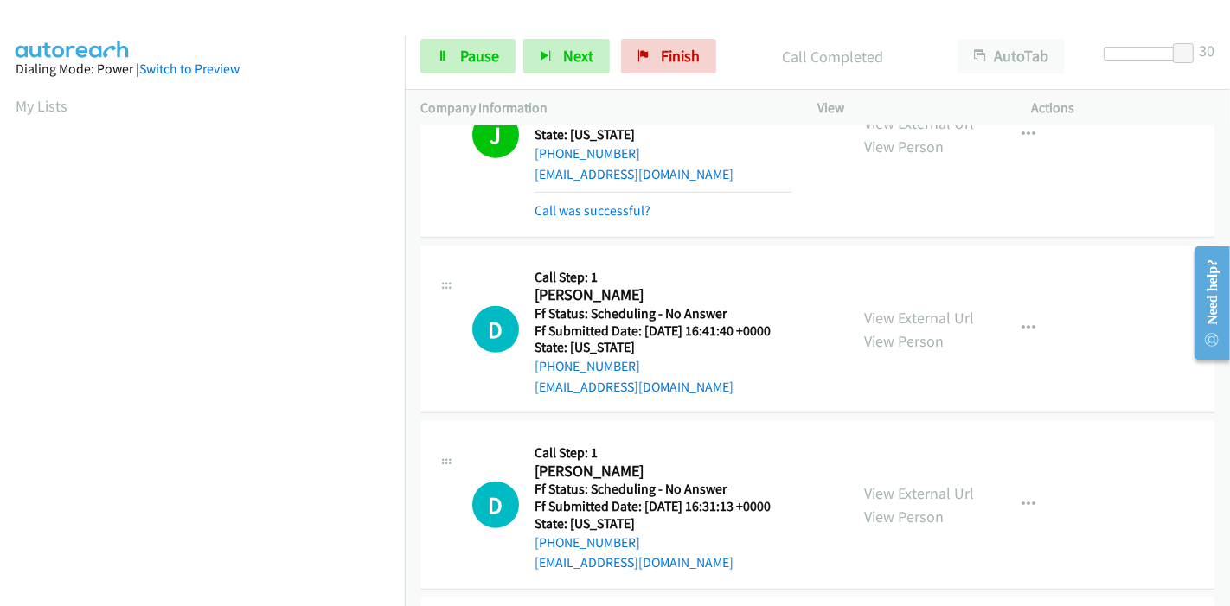
scroll to position [961, 0]
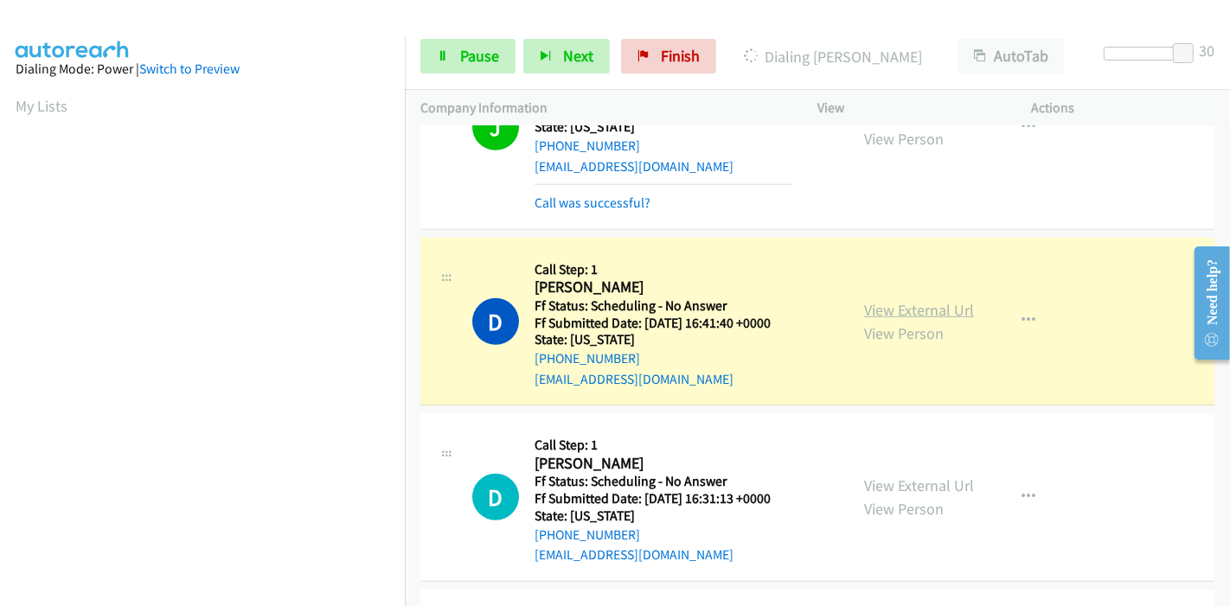
click at [941, 300] on link "View External Url" at bounding box center [919, 310] width 110 height 20
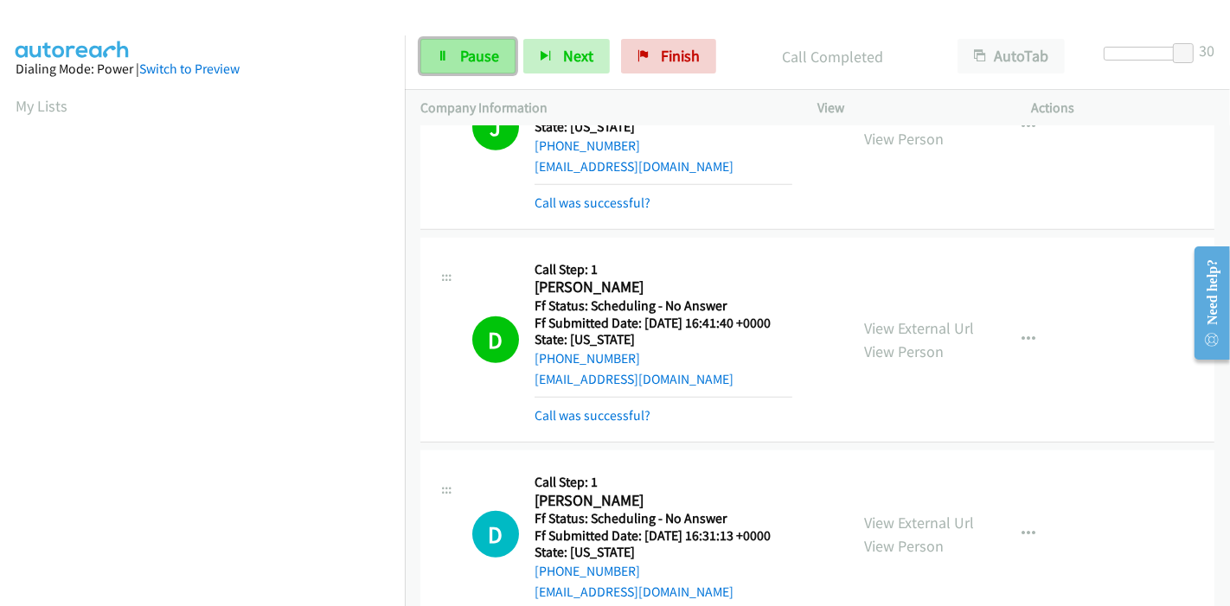
click at [482, 58] on span "Pause" at bounding box center [479, 56] width 39 height 20
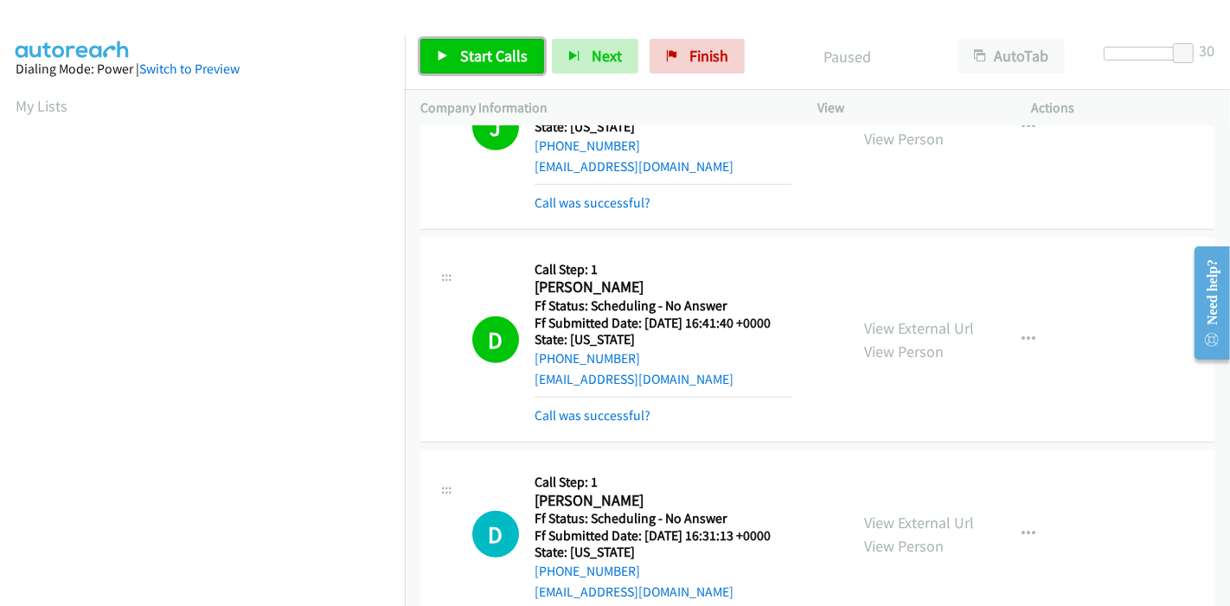
click at [482, 58] on span "Start Calls" at bounding box center [493, 56] width 67 height 20
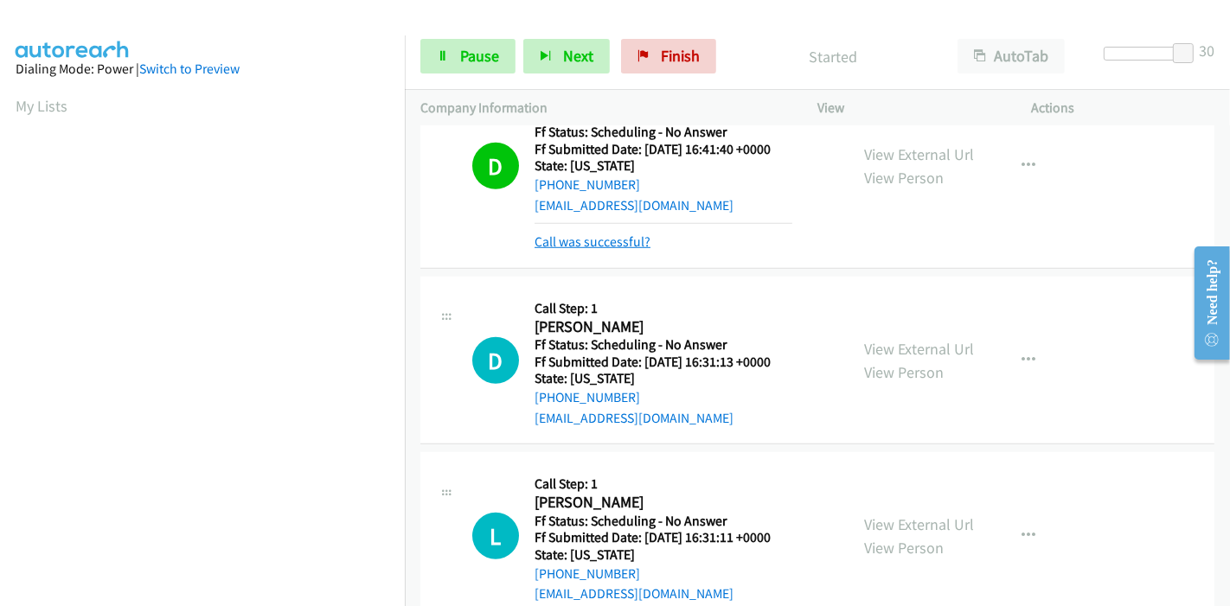
scroll to position [1153, 0]
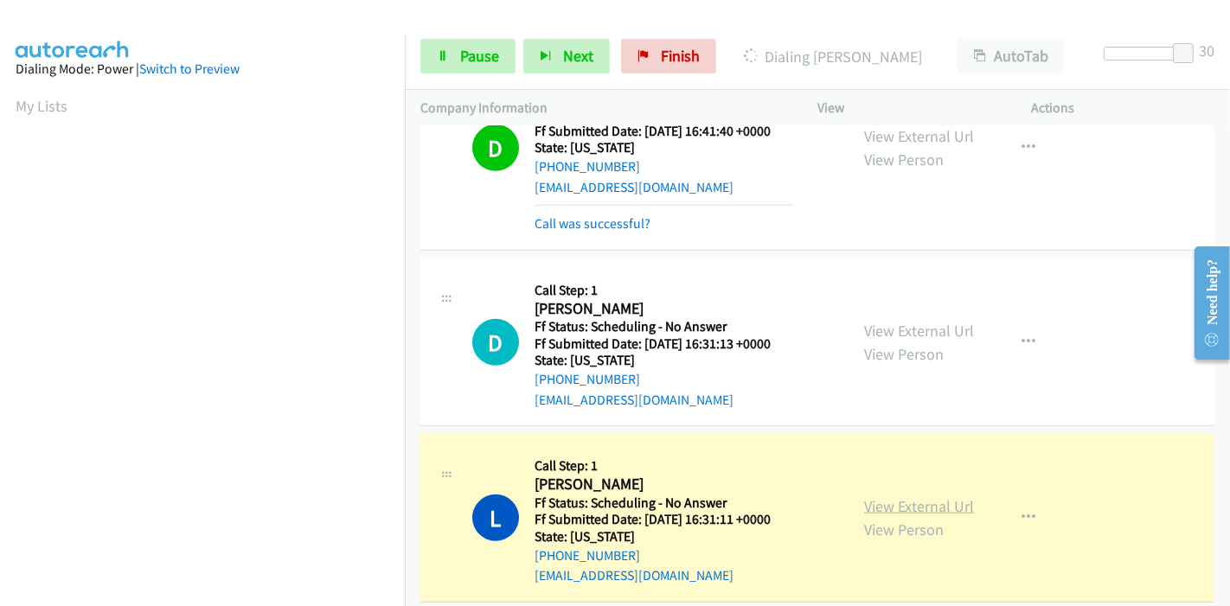
click at [925, 496] on link "View External Url" at bounding box center [919, 506] width 110 height 20
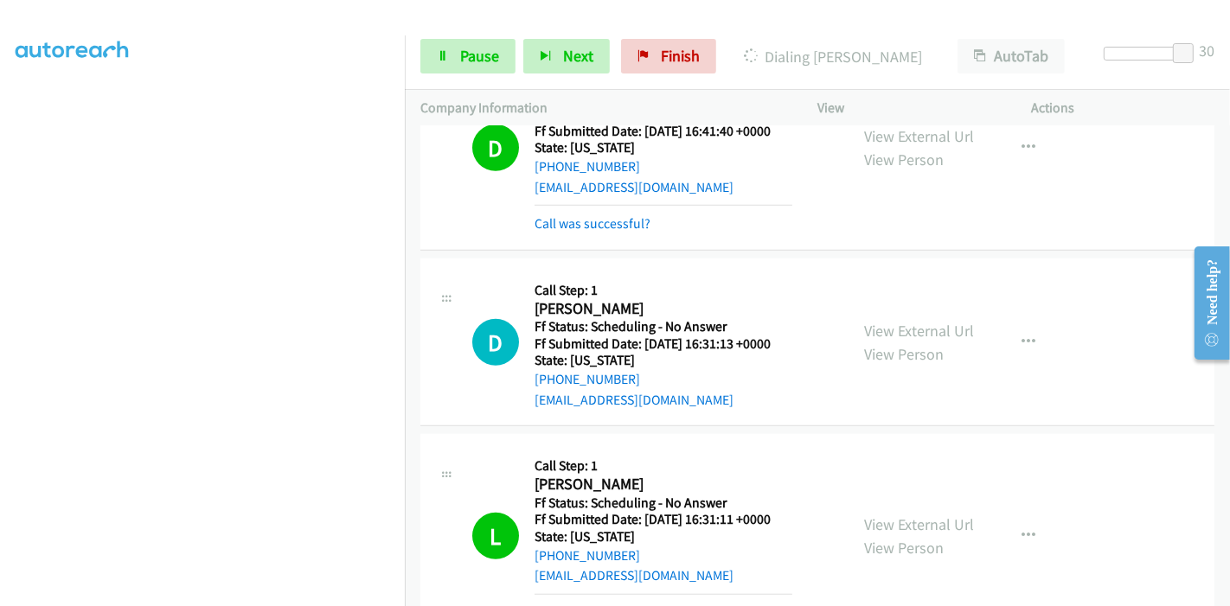
scroll to position [1345, 0]
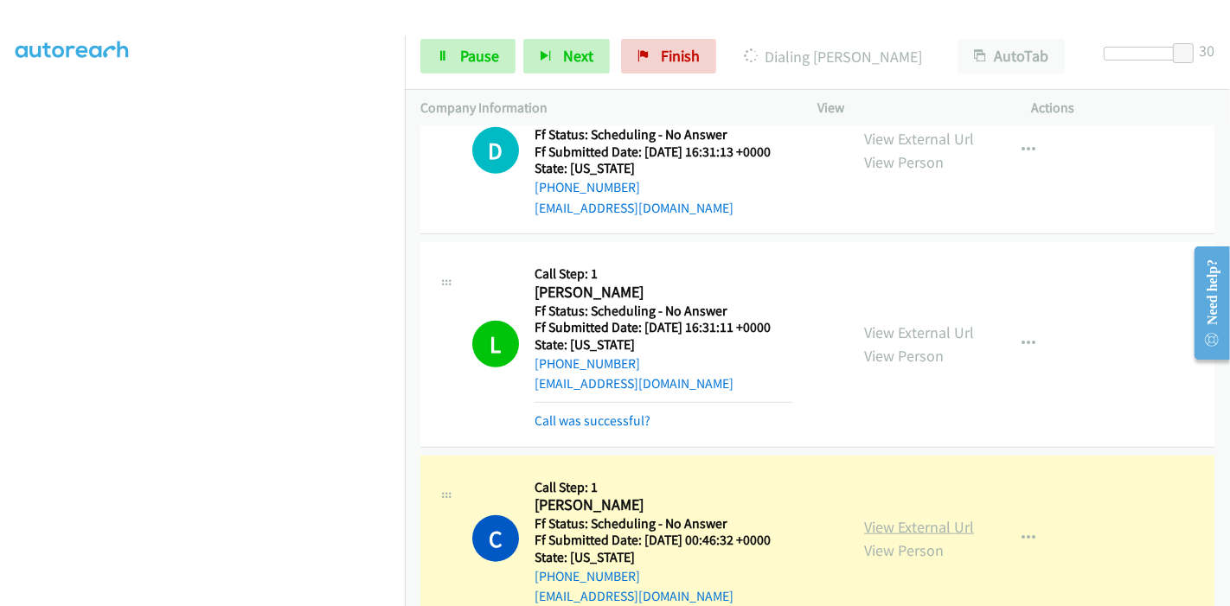
click at [919, 517] on link "View External Url" at bounding box center [919, 527] width 110 height 20
click at [457, 48] on link "Pause" at bounding box center [467, 56] width 95 height 35
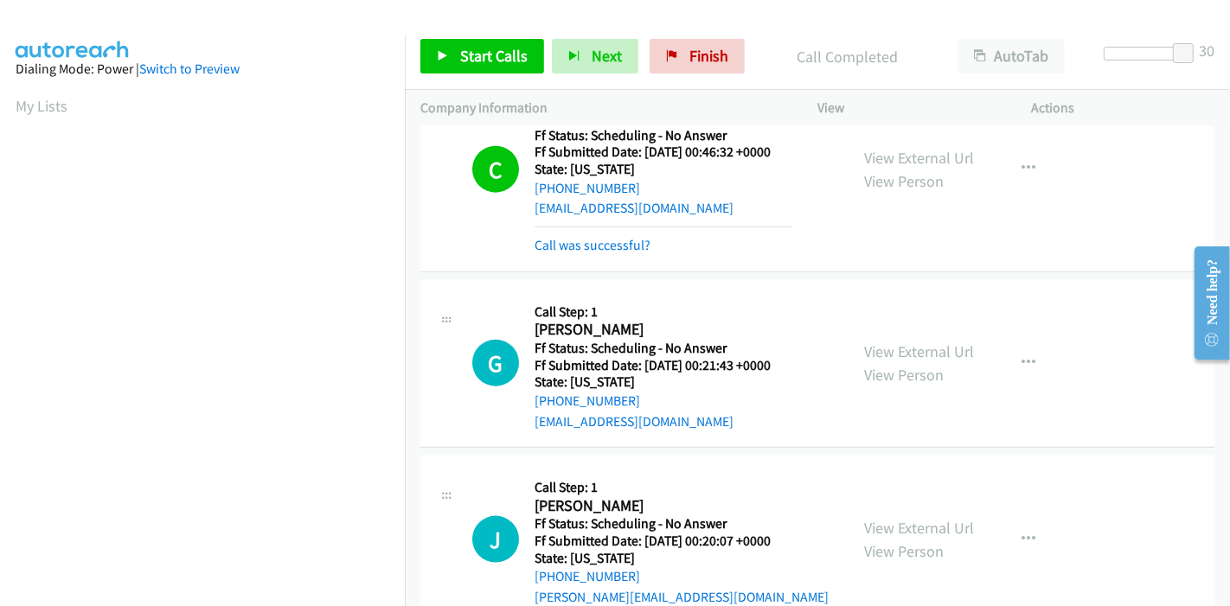
scroll to position [1729, 0]
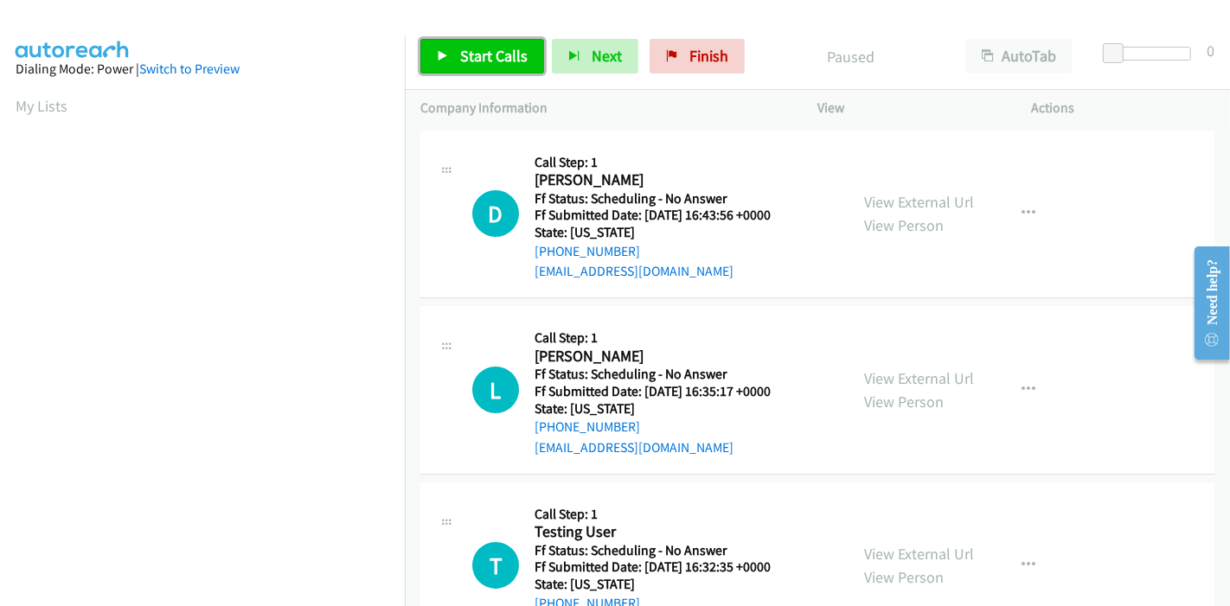
click at [488, 58] on span "Start Calls" at bounding box center [493, 56] width 67 height 20
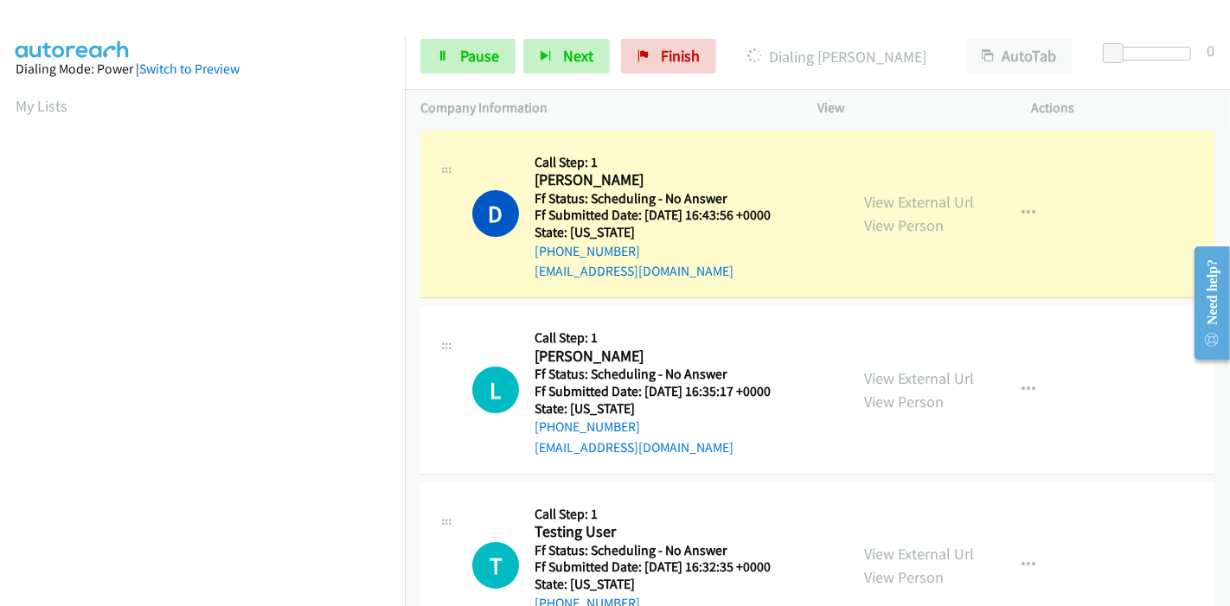
scroll to position [365, 0]
click at [936, 199] on link "View External Url" at bounding box center [919, 202] width 110 height 20
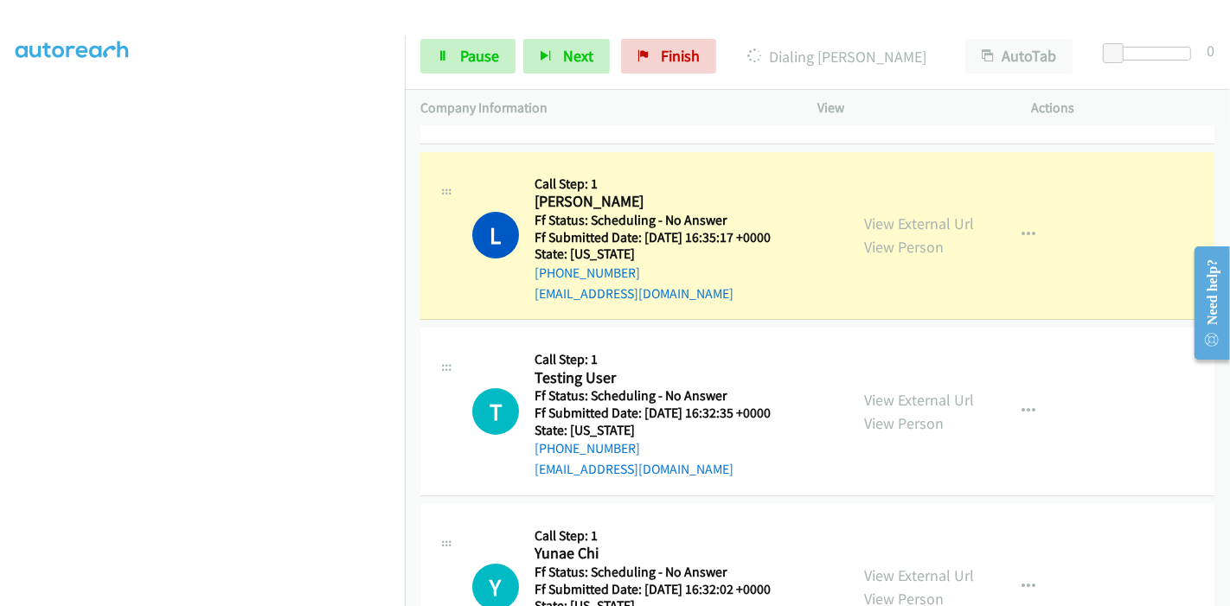
scroll to position [192, 0]
click at [963, 218] on link "View External Url" at bounding box center [919, 223] width 110 height 20
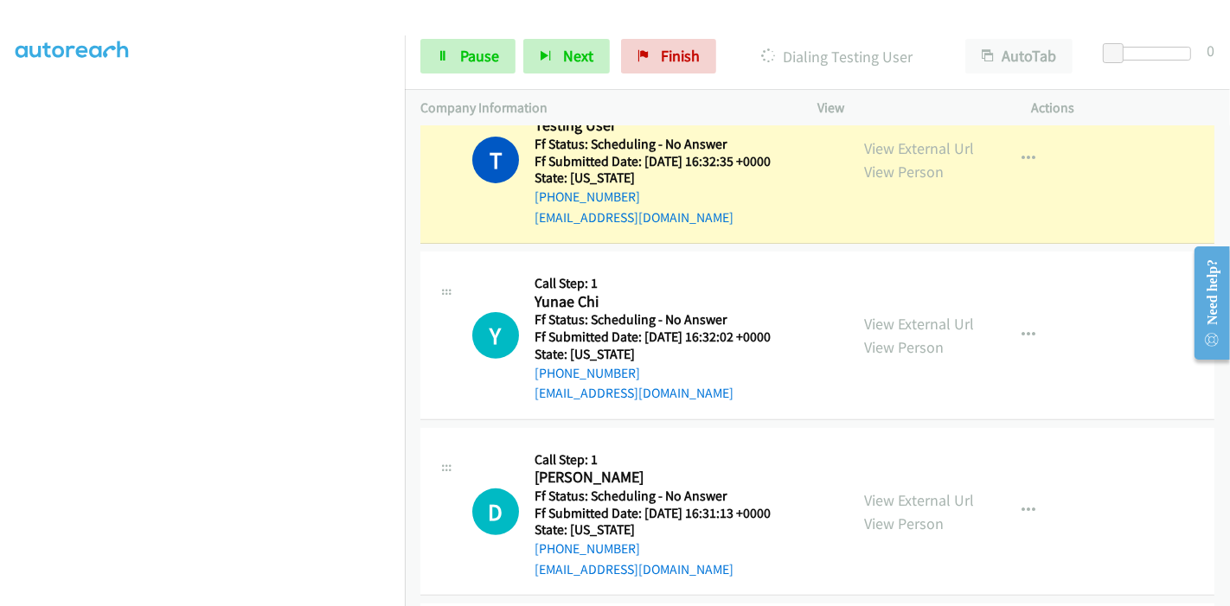
scroll to position [384, 0]
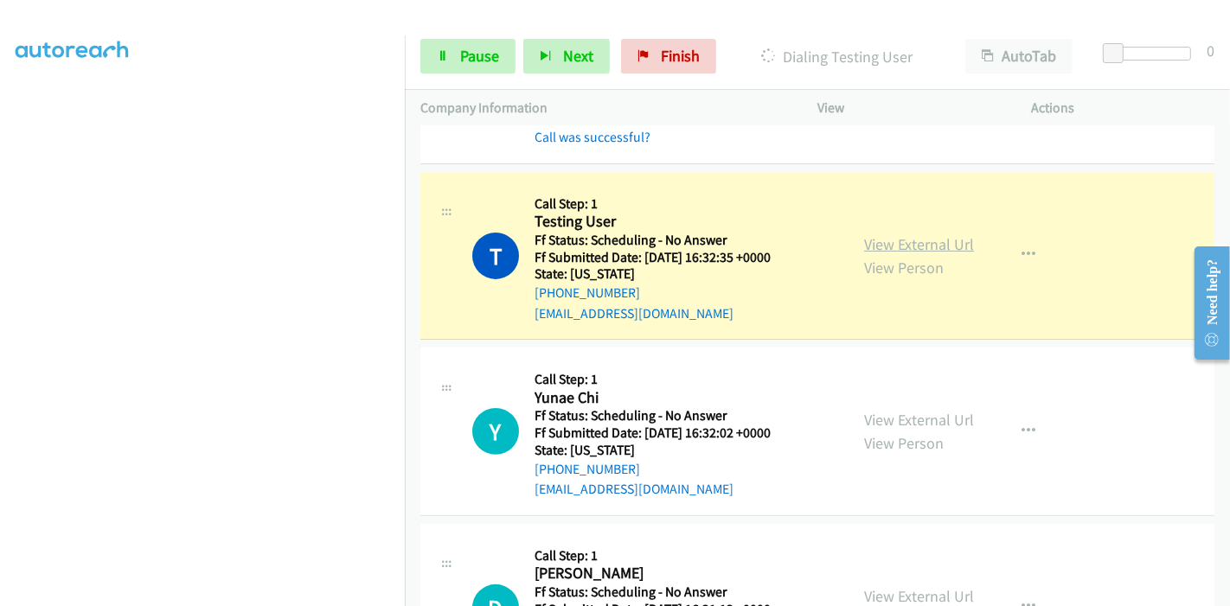
click at [929, 240] on link "View External Url" at bounding box center [919, 244] width 110 height 20
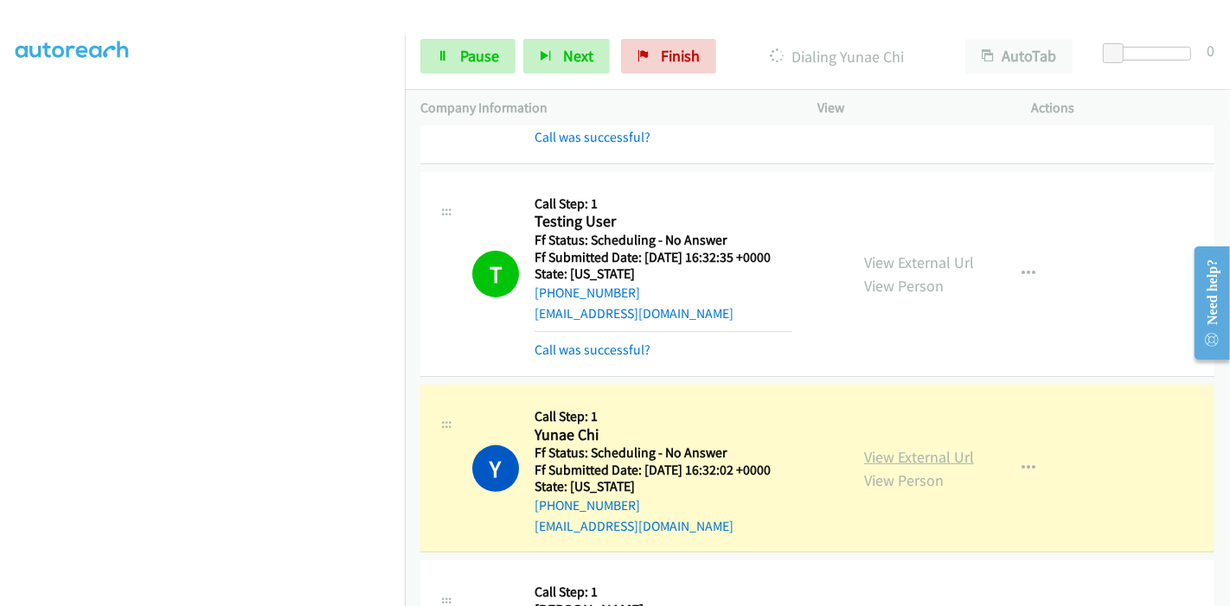
click at [923, 451] on link "View External Url" at bounding box center [919, 457] width 110 height 20
click at [453, 55] on link "Pause" at bounding box center [467, 56] width 95 height 35
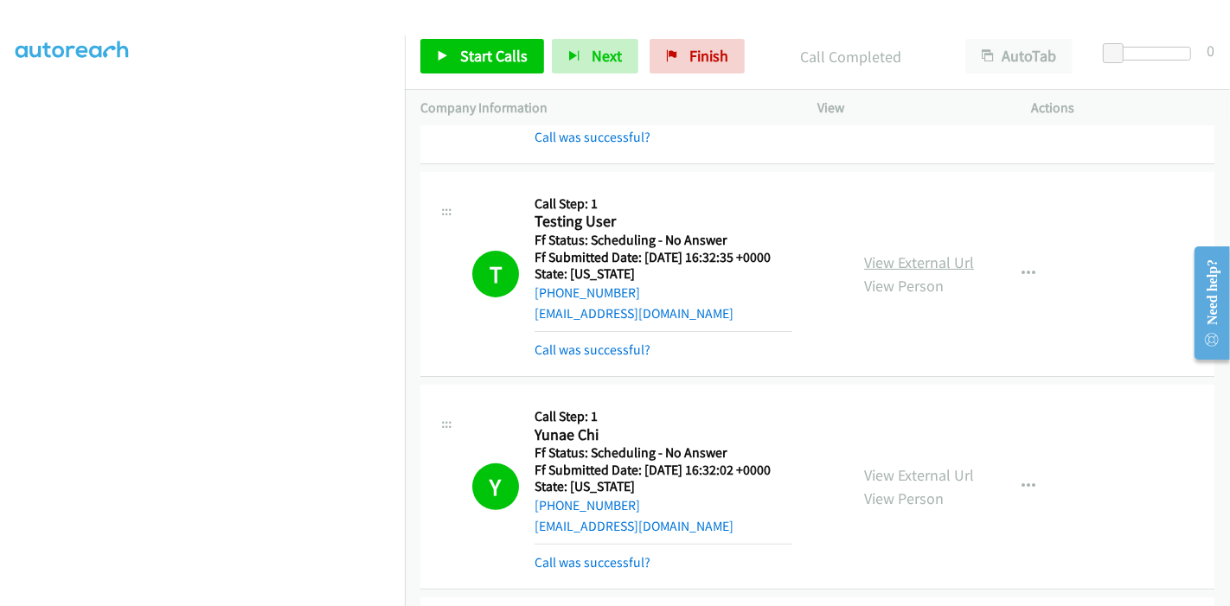
click at [961, 252] on link "View External Url" at bounding box center [919, 262] width 110 height 20
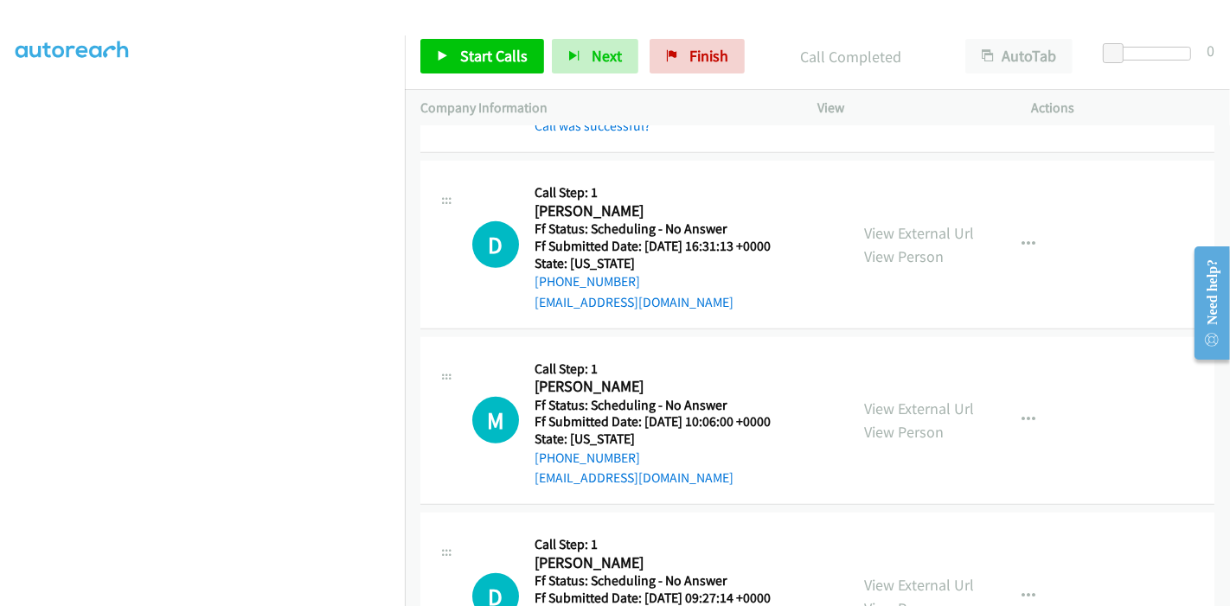
scroll to position [865, 0]
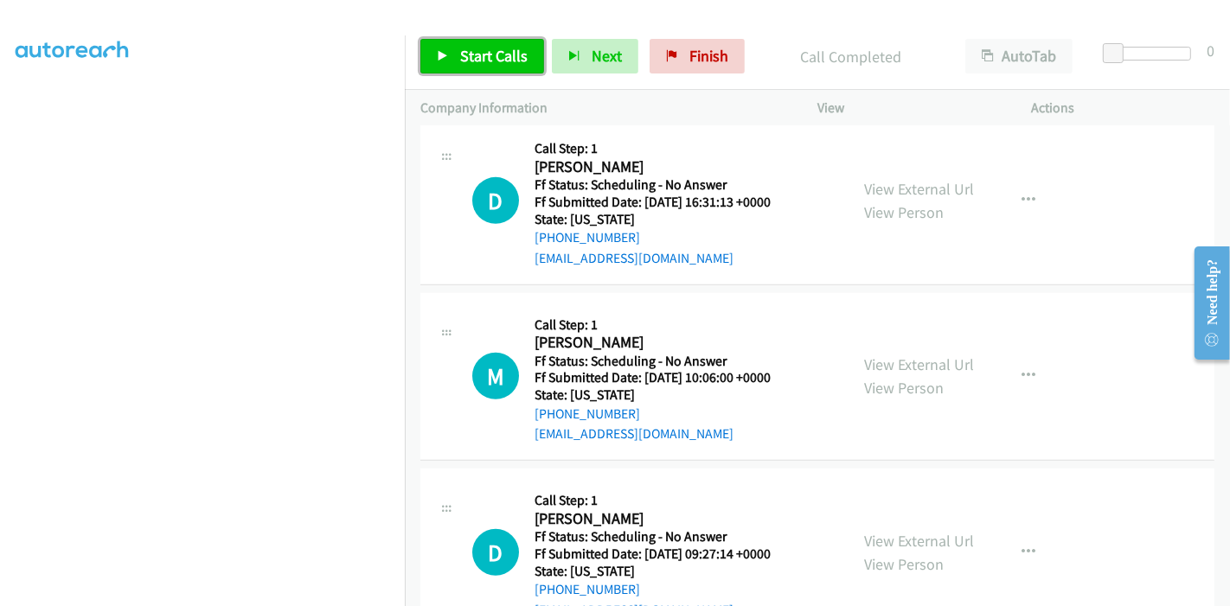
click at [474, 46] on span "Start Calls" at bounding box center [493, 56] width 67 height 20
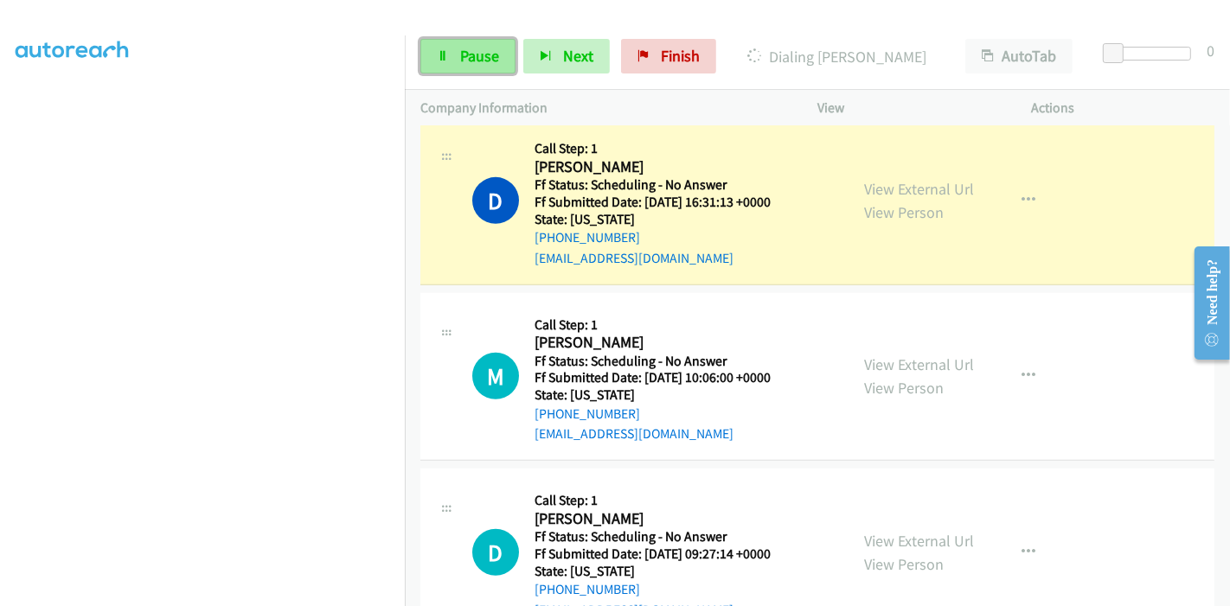
click at [476, 41] on link "Pause" at bounding box center [467, 56] width 95 height 35
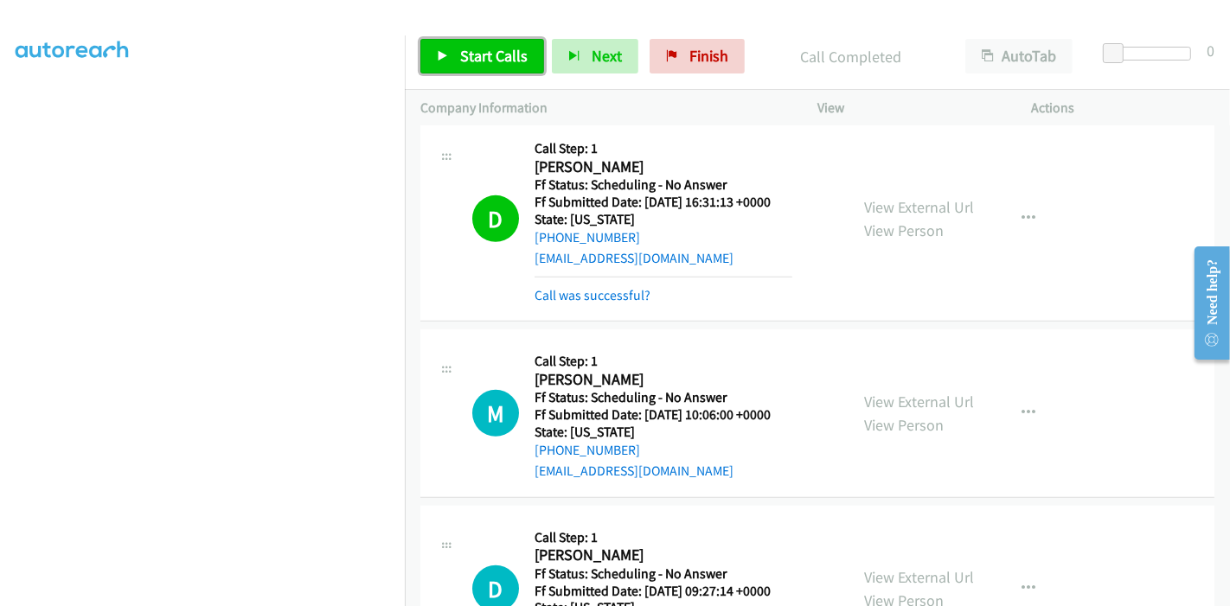
click at [451, 42] on link "Start Calls" at bounding box center [482, 56] width 124 height 35
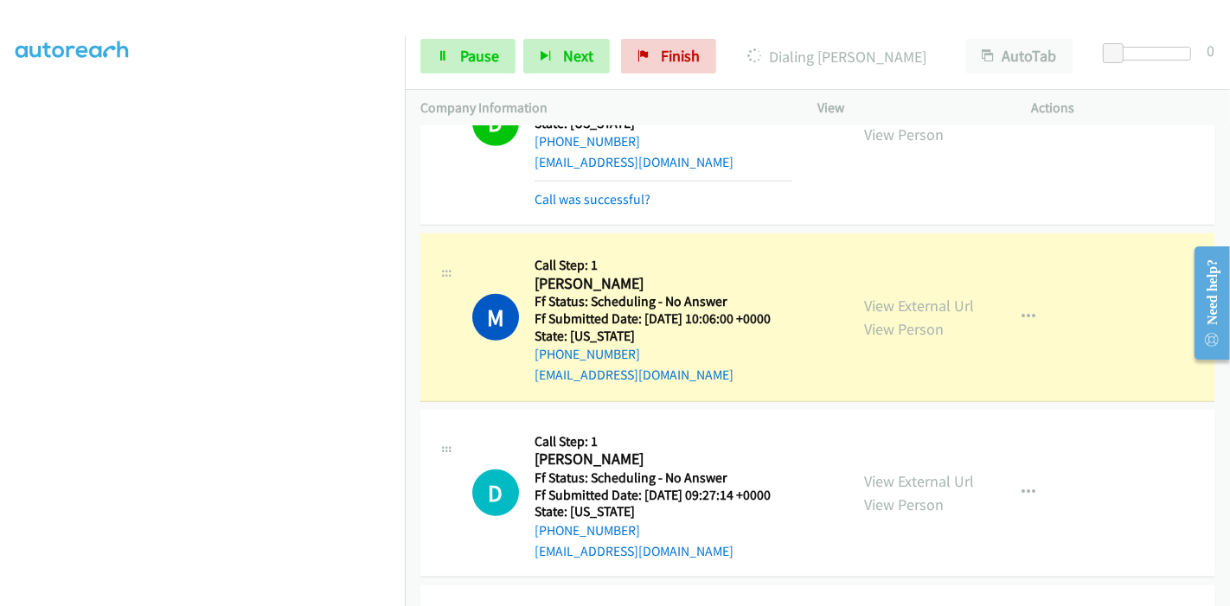
scroll to position [0, 0]
click at [874, 303] on link "View External Url" at bounding box center [919, 306] width 110 height 20
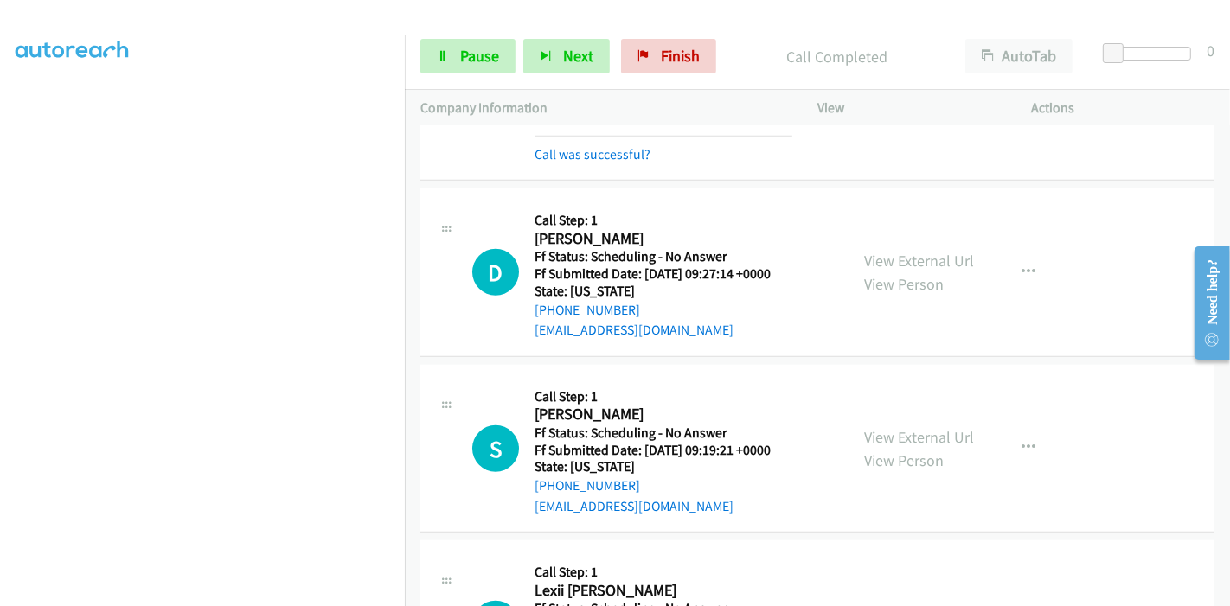
scroll to position [1249, 0]
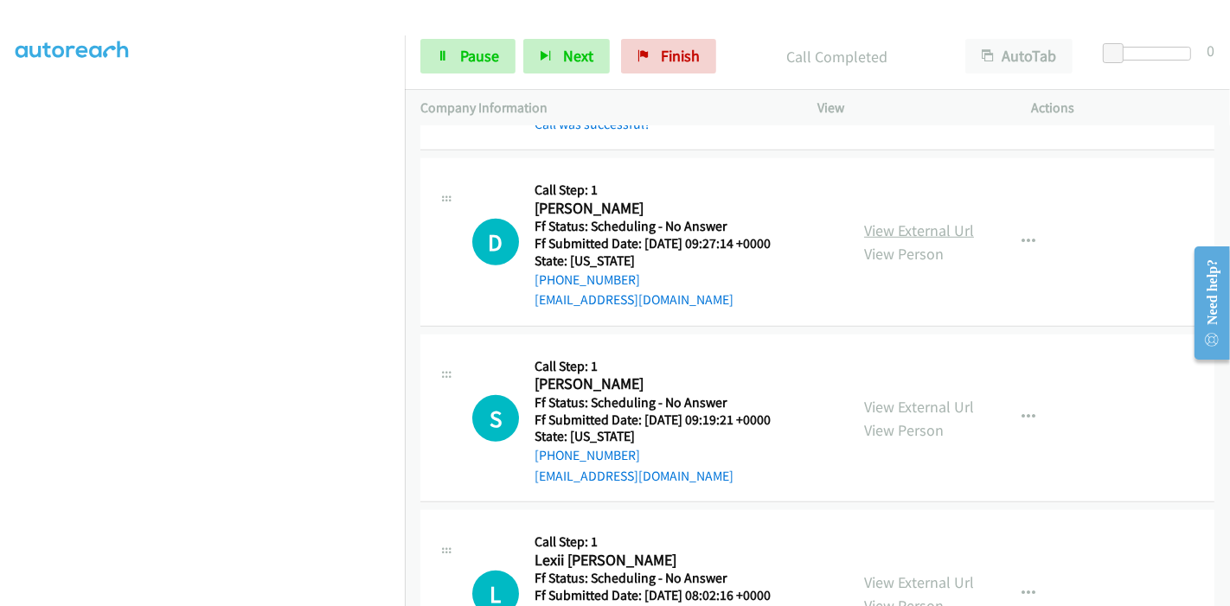
click at [930, 227] on link "View External Url" at bounding box center [919, 230] width 110 height 20
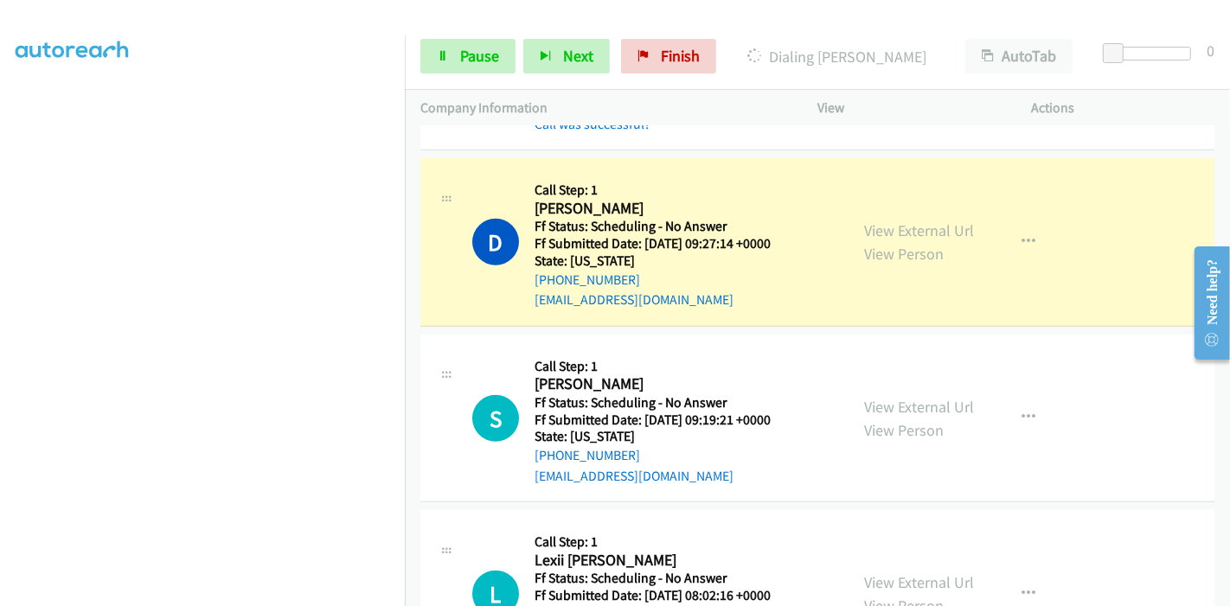
scroll to position [0, 0]
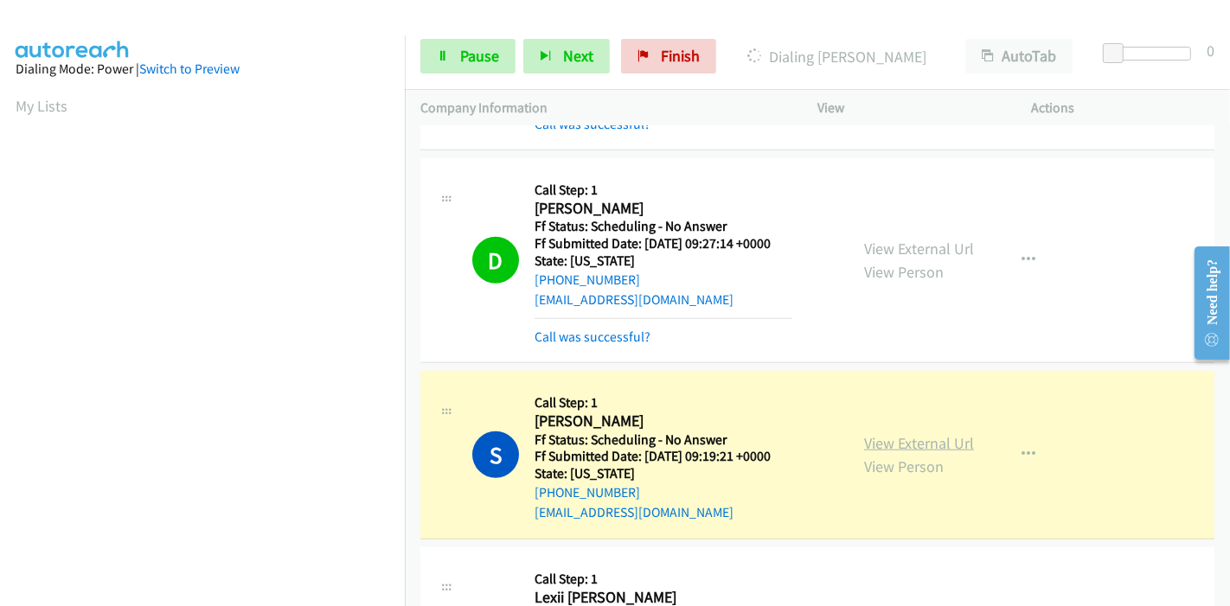
click at [912, 437] on link "View External Url" at bounding box center [919, 443] width 110 height 20
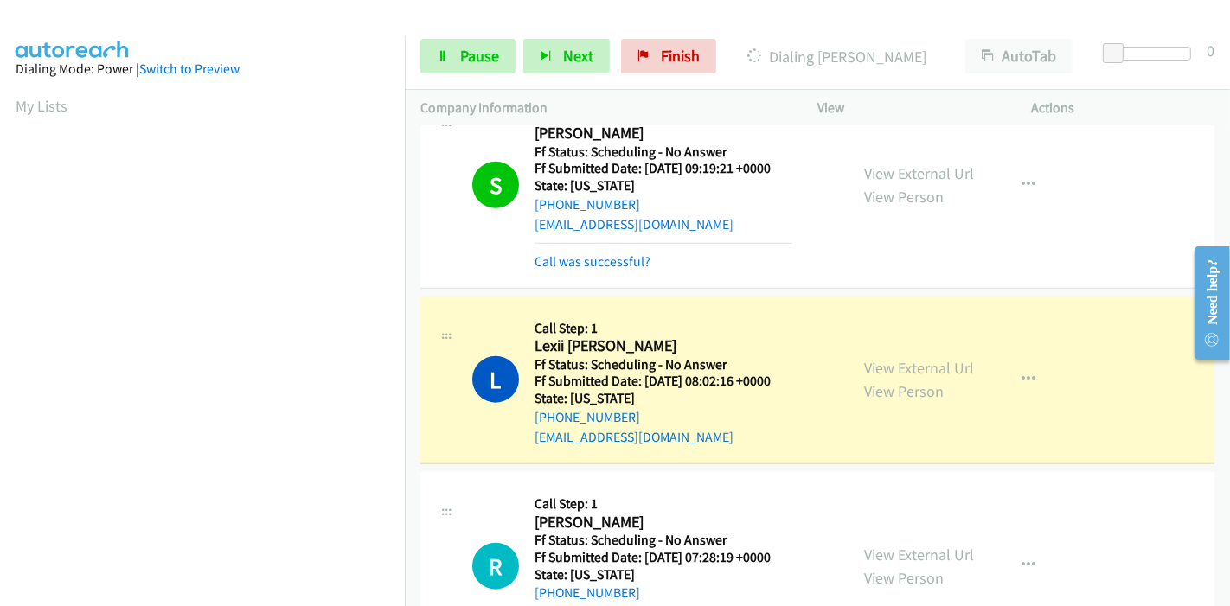
scroll to position [1729, 0]
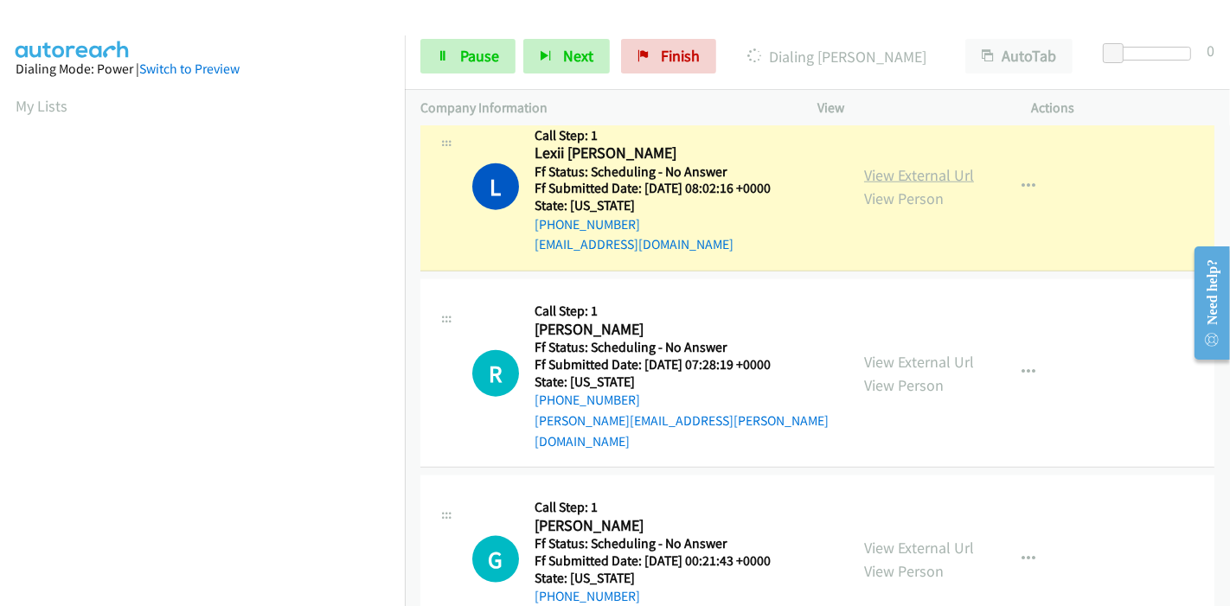
click at [939, 170] on link "View External Url" at bounding box center [919, 175] width 110 height 20
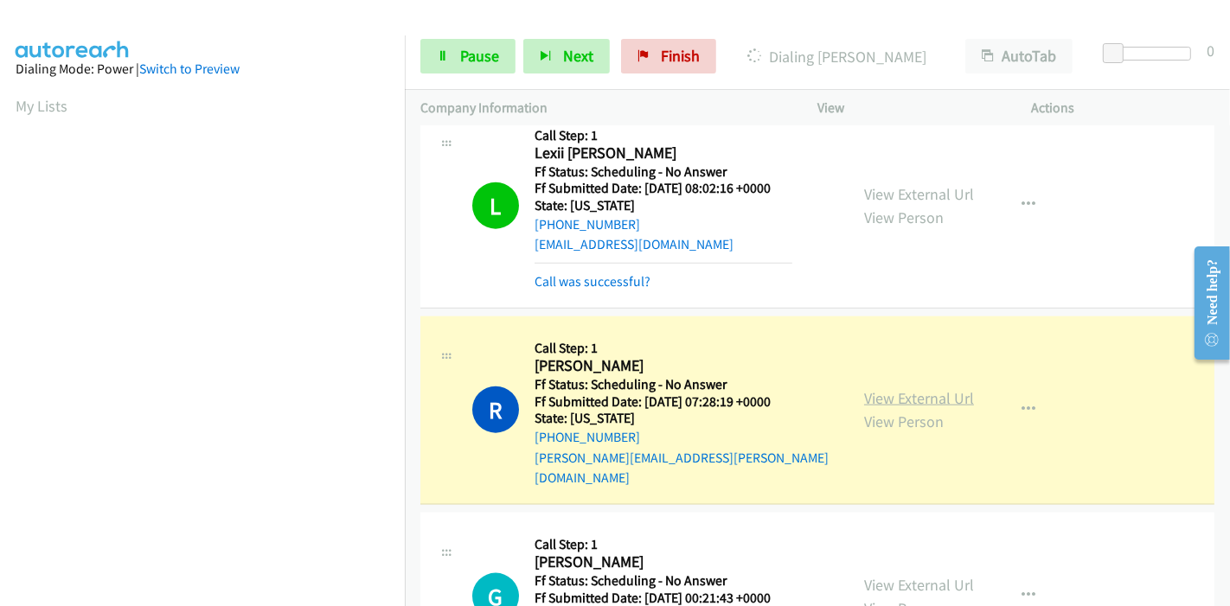
click at [917, 388] on link "View External Url" at bounding box center [919, 398] width 110 height 20
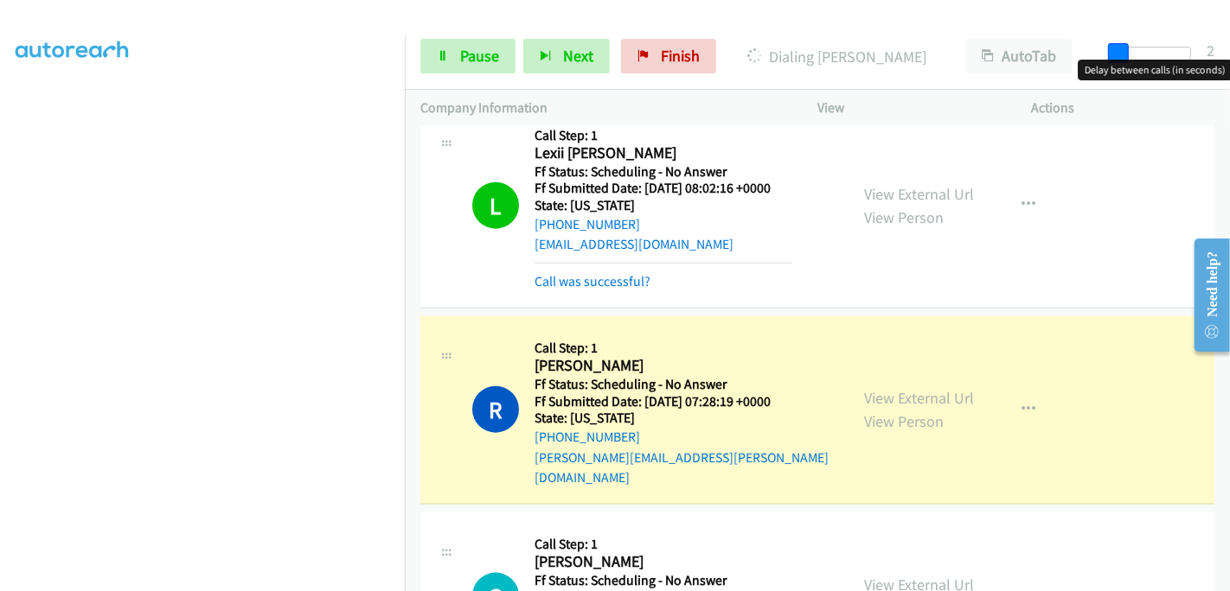
drag, startPoint x: 1109, startPoint y: 48, endPoint x: 1195, endPoint y: 45, distance: 85.7
click at [1195, 45] on div "Start Calls Pause Next Finish Dialing Raoul Tobin AutoTab AutoTab 2" at bounding box center [817, 56] width 825 height 67
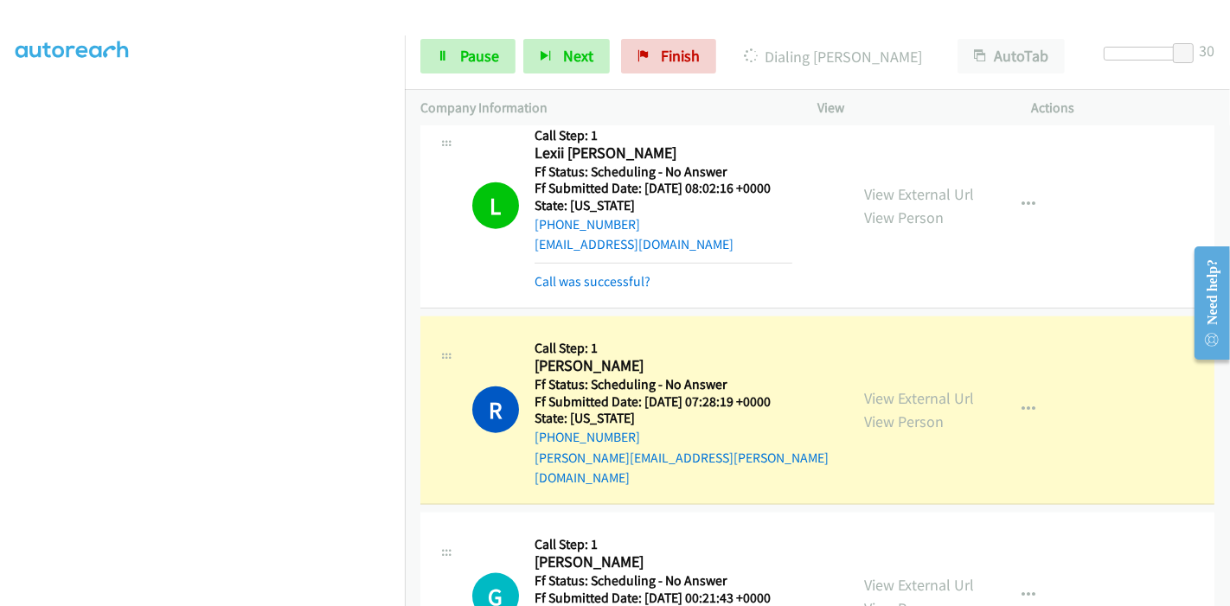
scroll to position [0, 0]
click at [496, 46] on span "Pause" at bounding box center [479, 56] width 39 height 20
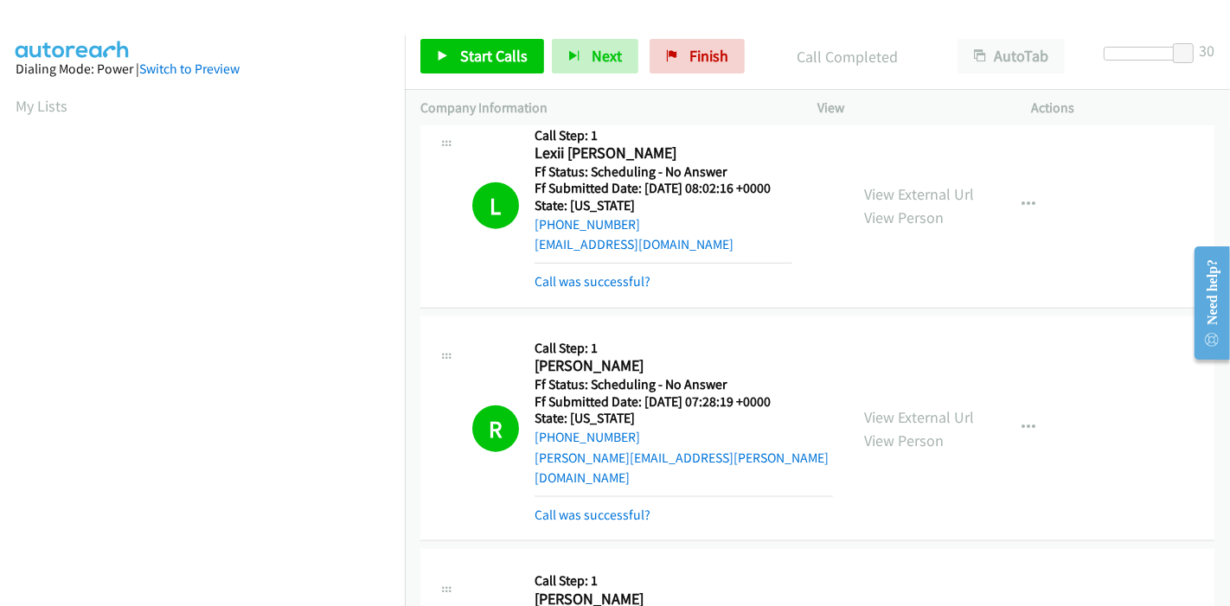
click at [463, 34] on div "Start Calls Pause Next Finish Call Completed AutoTab AutoTab 30" at bounding box center [817, 56] width 825 height 67
click at [463, 47] on span "Start Calls" at bounding box center [493, 56] width 67 height 20
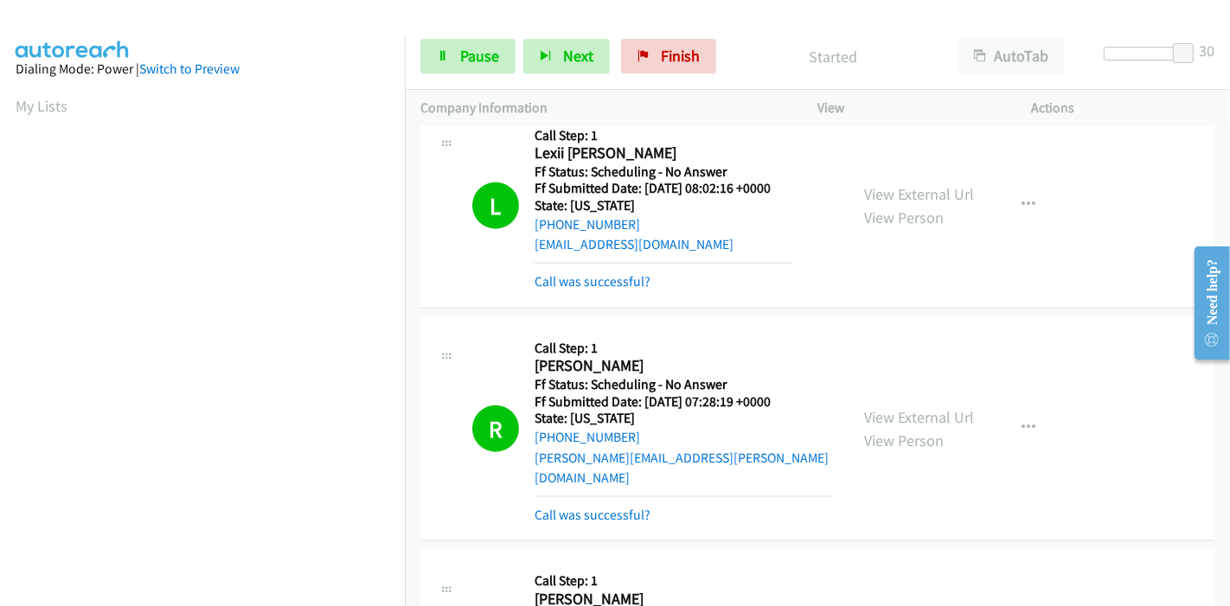
scroll to position [1921, 0]
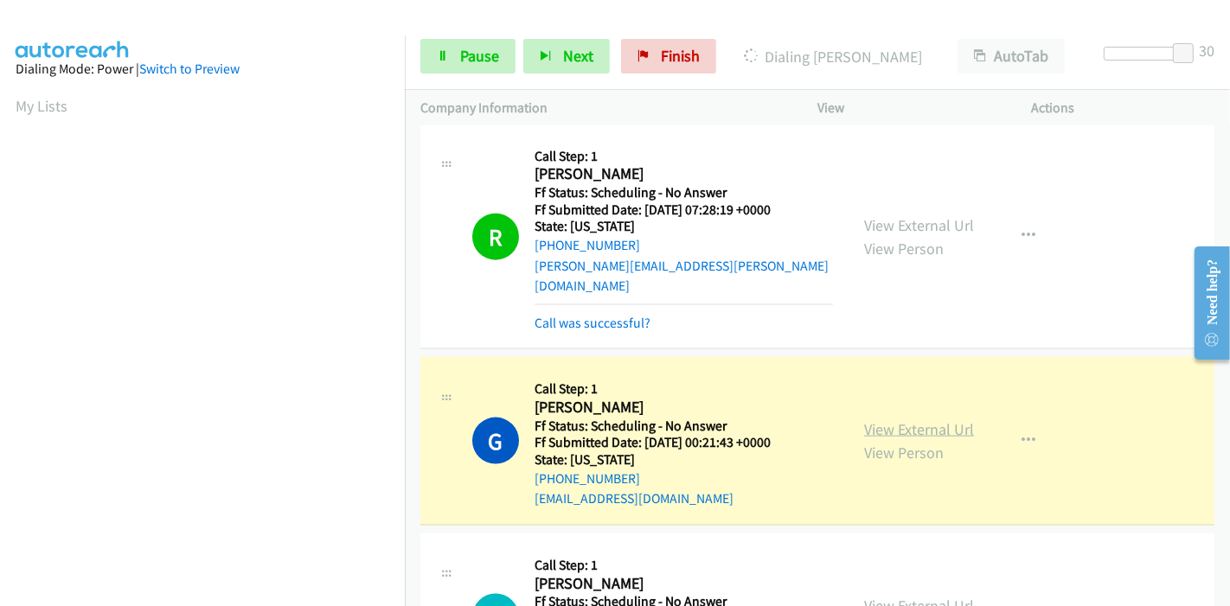
click at [933, 419] on link "View External Url" at bounding box center [919, 429] width 110 height 20
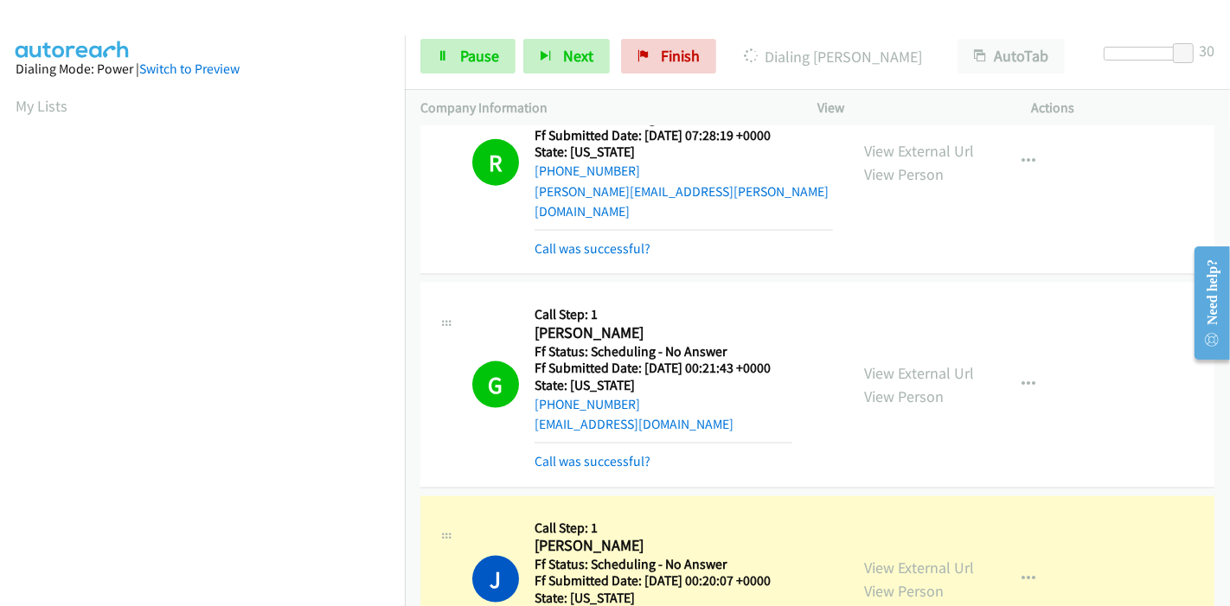
scroll to position [2113, 0]
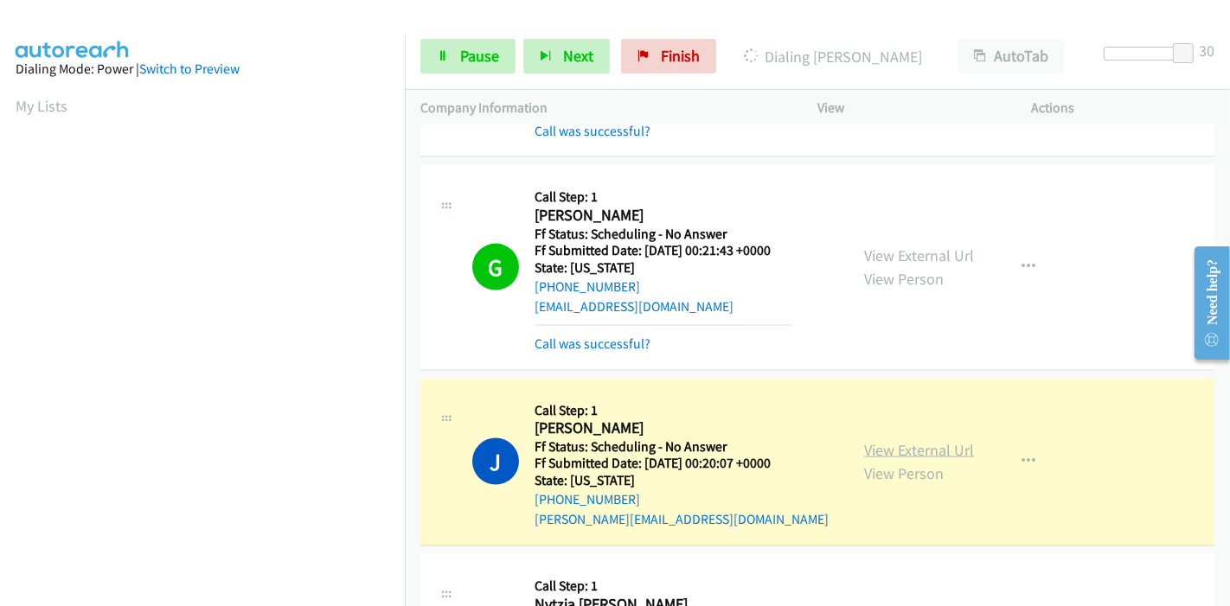
click at [935, 440] on link "View External Url" at bounding box center [919, 450] width 110 height 20
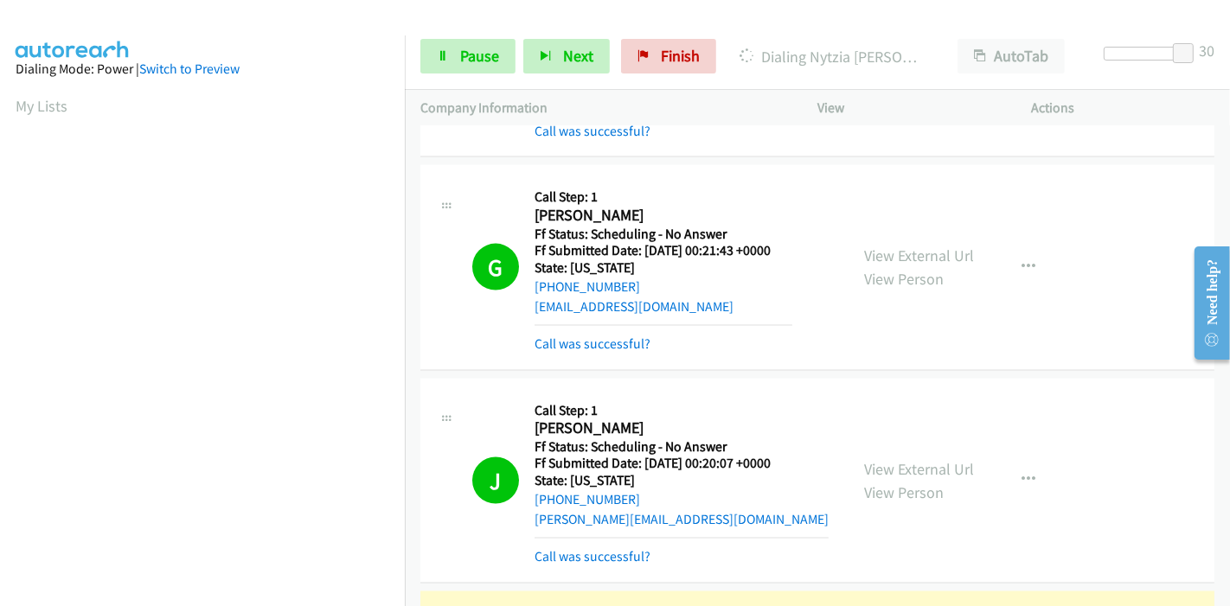
scroll to position [2497, 0]
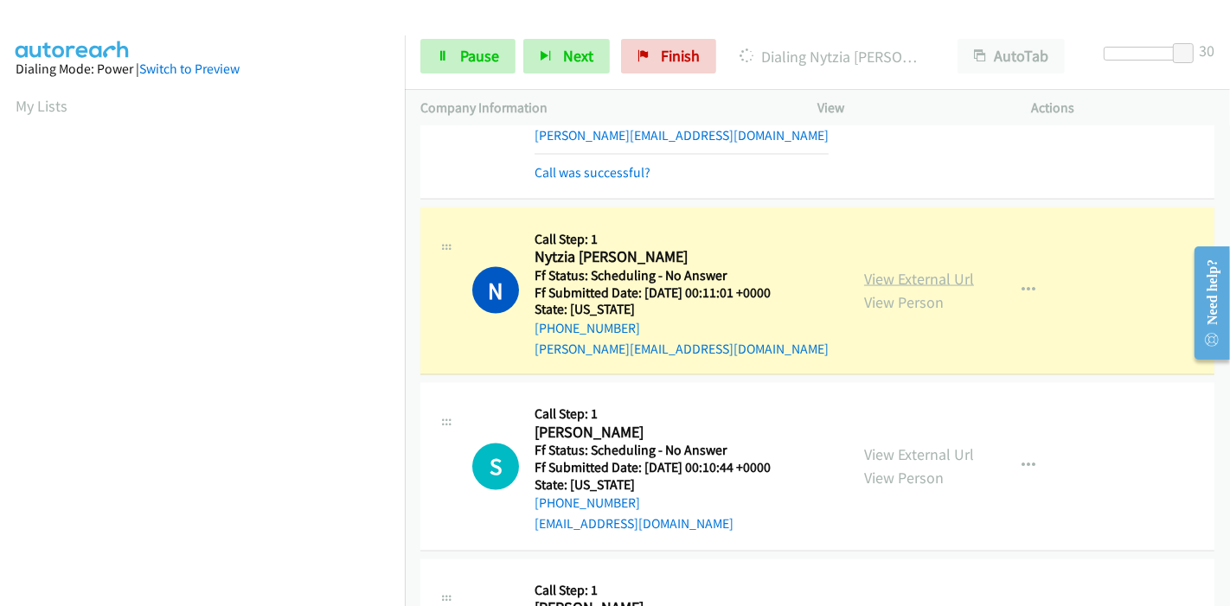
click at [880, 269] on link "View External Url" at bounding box center [919, 279] width 110 height 20
click at [462, 53] on span "Pause" at bounding box center [479, 56] width 39 height 20
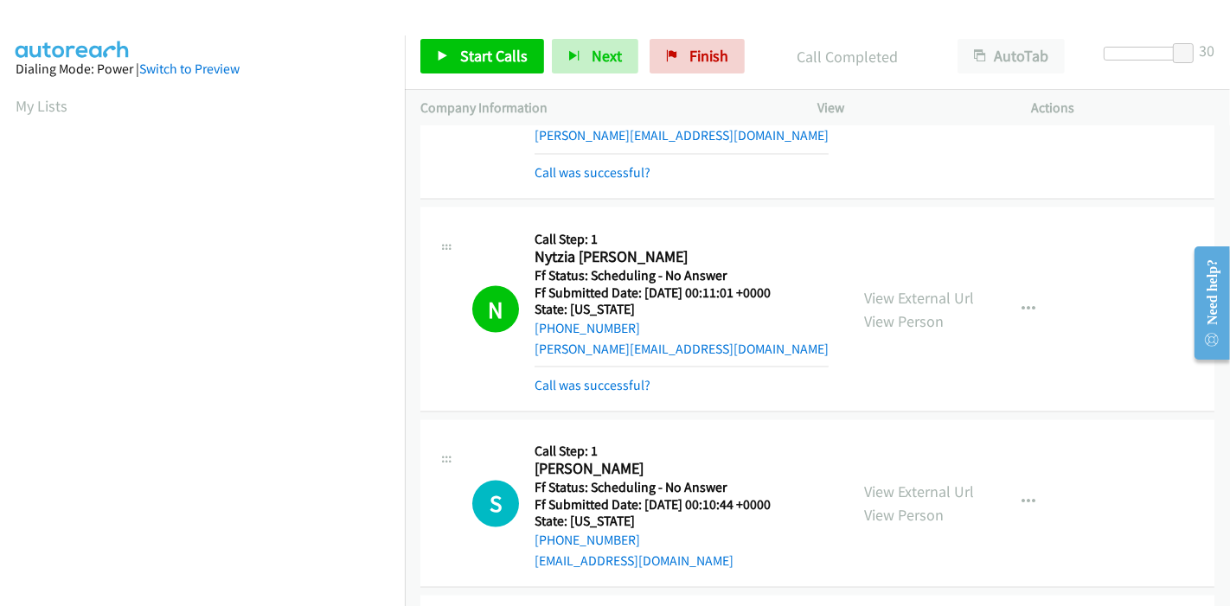
scroll to position [365, 0]
click at [489, 55] on span "Start Calls" at bounding box center [493, 56] width 67 height 20
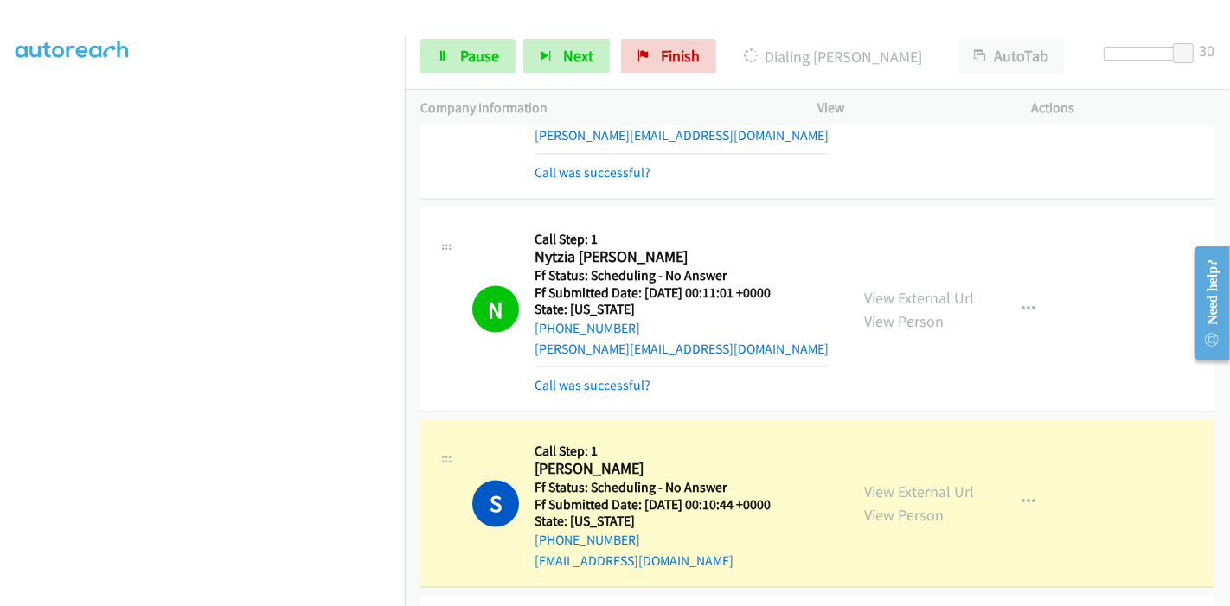
scroll to position [0, 0]
click at [860, 463] on div "View External Url View Person View External Url Email Schedule/Manage Callback …" at bounding box center [963, 504] width 230 height 137
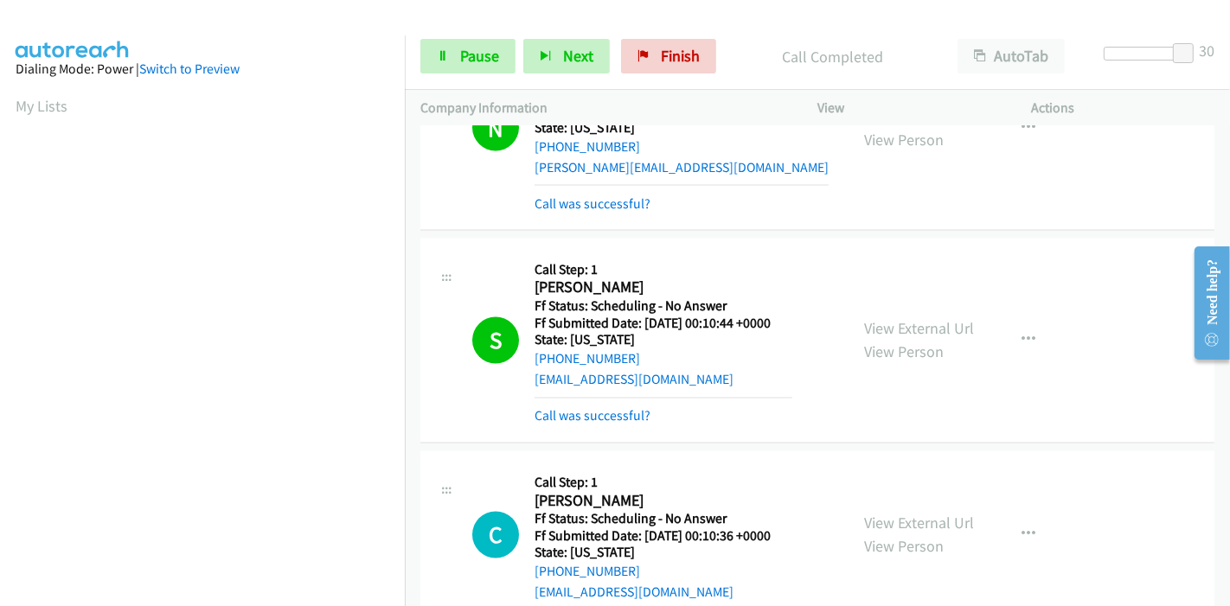
scroll to position [2690, 0]
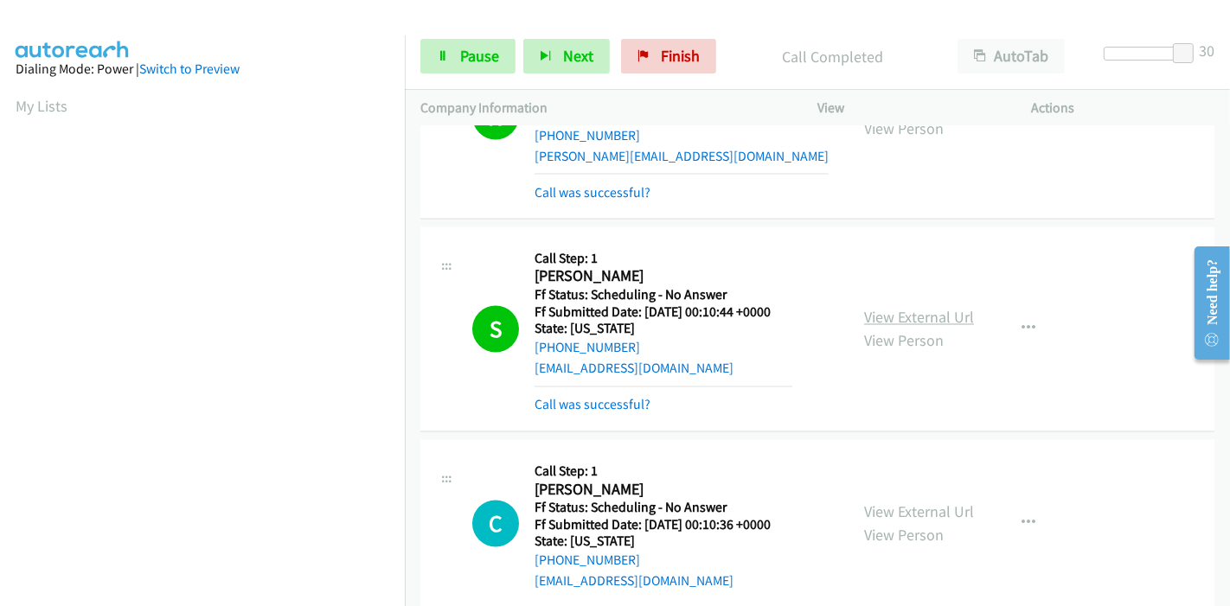
click at [961, 308] on link "View External Url" at bounding box center [919, 318] width 110 height 20
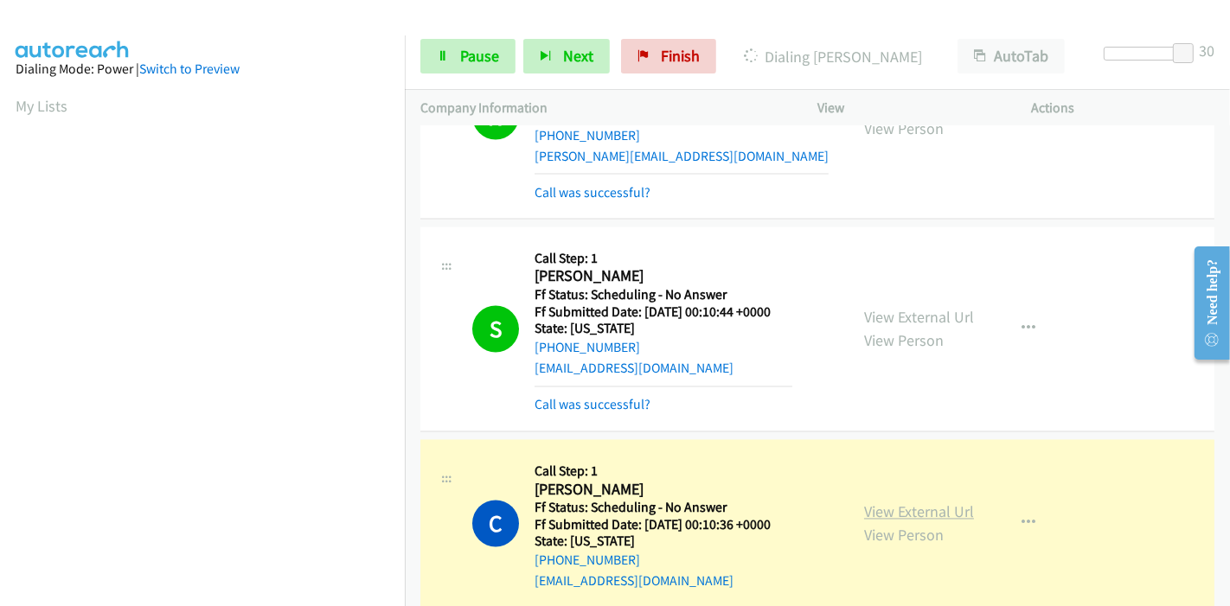
click at [917, 502] on link "View External Url" at bounding box center [919, 512] width 110 height 20
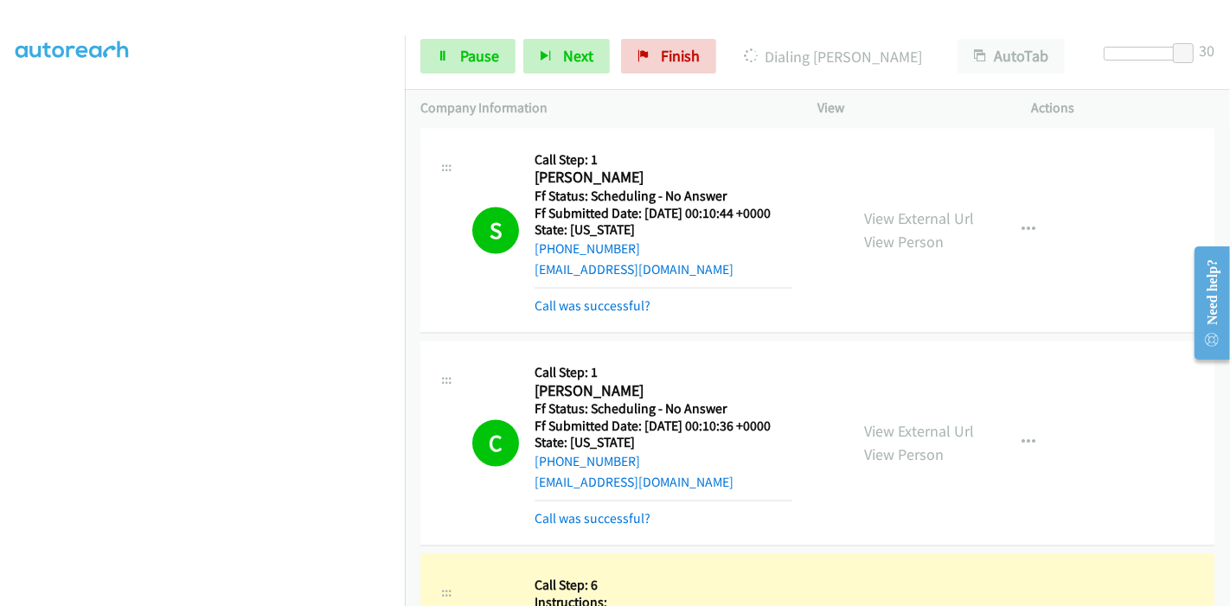
scroll to position [2978, 0]
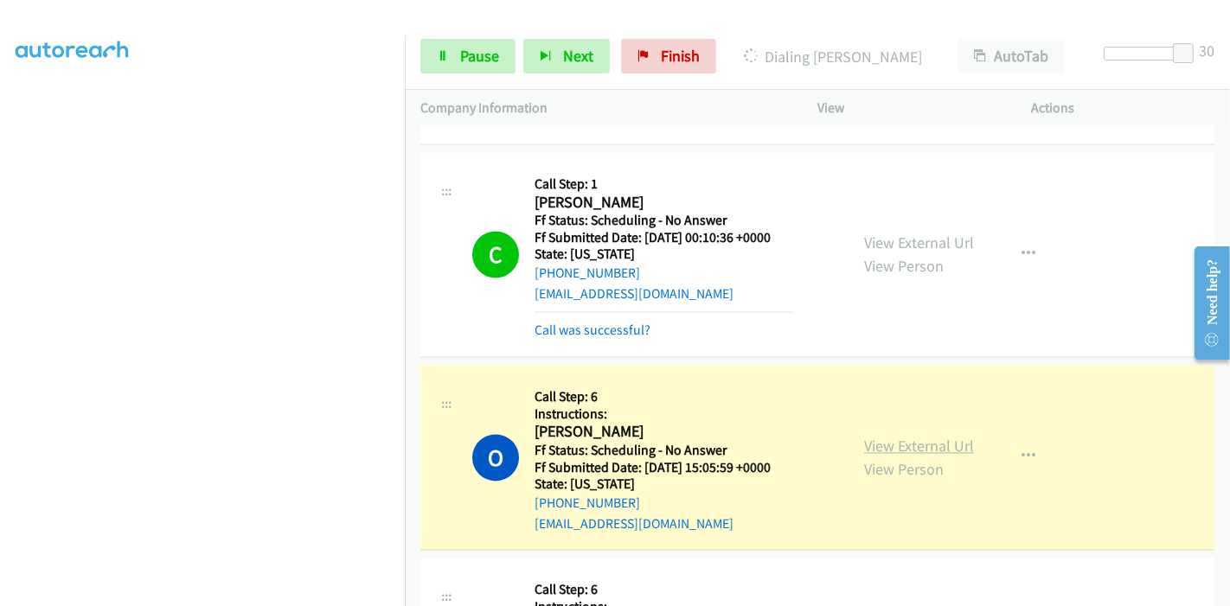
click at [930, 436] on link "View External Url" at bounding box center [919, 446] width 110 height 20
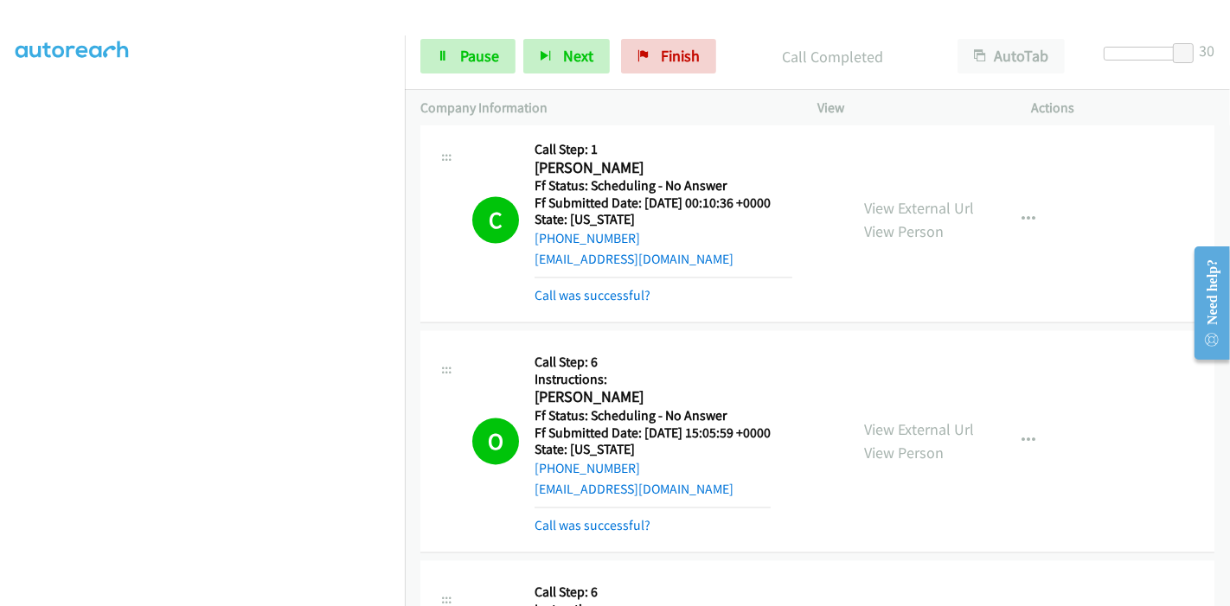
scroll to position [3170, 0]
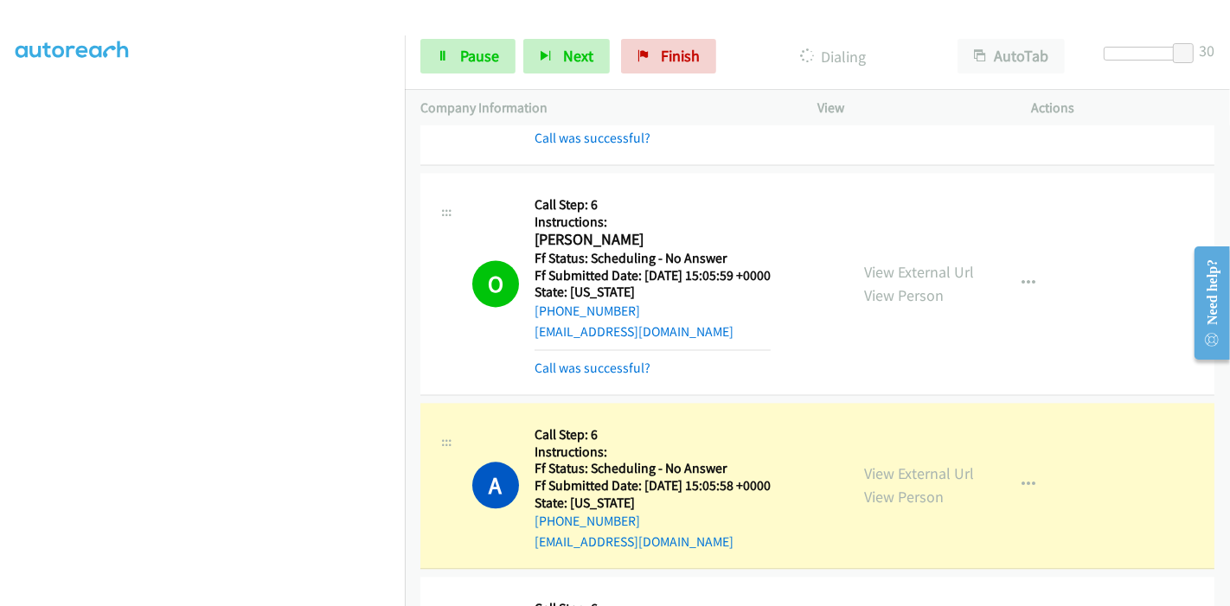
click at [171, 589] on section at bounding box center [203, 196] width 374 height 828
click at [877, 463] on link "View External Url" at bounding box center [919, 473] width 110 height 20
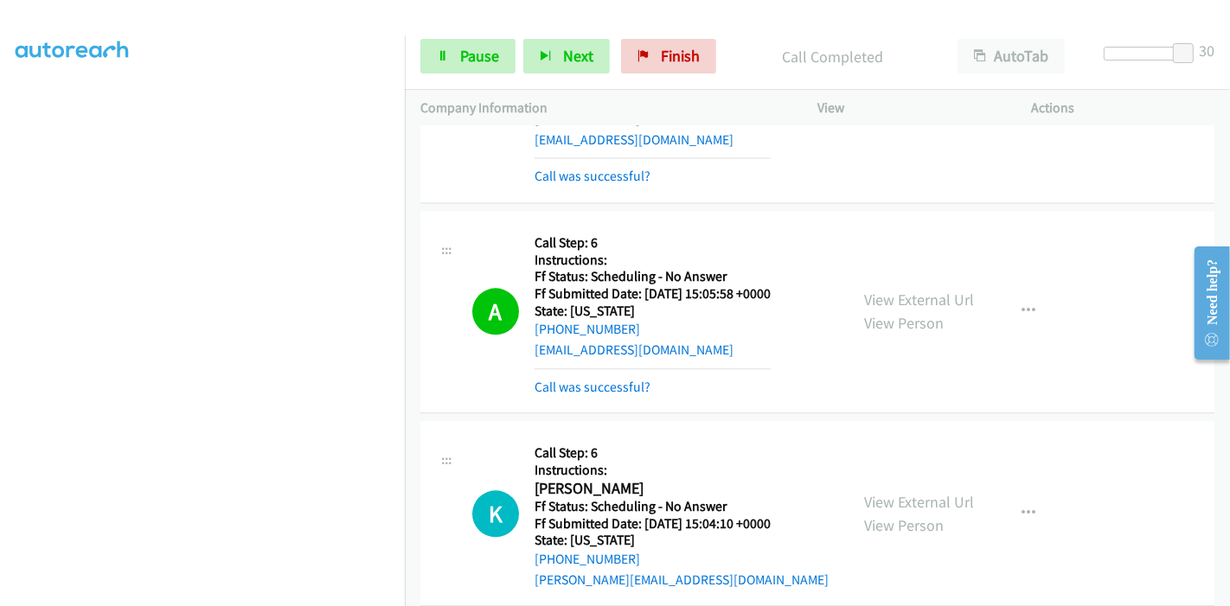
scroll to position [3555, 0]
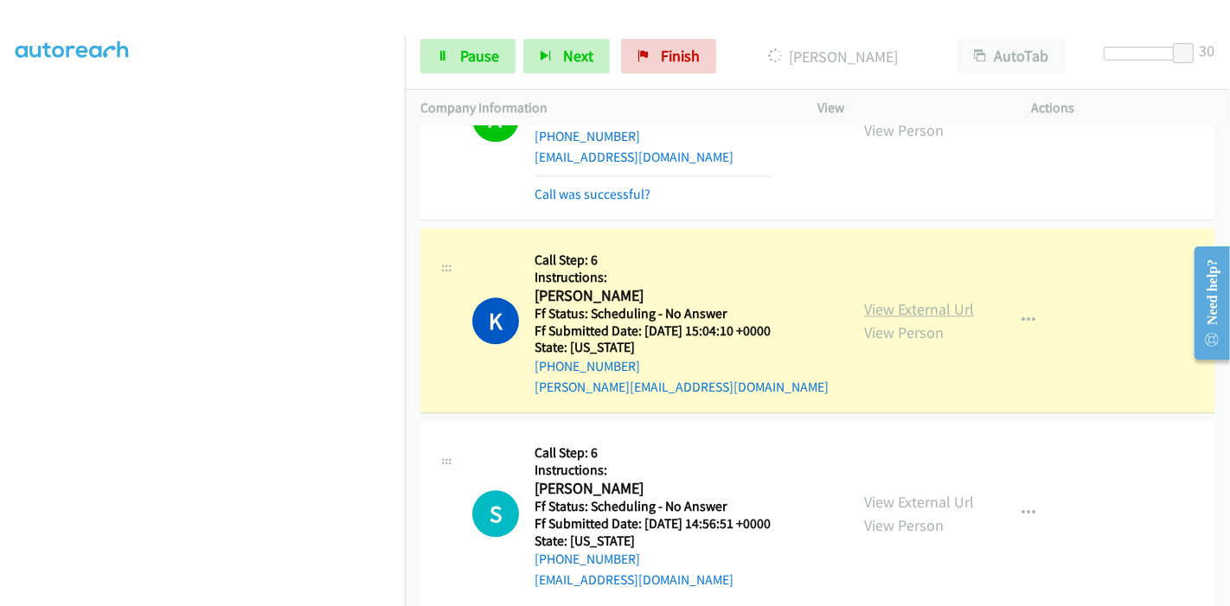
click at [866, 299] on link "View External Url" at bounding box center [919, 309] width 110 height 20
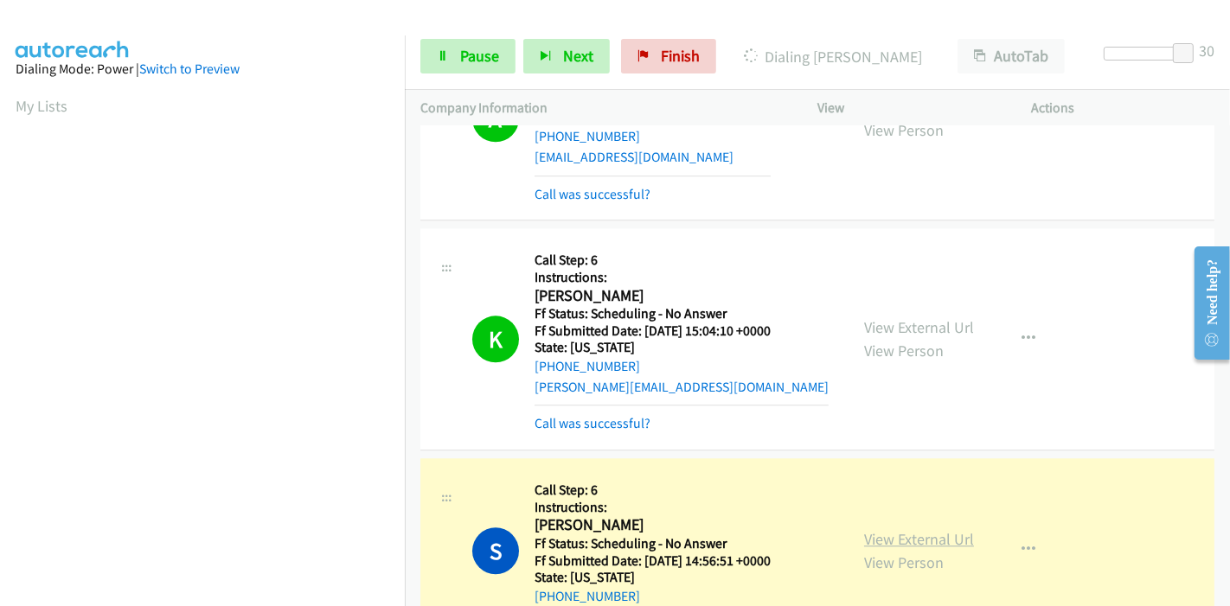
click at [949, 529] on link "View External Url" at bounding box center [919, 539] width 110 height 20
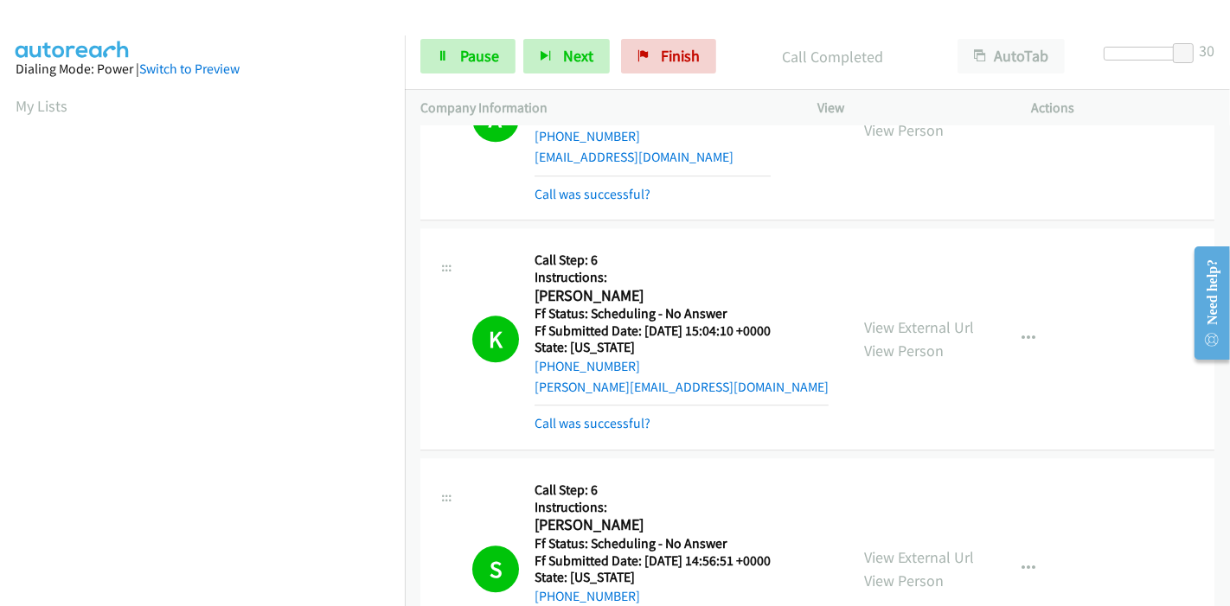
scroll to position [365, 0]
click at [482, 52] on span "Pause" at bounding box center [479, 56] width 39 height 20
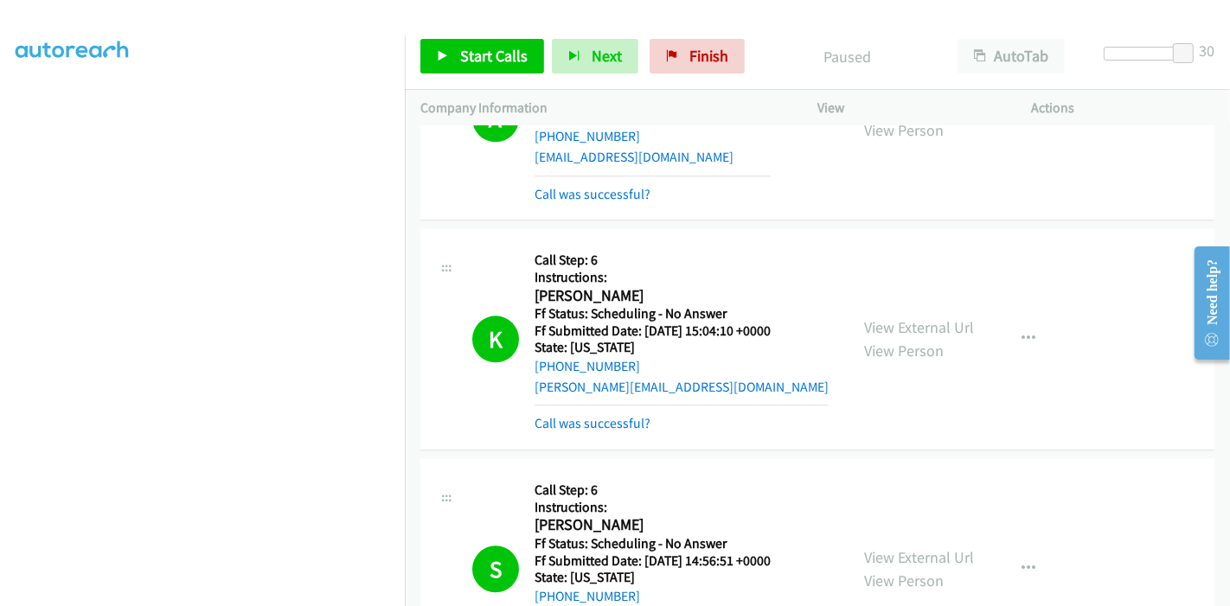
scroll to position [3747, 0]
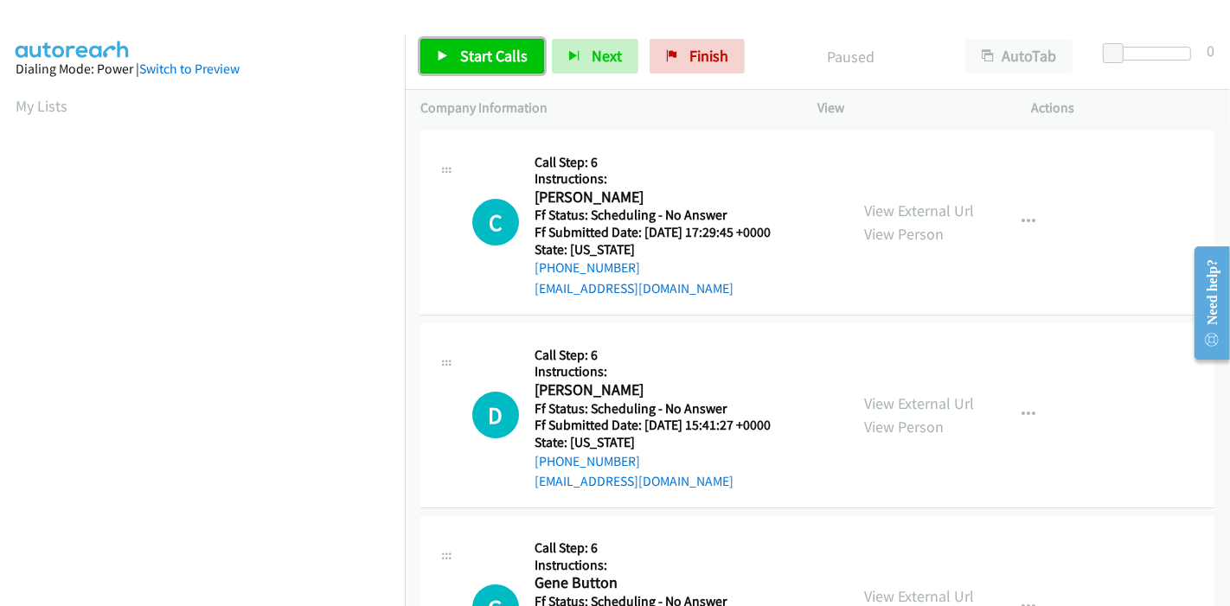
click at [471, 42] on link "Start Calls" at bounding box center [482, 56] width 124 height 35
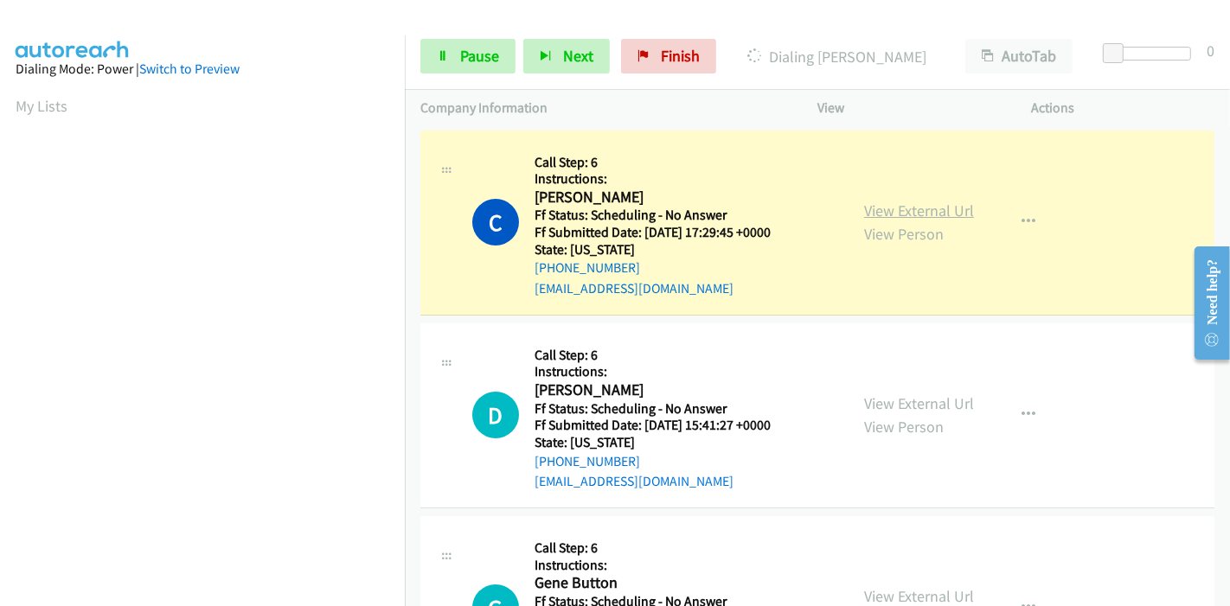
click at [914, 215] on link "View External Url" at bounding box center [919, 211] width 110 height 20
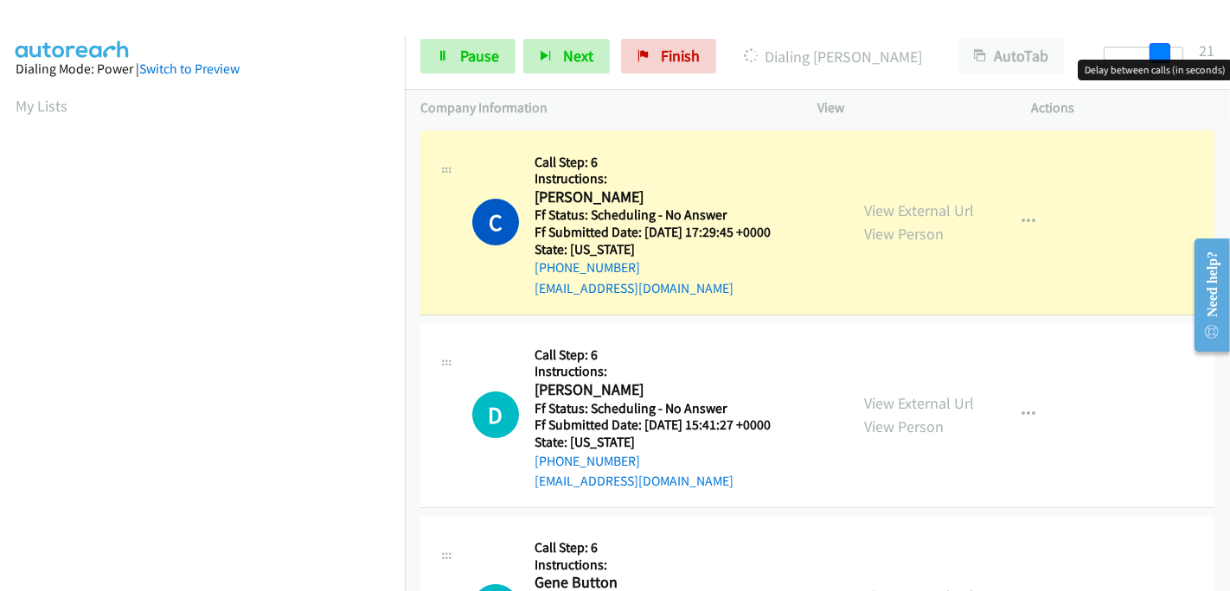
drag, startPoint x: 1117, startPoint y: 48, endPoint x: 1221, endPoint y: 48, distance: 103.8
click at [1220, 48] on div "Start Calls Pause Next Finish Dialing [PERSON_NAME] AutoTab AutoTab 21" at bounding box center [817, 56] width 825 height 67
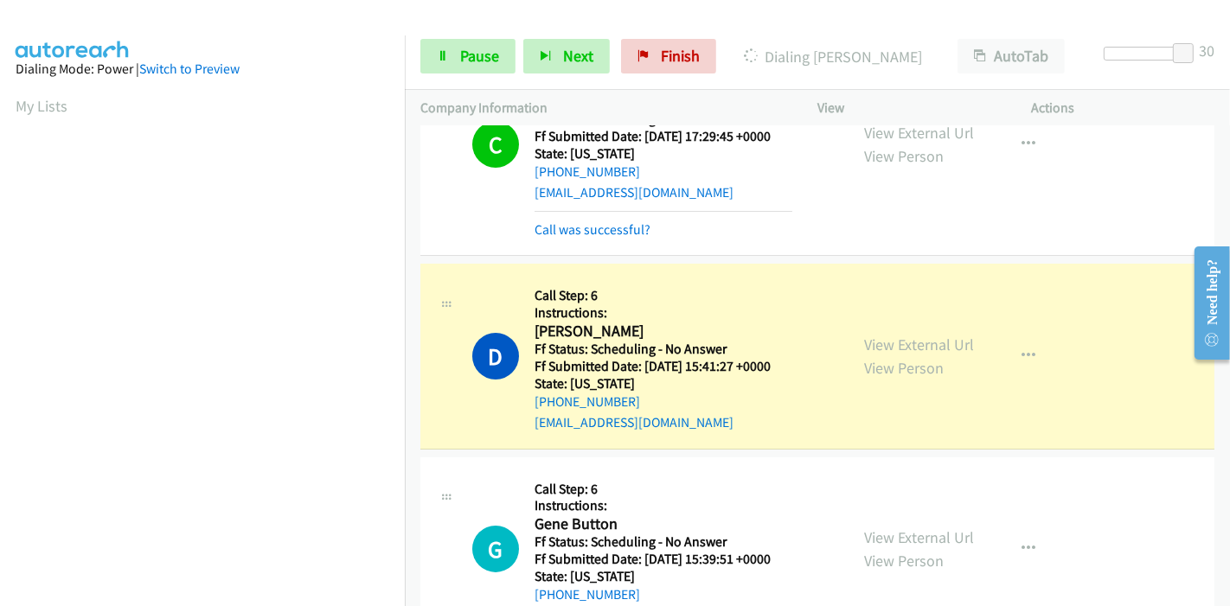
scroll to position [365, 0]
click at [866, 342] on link "View External Url" at bounding box center [919, 345] width 110 height 20
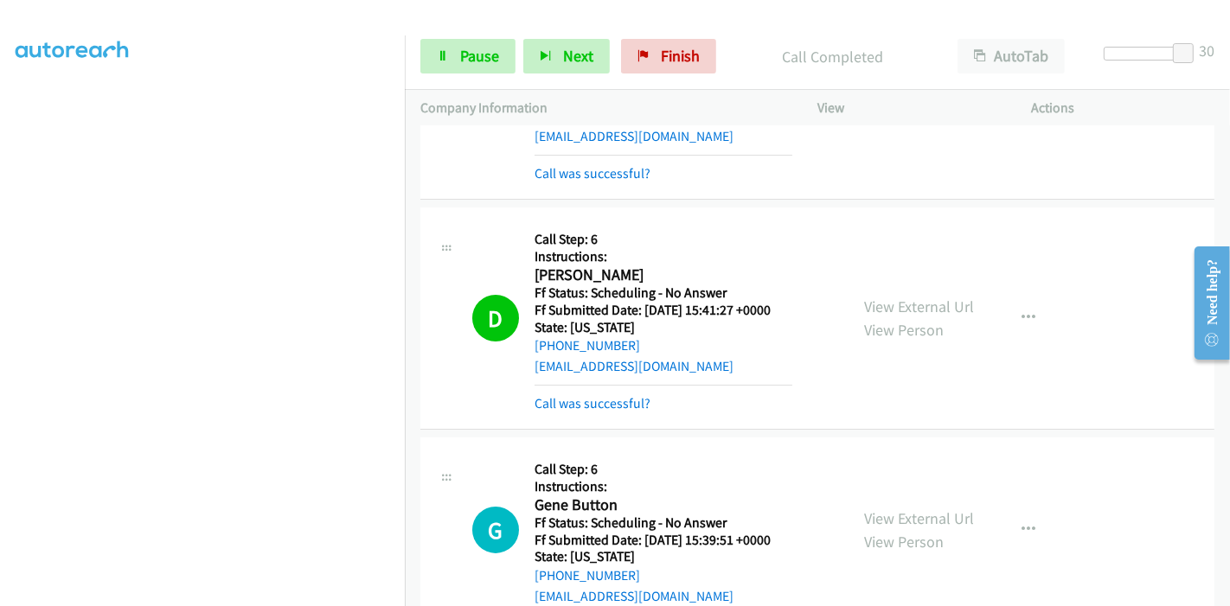
scroll to position [192, 0]
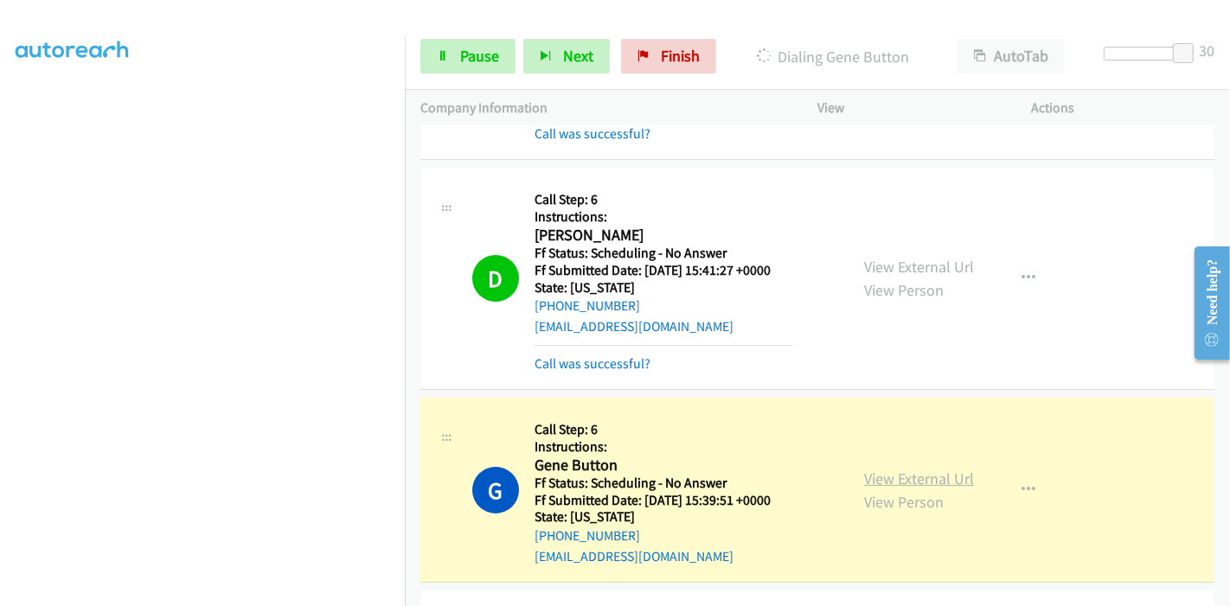
click at [904, 474] on link "View External Url" at bounding box center [919, 479] width 110 height 20
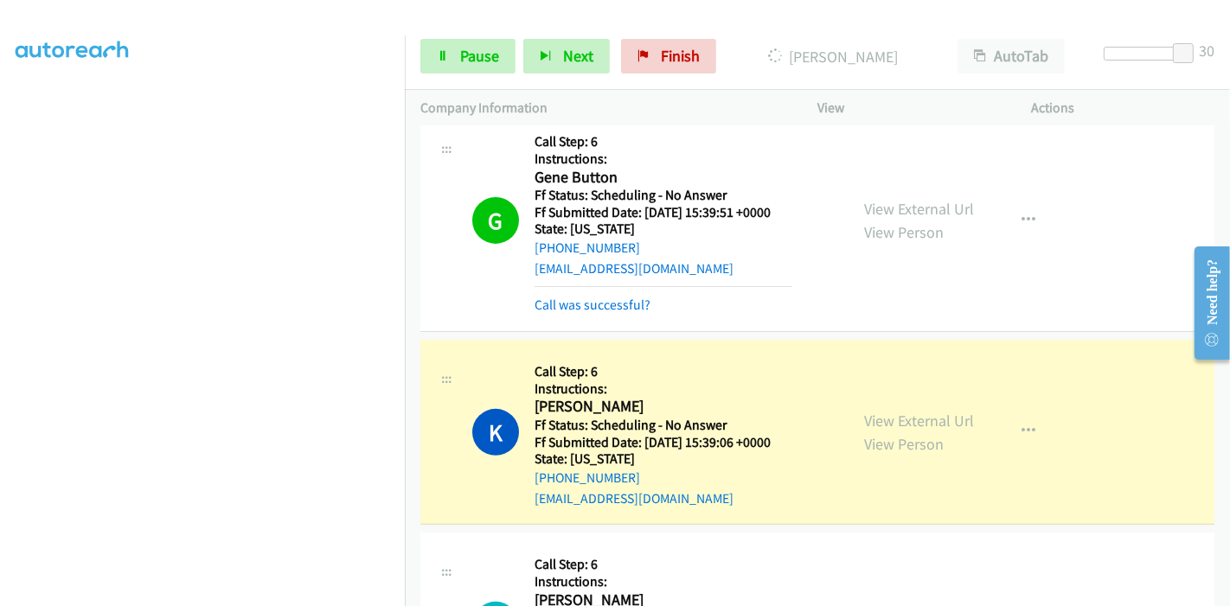
scroll to position [0, 0]
click at [864, 419] on link "View External Url" at bounding box center [919, 421] width 110 height 20
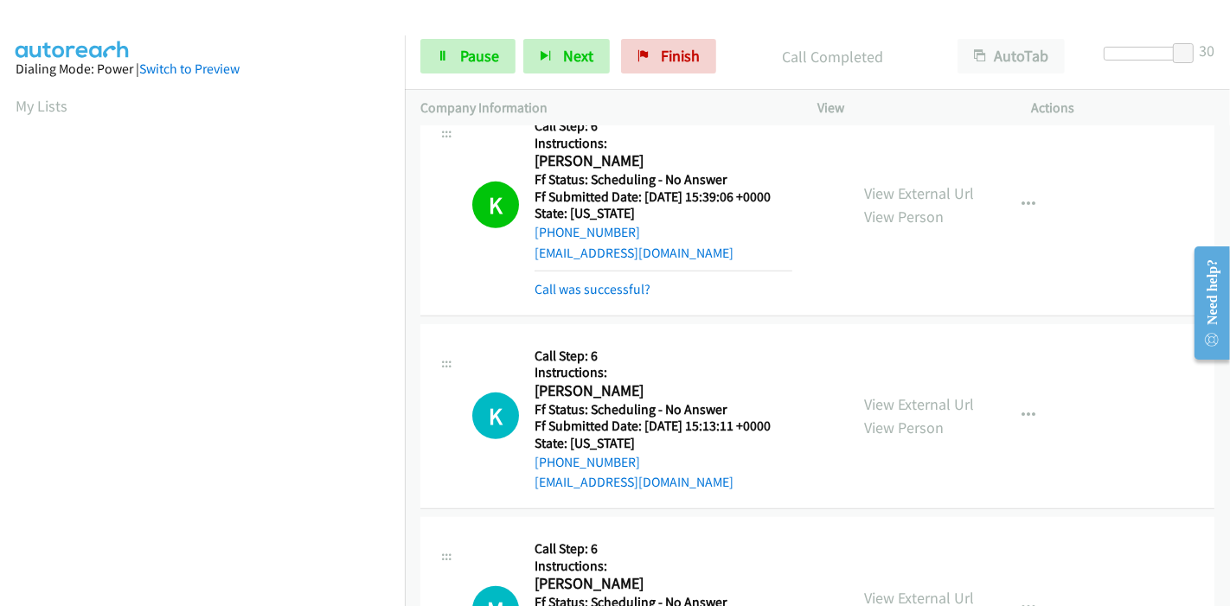
scroll to position [768, 0]
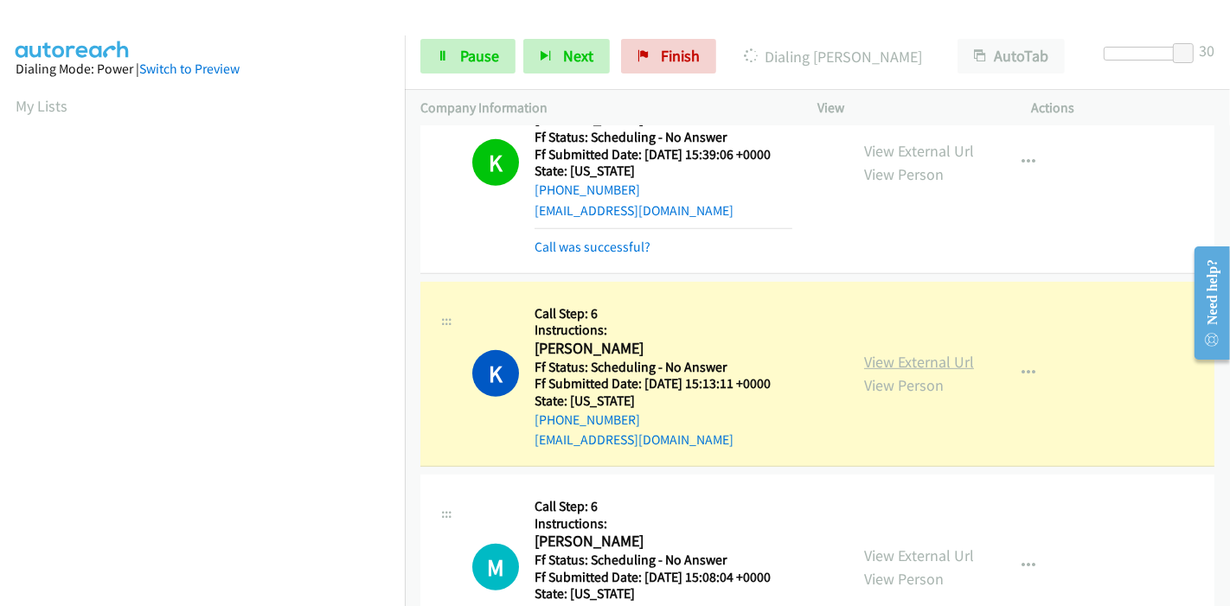
click at [912, 355] on link "View External Url" at bounding box center [919, 362] width 110 height 20
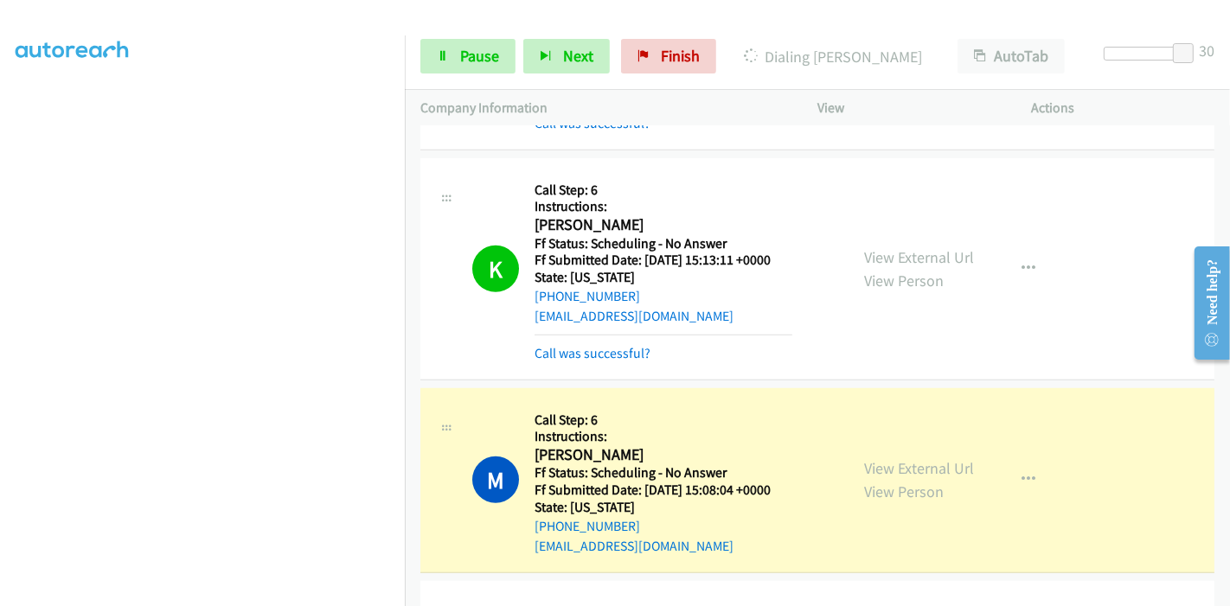
scroll to position [961, 0]
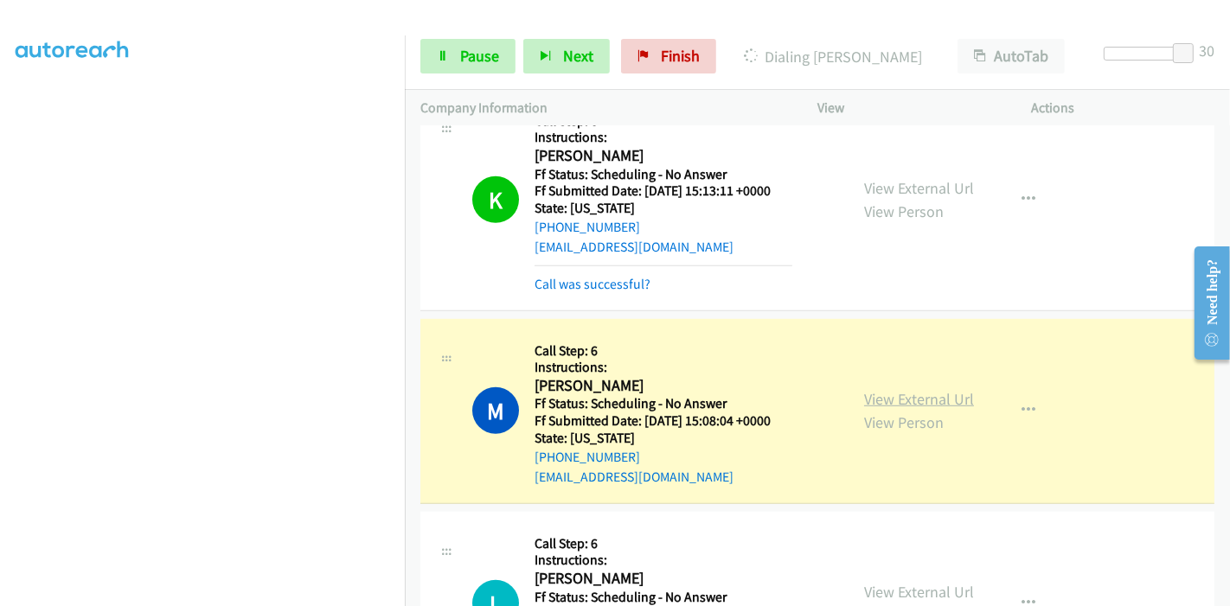
click at [951, 399] on link "View External Url" at bounding box center [919, 399] width 110 height 20
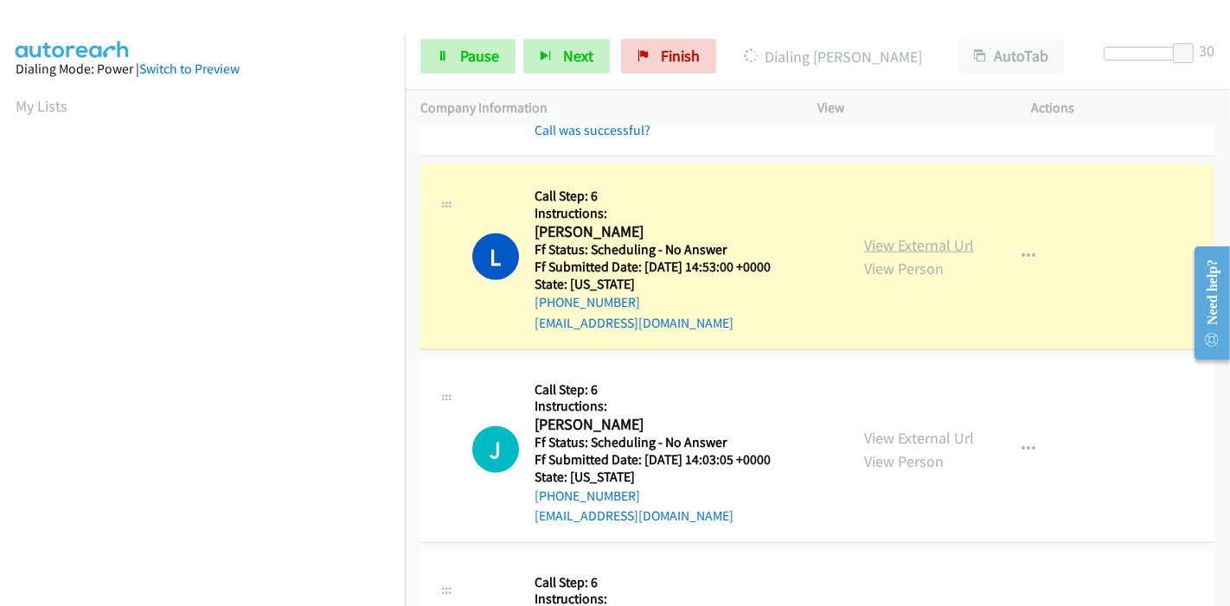
scroll to position [365, 0]
click at [864, 235] on link "View External Url" at bounding box center [919, 245] width 110 height 20
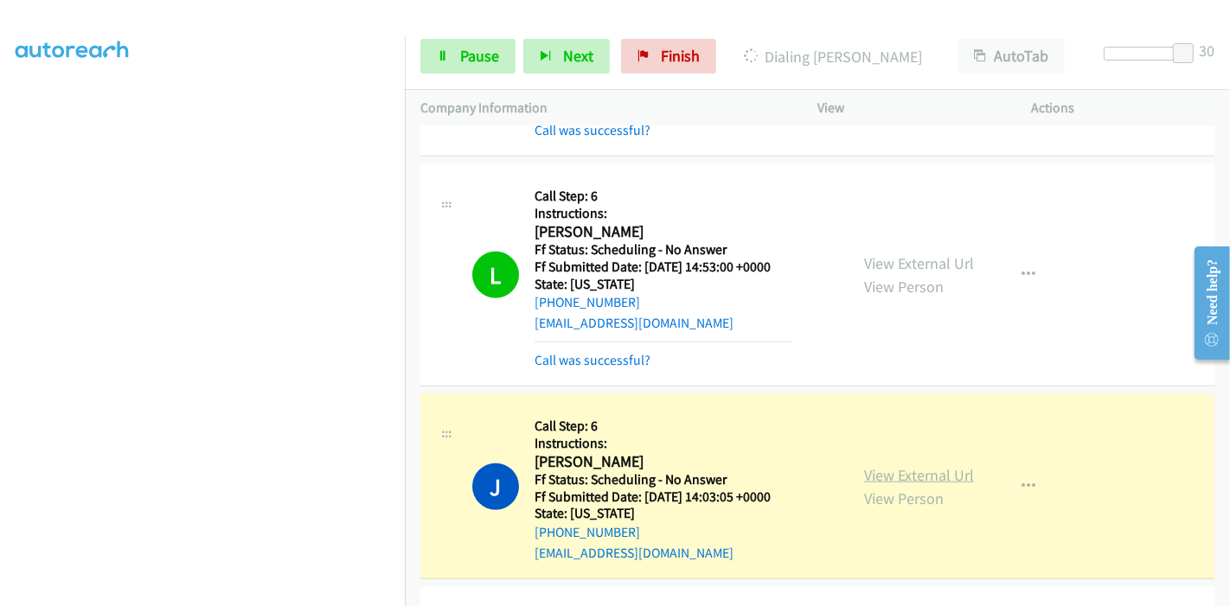
click at [943, 474] on link "View External Url" at bounding box center [919, 475] width 110 height 20
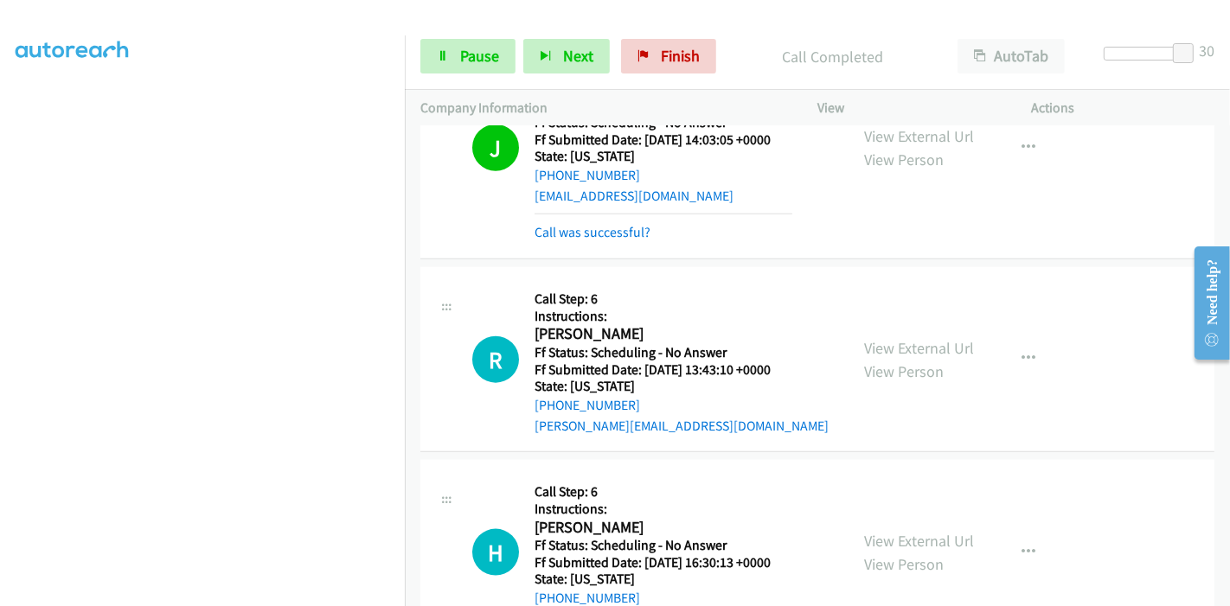
scroll to position [1729, 0]
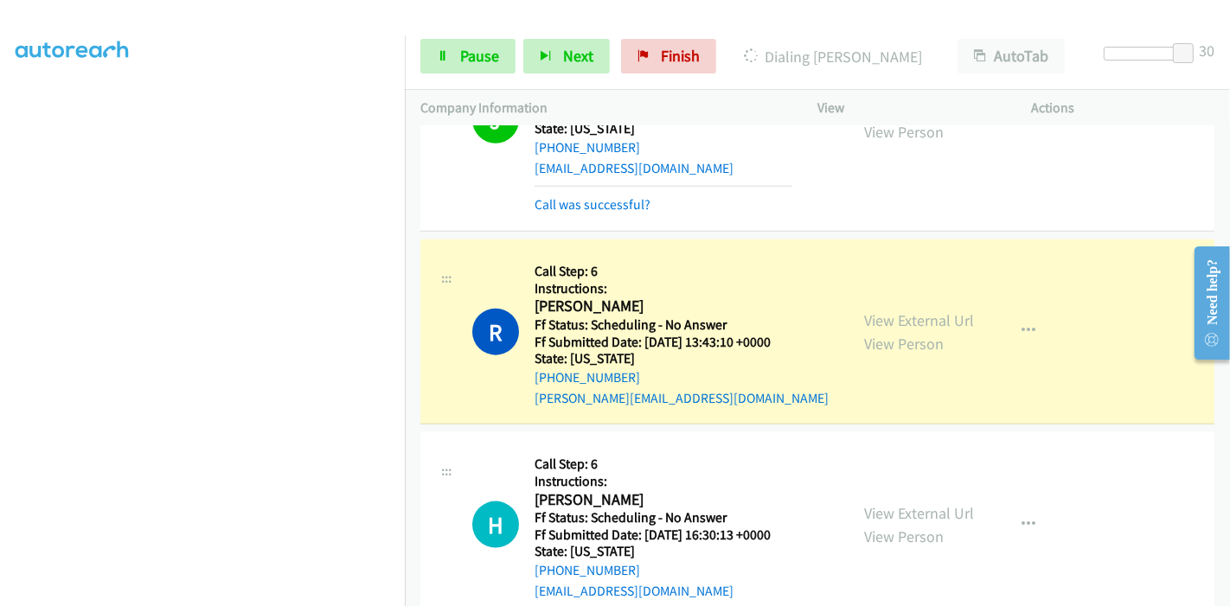
click at [931, 328] on div "View External Url View Person" at bounding box center [919, 332] width 110 height 47
click at [923, 320] on link "View External Url" at bounding box center [919, 320] width 110 height 20
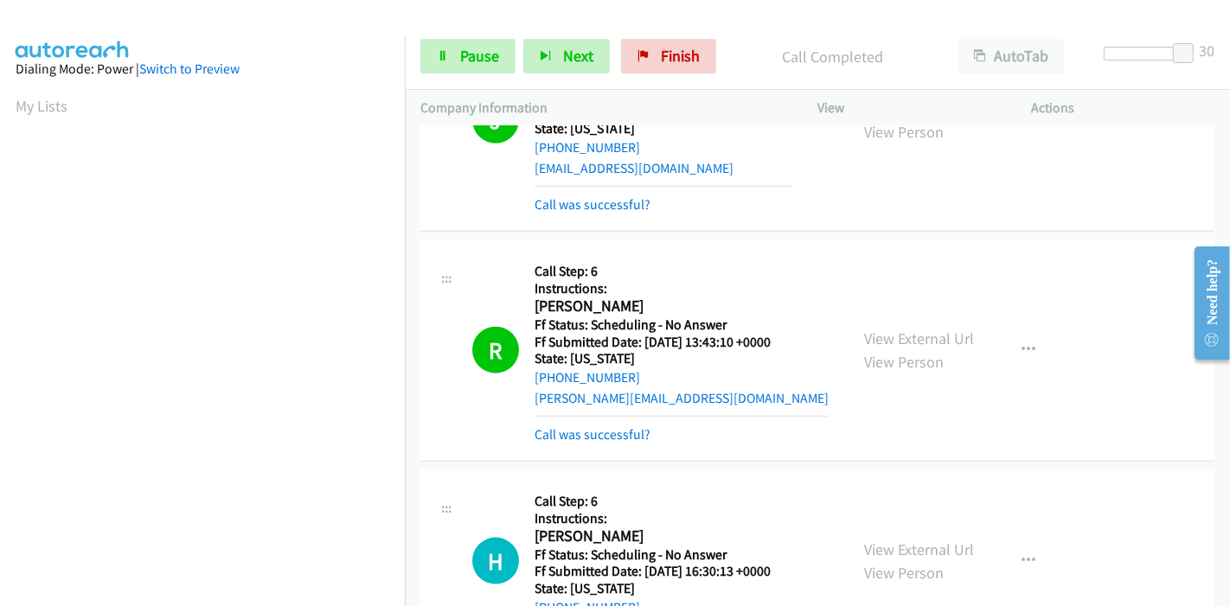
scroll to position [1921, 0]
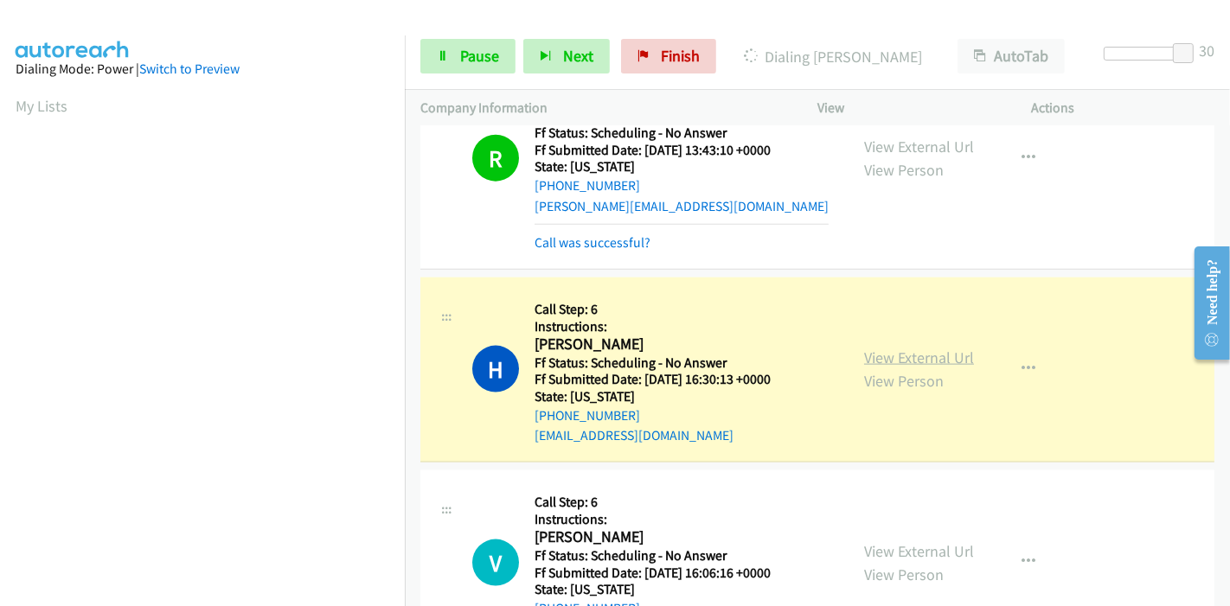
click at [897, 355] on link "View External Url" at bounding box center [919, 358] width 110 height 20
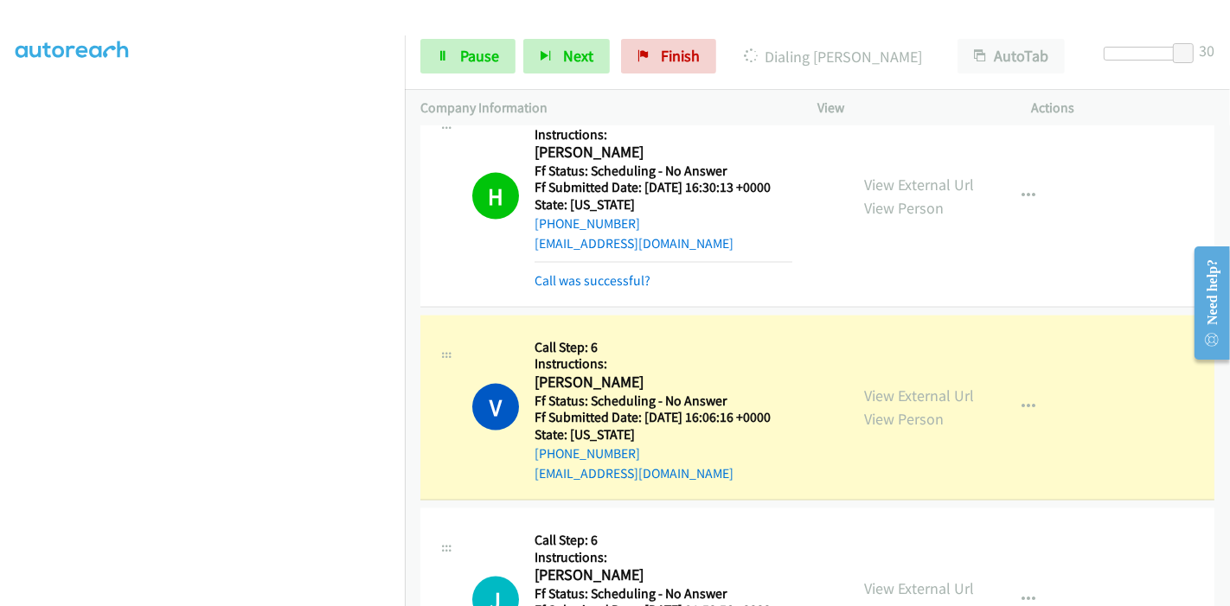
scroll to position [365, 0]
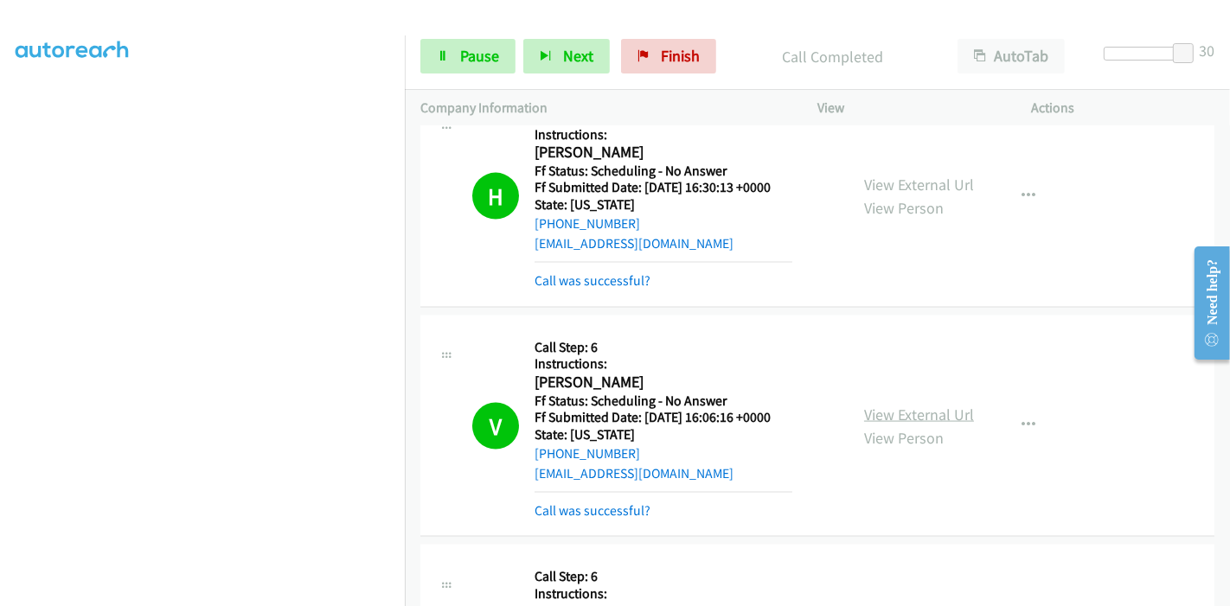
click at [888, 405] on link "View External Url" at bounding box center [919, 415] width 110 height 20
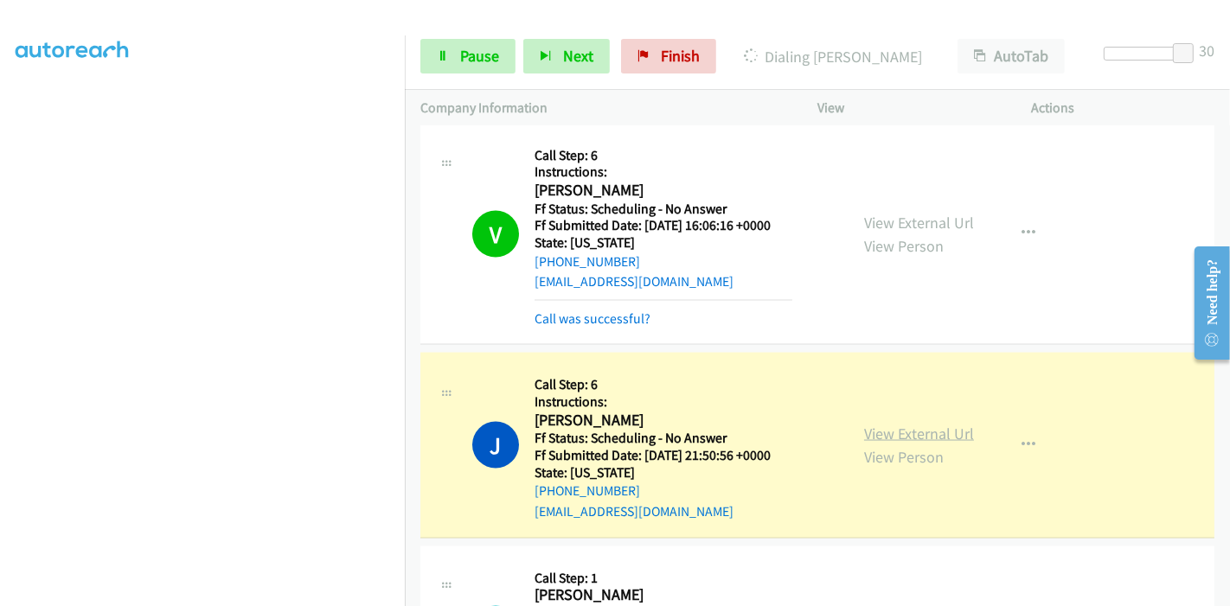
click at [926, 429] on link "View External Url" at bounding box center [919, 434] width 110 height 20
click at [465, 35] on div "Start Calls Pause Next Finish Dialing Juan Urenda AutoTab AutoTab 30" at bounding box center [817, 56] width 825 height 67
click at [459, 39] on link "Pause" at bounding box center [467, 56] width 95 height 35
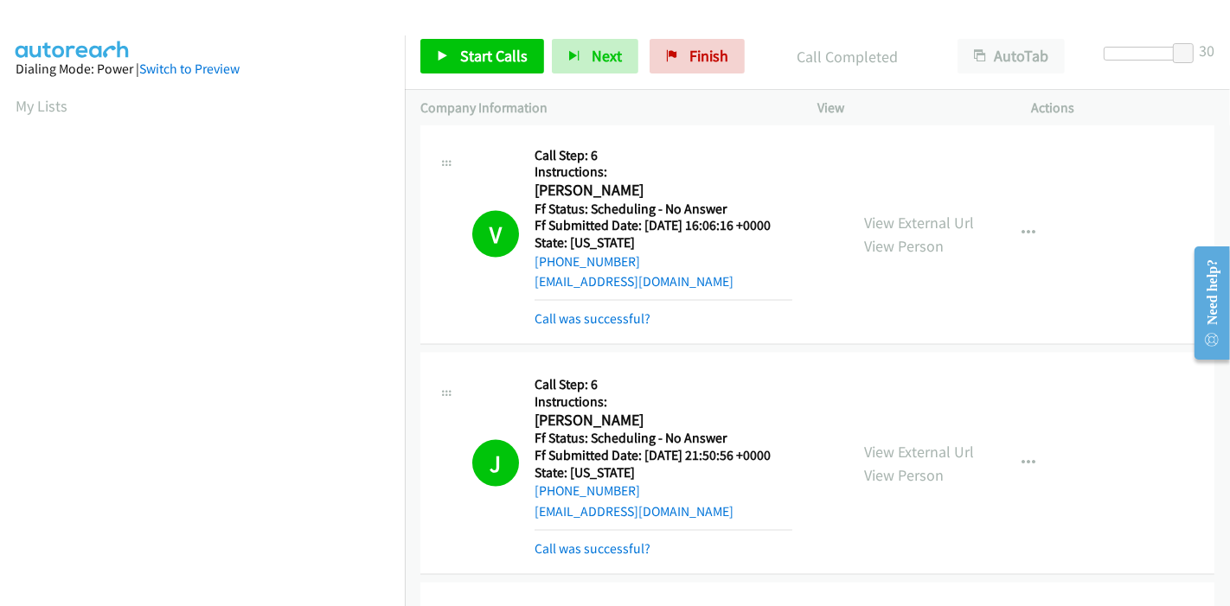
click at [483, 86] on div "Start Calls Pause Next Finish Call Completed AutoTab AutoTab 30" at bounding box center [817, 56] width 825 height 67
click at [478, 65] on span "Start Calls" at bounding box center [493, 56] width 67 height 20
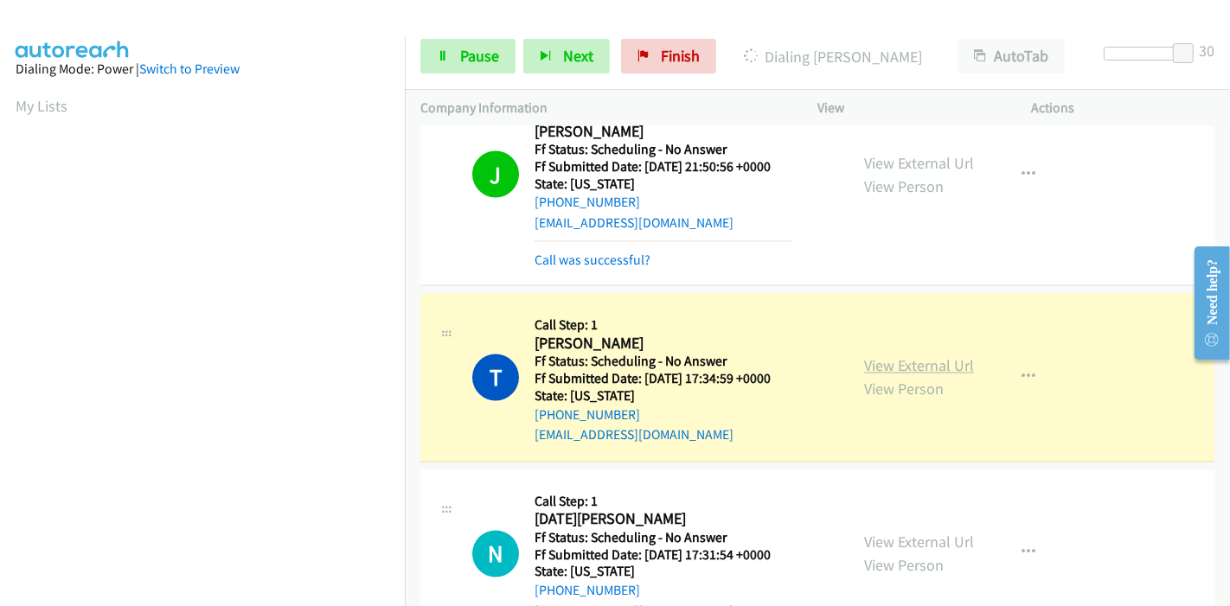
scroll to position [365, 0]
click at [878, 356] on link "View External Url" at bounding box center [919, 366] width 110 height 20
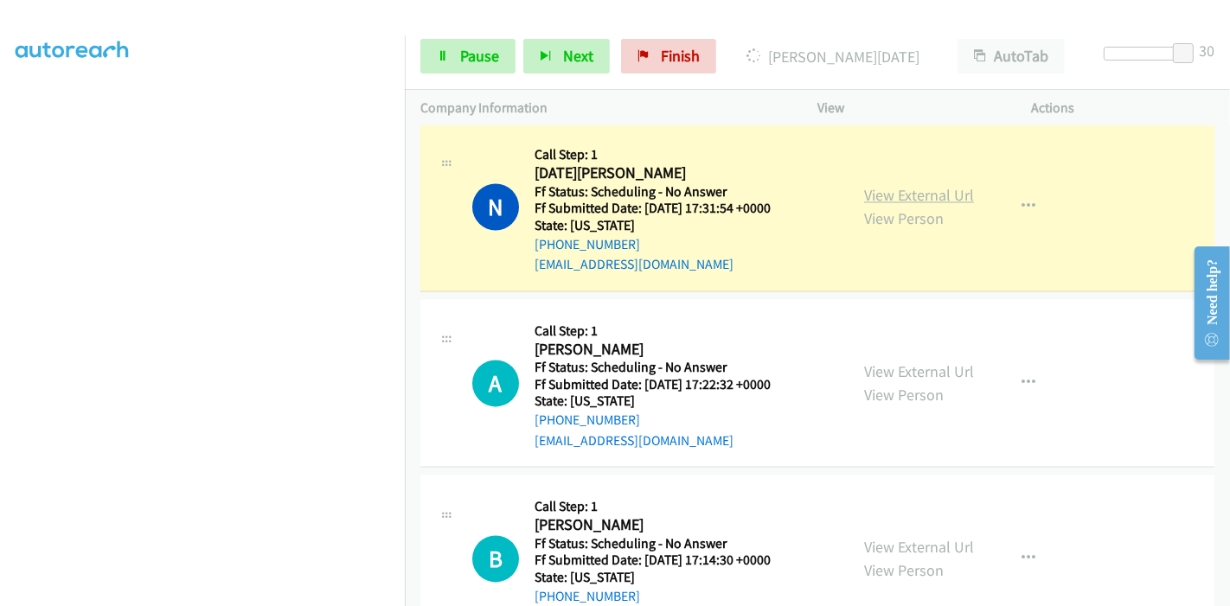
click at [872, 189] on link "View External Url" at bounding box center [919, 195] width 110 height 20
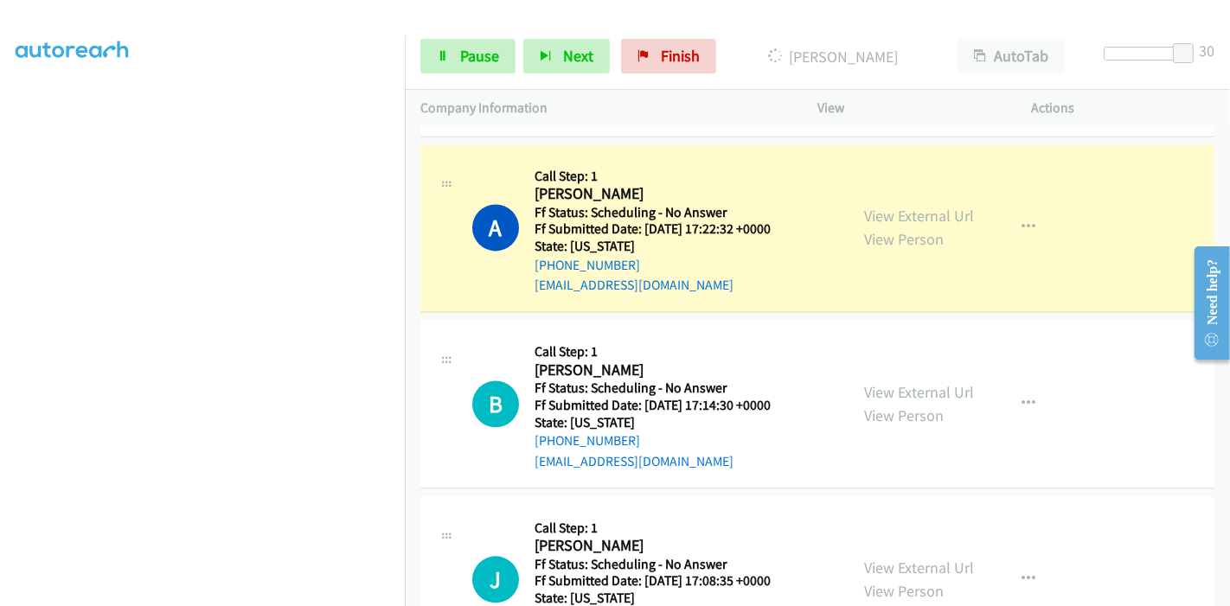
scroll to position [0, 0]
click at [870, 209] on link "View External Url" at bounding box center [919, 216] width 110 height 20
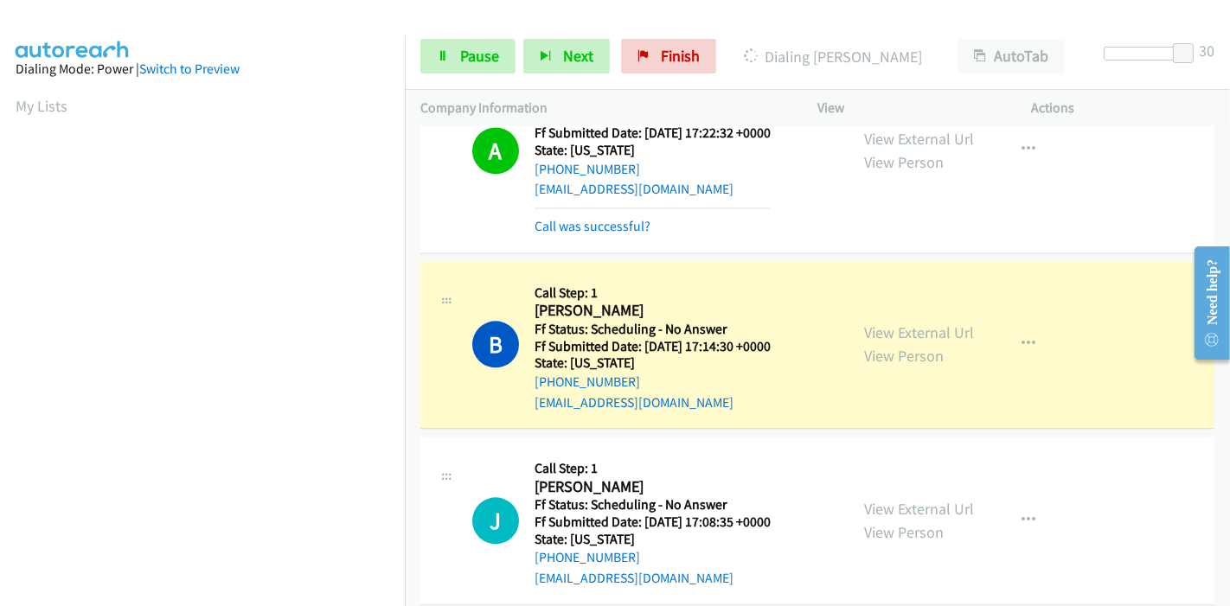
scroll to position [365, 0]
click at [869, 323] on link "View External Url" at bounding box center [919, 333] width 110 height 20
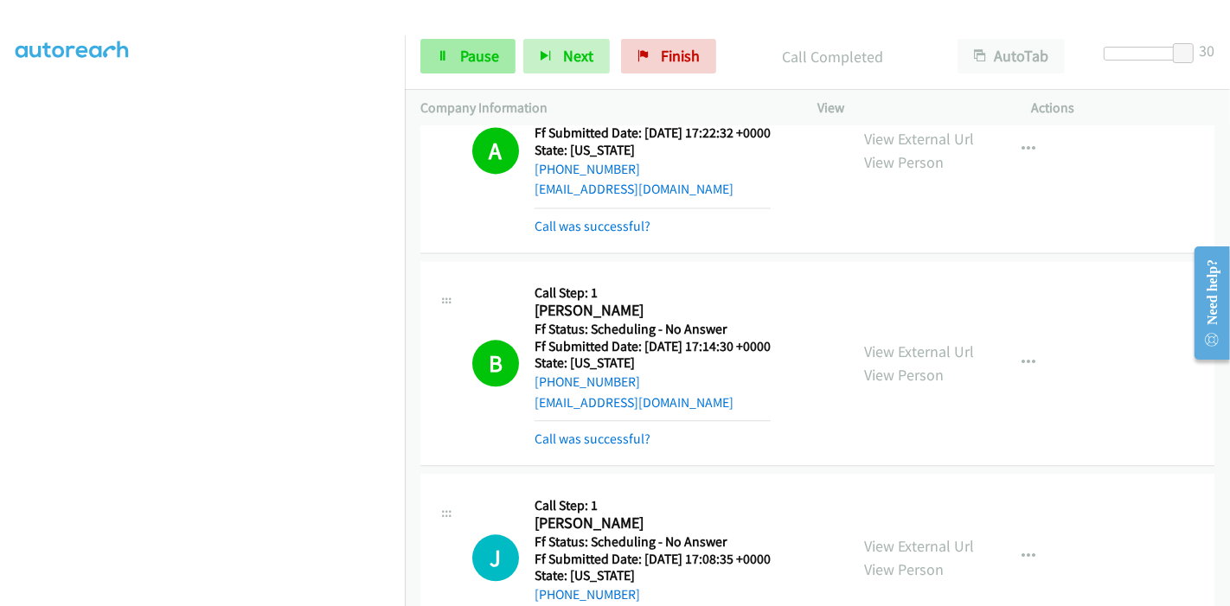
click at [468, 38] on div "Start Calls Pause Next Finish Call Completed AutoTab AutoTab 30" at bounding box center [817, 56] width 825 height 67
click at [468, 49] on span "Pause" at bounding box center [479, 56] width 39 height 20
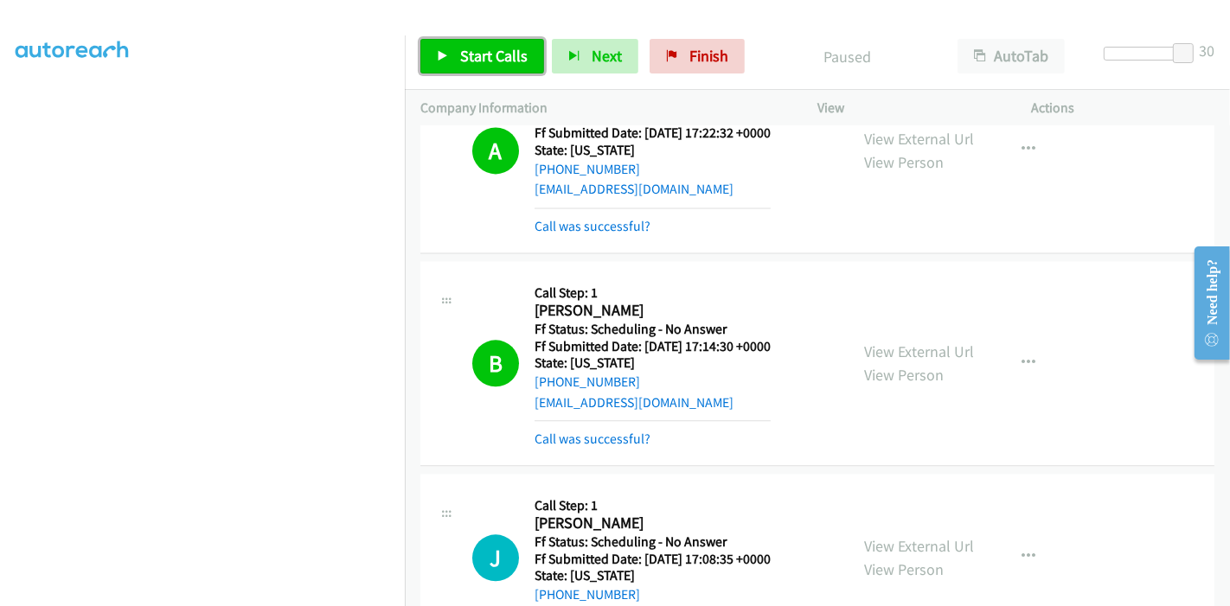
click at [449, 47] on link "Start Calls" at bounding box center [482, 56] width 124 height 35
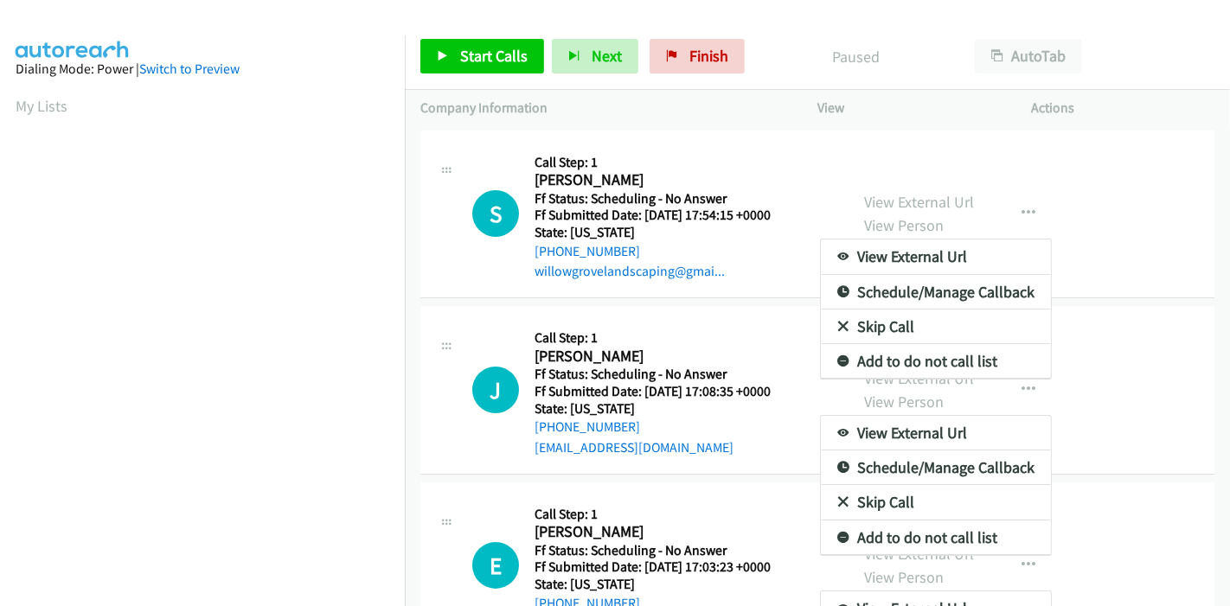
click at [477, 65] on div at bounding box center [615, 303] width 1230 height 606
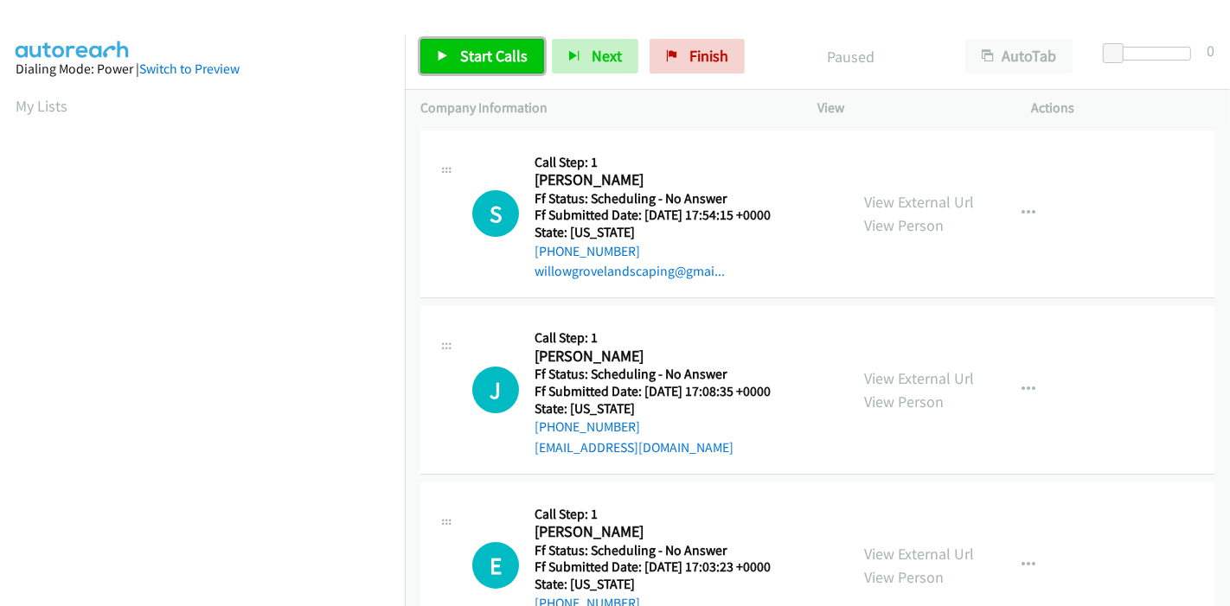
click at [461, 72] on link "Start Calls" at bounding box center [482, 56] width 124 height 35
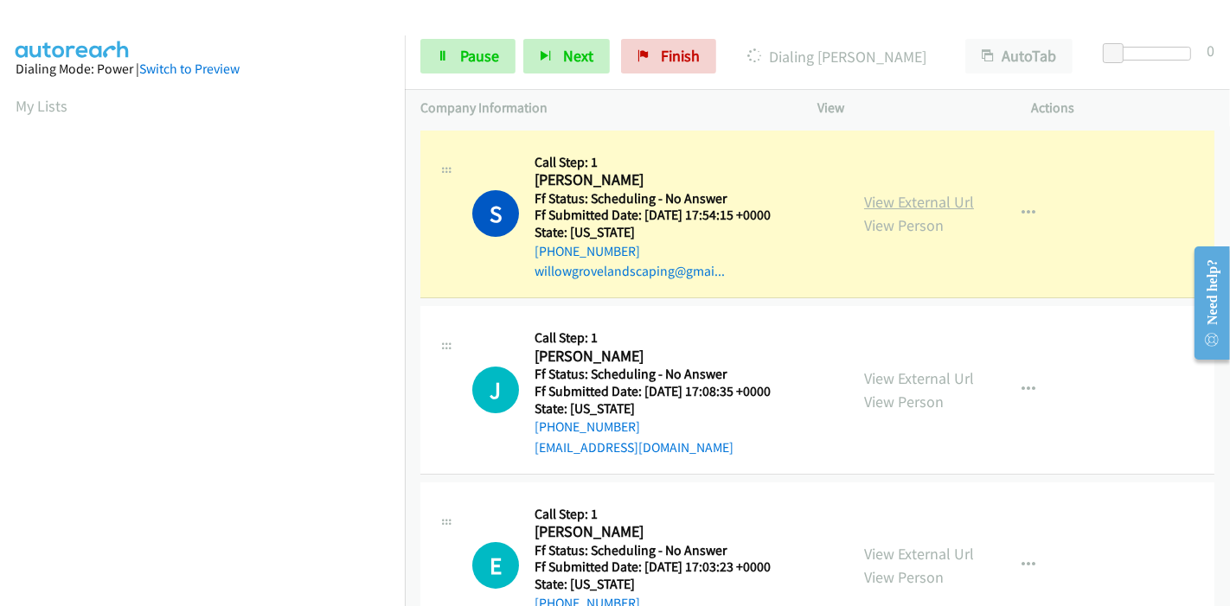
click at [890, 195] on link "View External Url" at bounding box center [919, 202] width 110 height 20
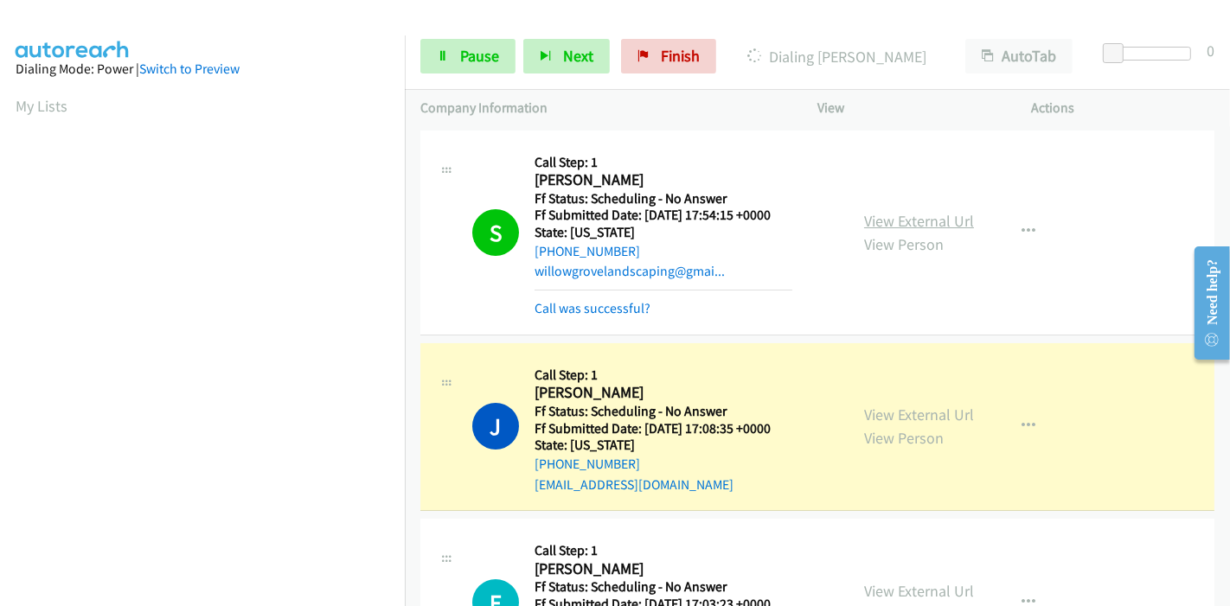
scroll to position [365, 0]
click at [933, 414] on link "View External Url" at bounding box center [919, 415] width 110 height 20
click at [483, 44] on link "Pause" at bounding box center [467, 56] width 95 height 35
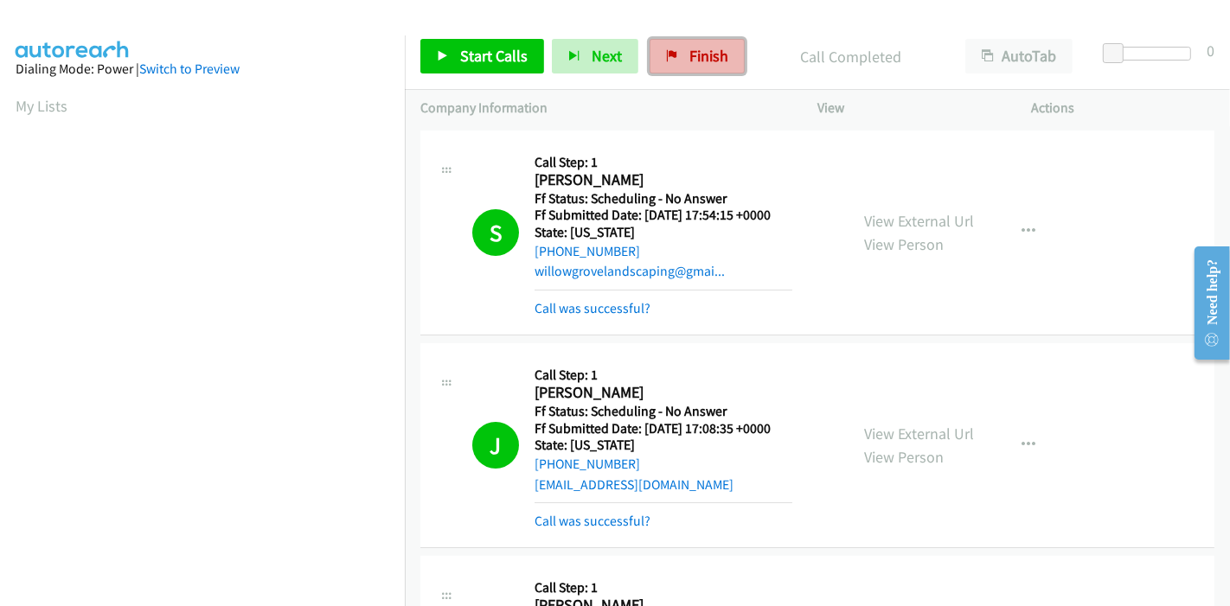
click at [689, 61] on span "Finish" at bounding box center [708, 56] width 39 height 20
